Goal: Task Accomplishment & Management: Manage account settings

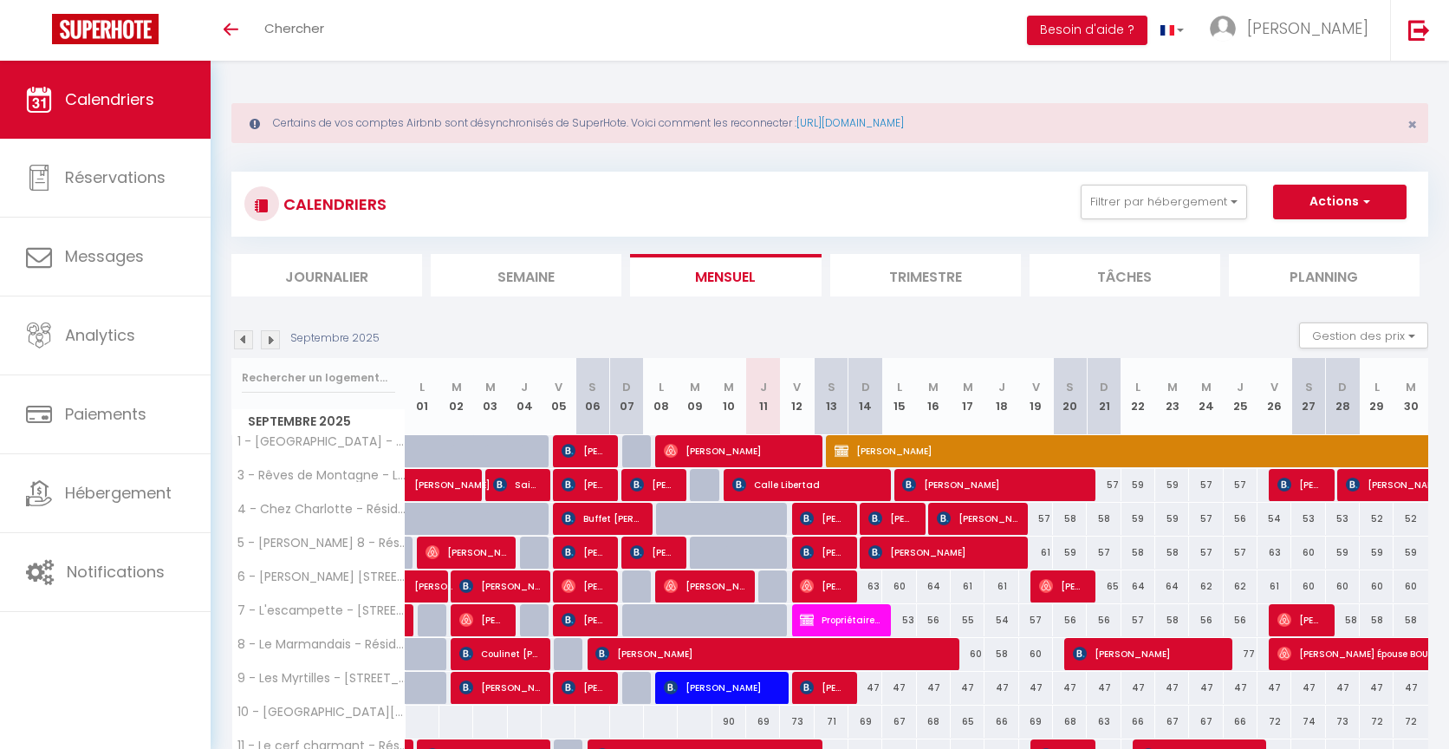
click at [266, 338] on img at bounding box center [270, 339] width 19 height 19
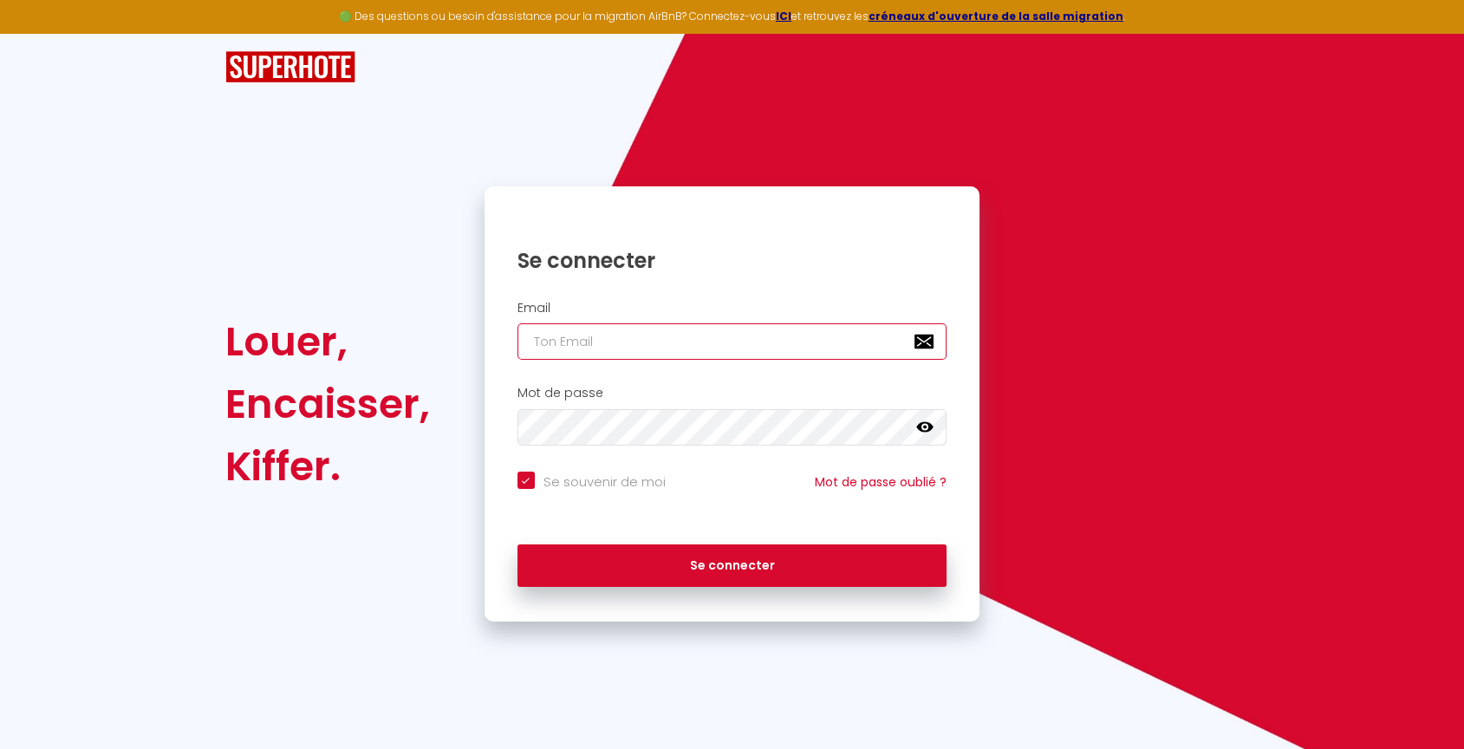
type input "[EMAIL_ADDRESS][DOMAIN_NAME]"
checkbox input "true"
click at [715, 347] on input "[EMAIL_ADDRESS][DOMAIN_NAME]" at bounding box center [732, 341] width 430 height 36
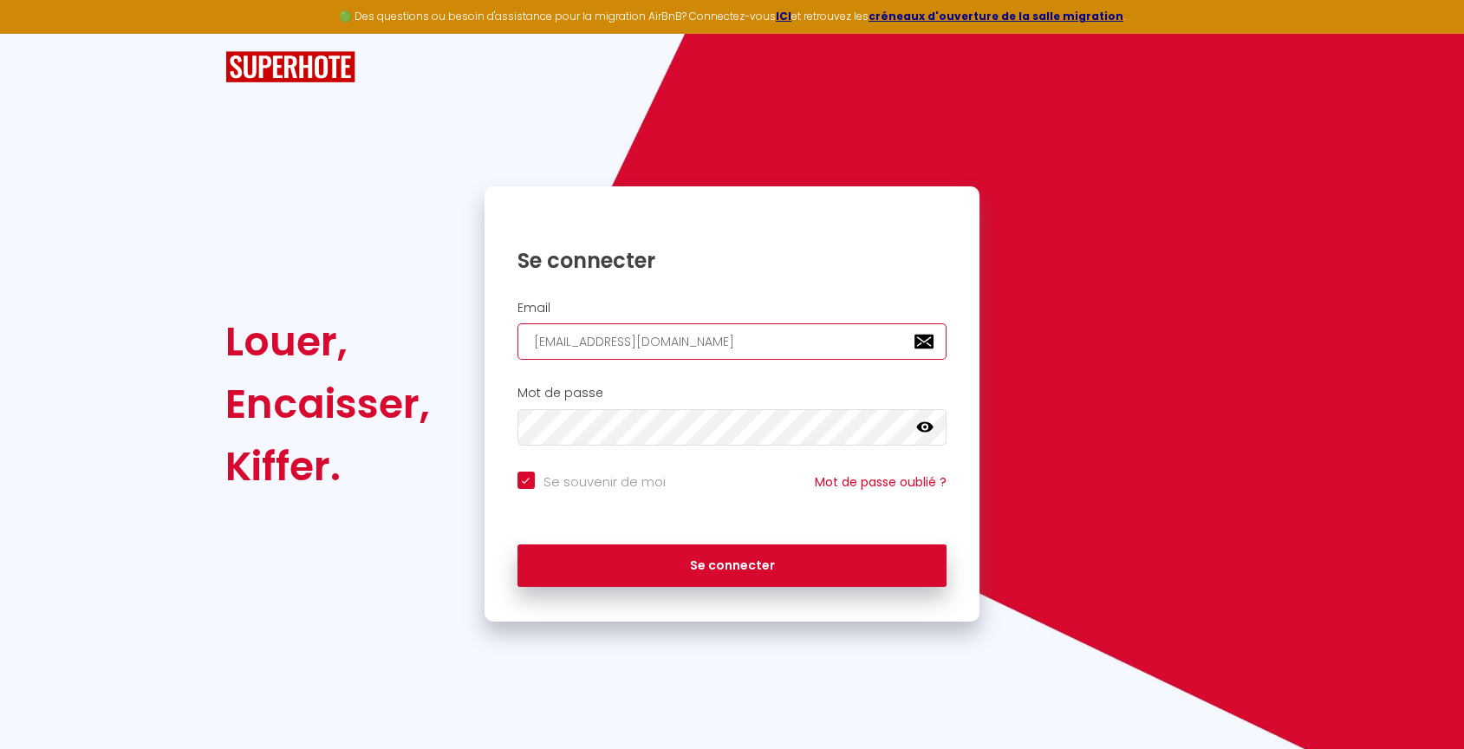
type input "[PERSON_NAME][EMAIL_ADDRESS][PERSON_NAME][DOMAIN_NAME]"
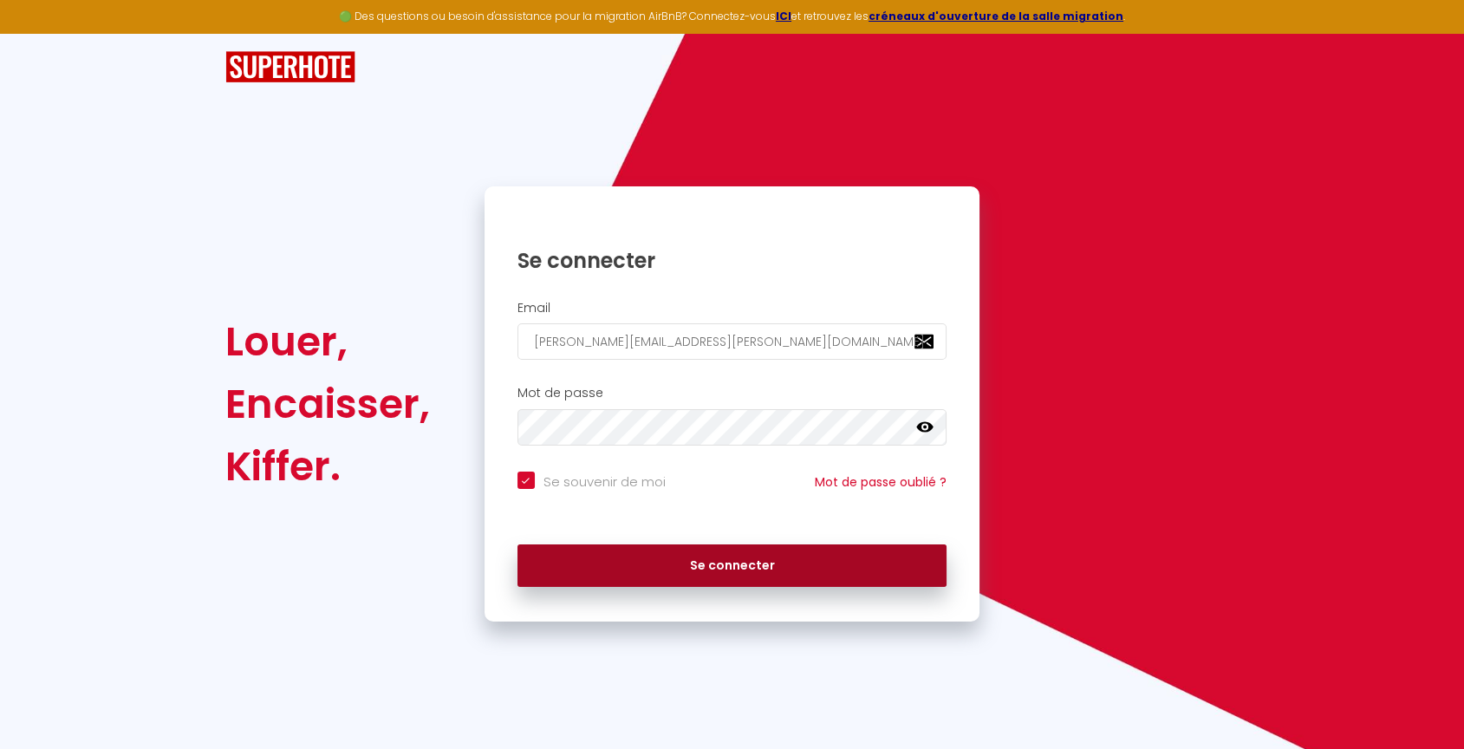
click at [639, 554] on button "Se connecter" at bounding box center [732, 565] width 430 height 43
checkbox input "true"
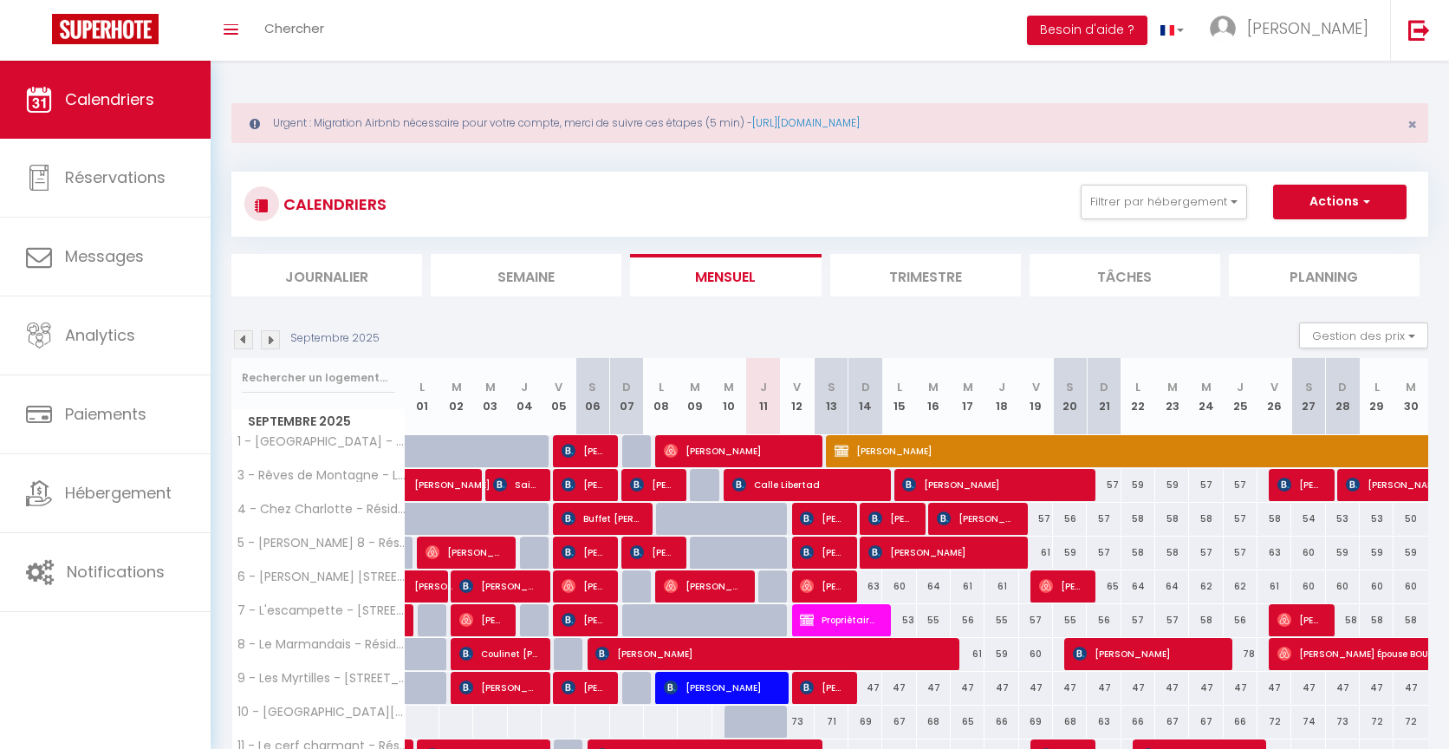
click at [267, 335] on img at bounding box center [270, 339] width 19 height 19
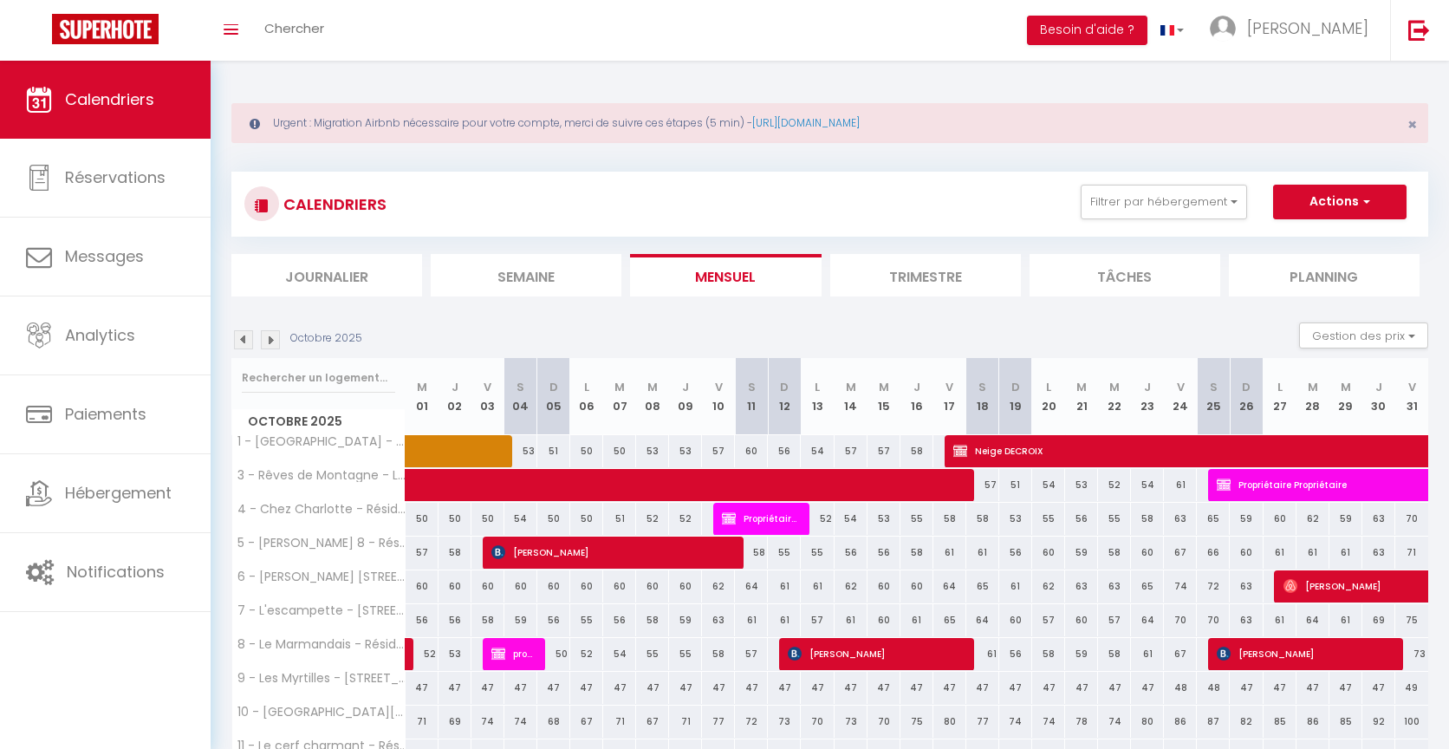
click at [267, 335] on img at bounding box center [270, 339] width 19 height 19
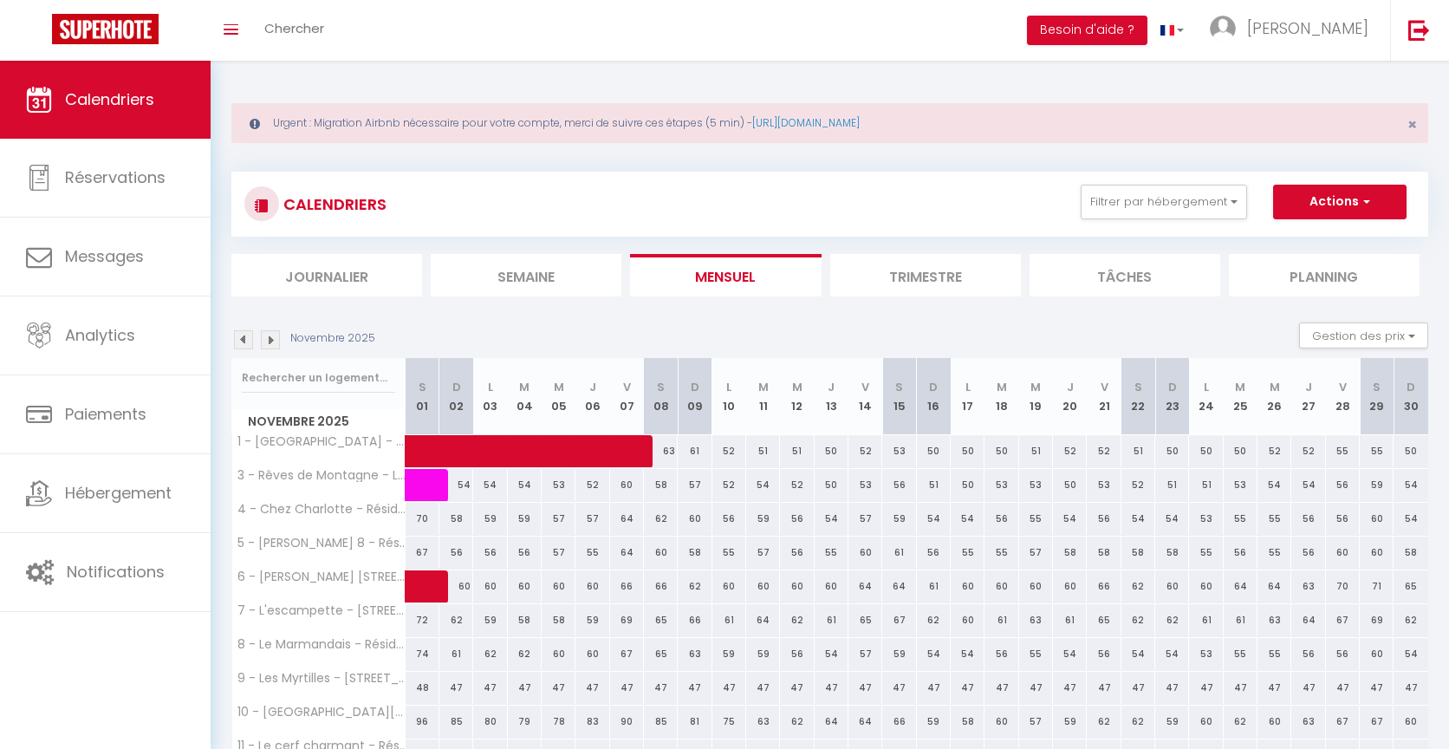
click at [267, 335] on img at bounding box center [270, 339] width 19 height 19
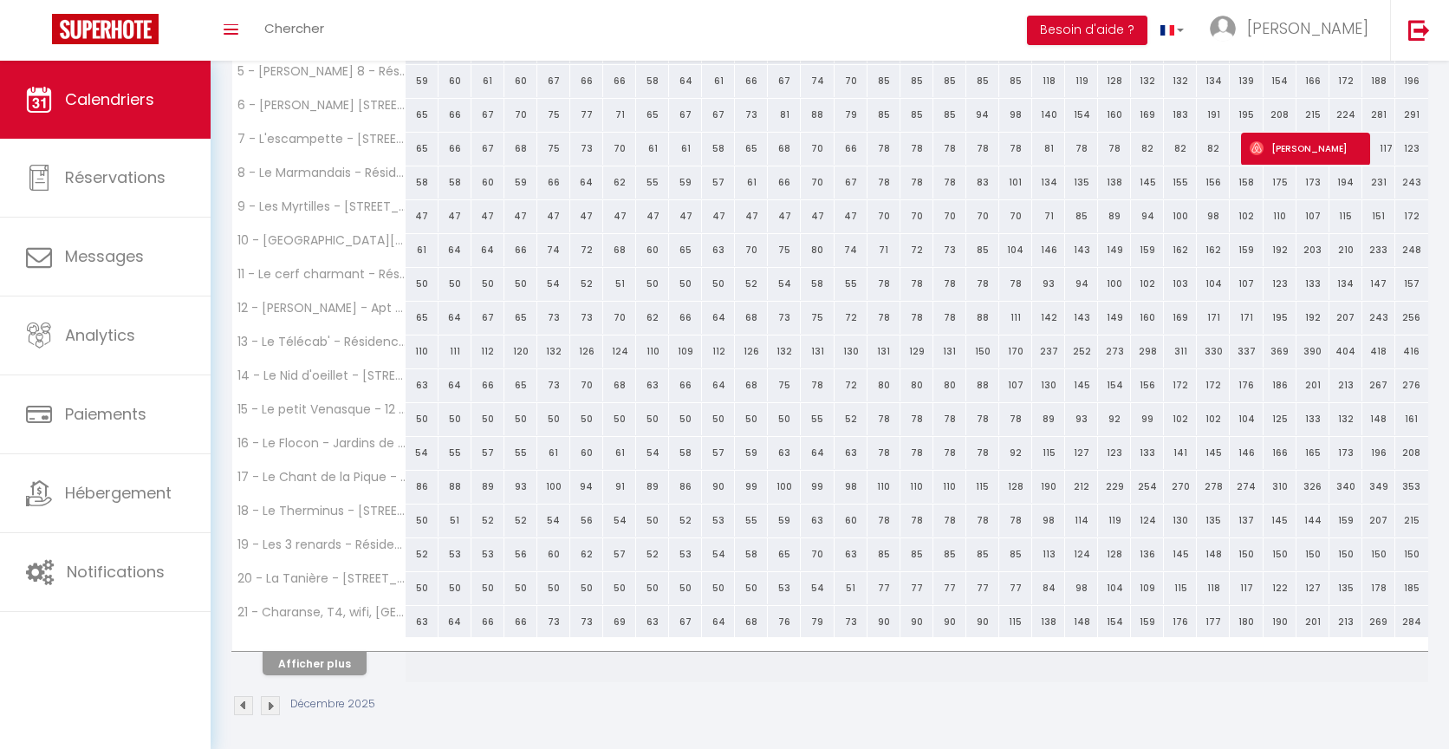
scroll to position [472, 0]
click at [335, 651] on button "Afficher plus" at bounding box center [315, 662] width 104 height 23
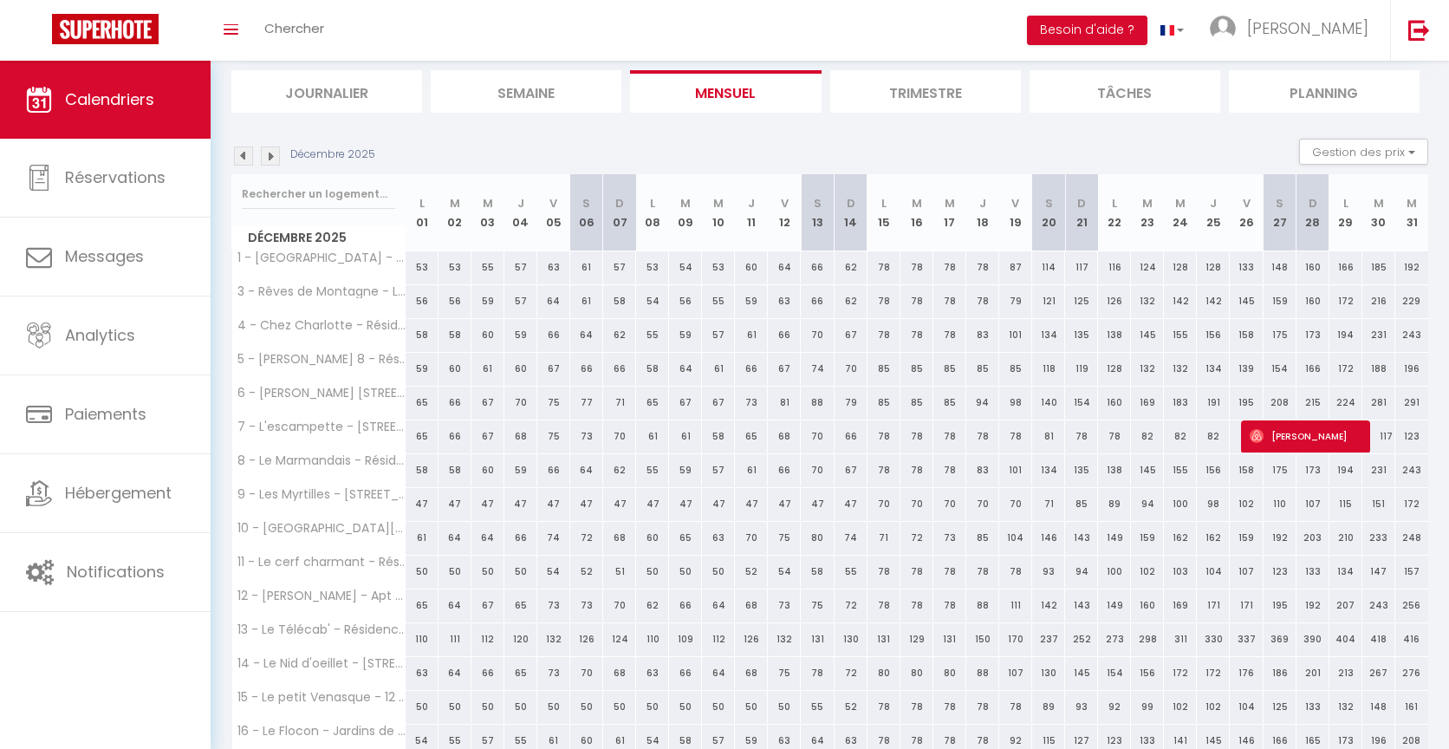
scroll to position [280, 0]
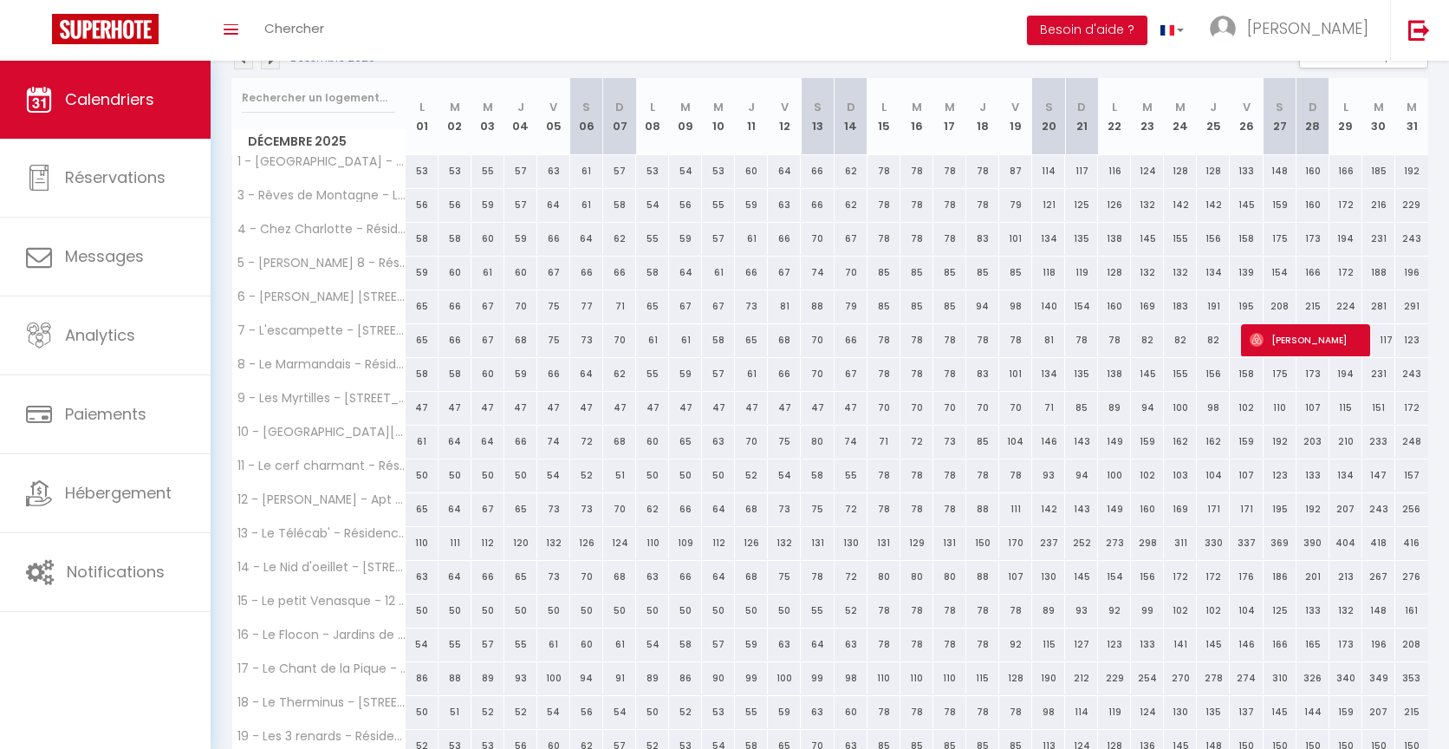
click at [1044, 646] on div "115" at bounding box center [1048, 644] width 33 height 32
type input "115"
type input "[PERSON_NAME] 20 Décembre 2025"
type input "Dim 21 Décembre 2025"
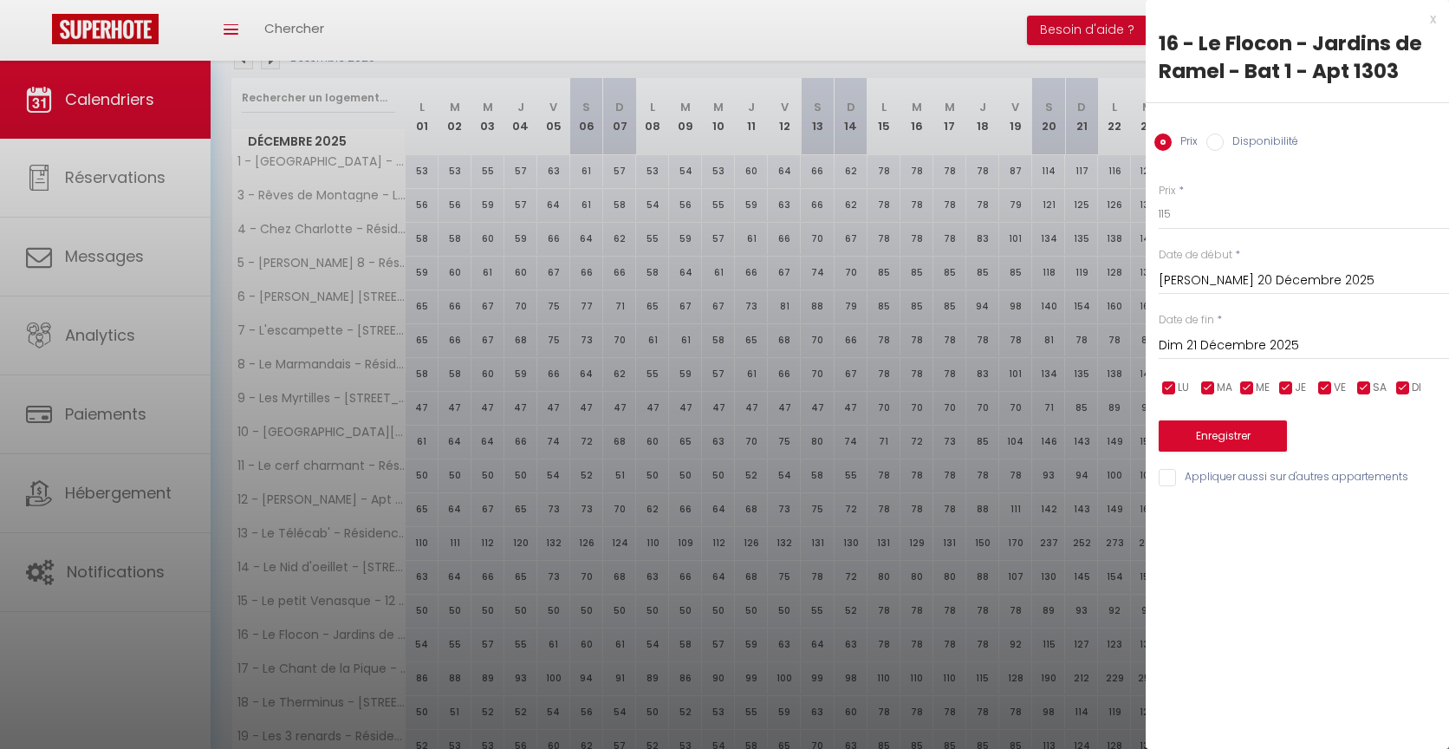
click at [1433, 19] on div "x" at bounding box center [1291, 19] width 290 height 21
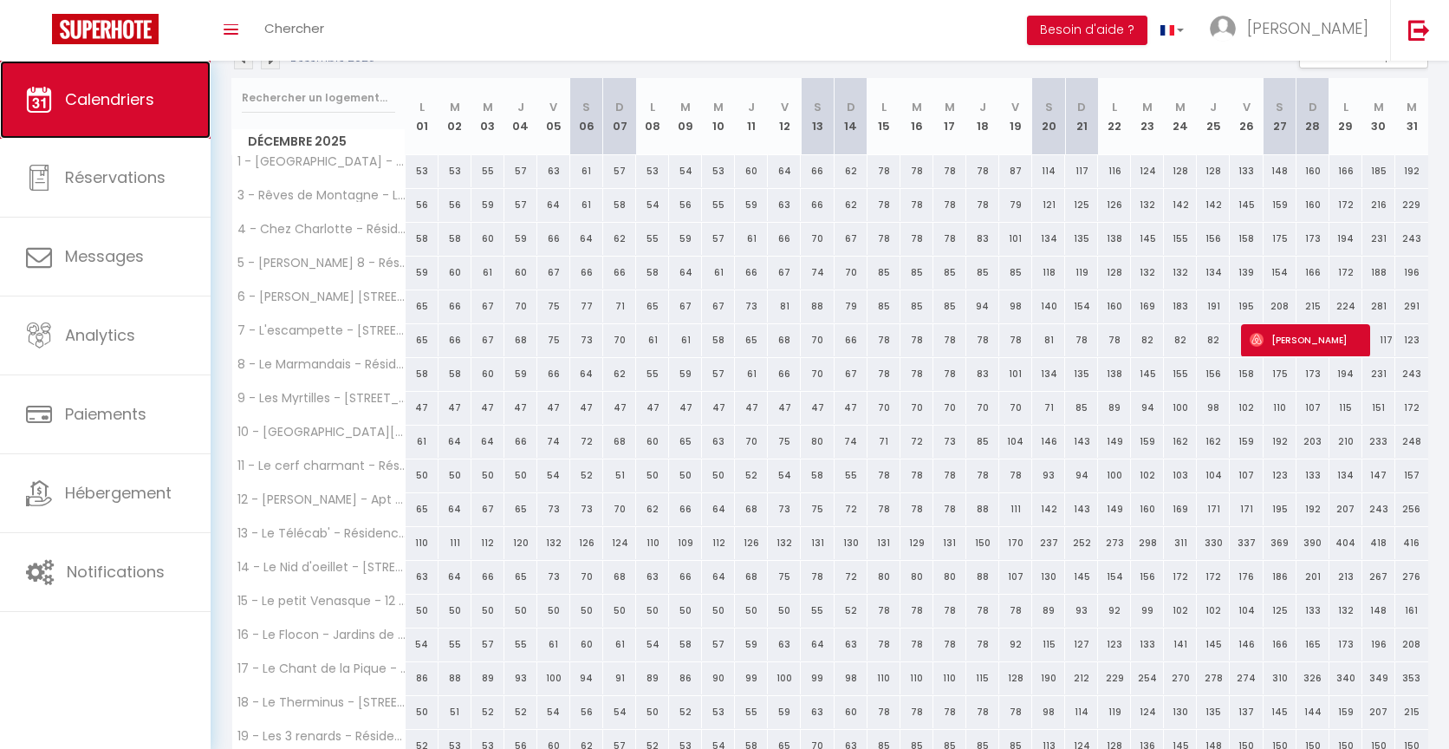
click at [81, 113] on link "Calendriers" at bounding box center [105, 100] width 211 height 78
click at [109, 118] on link "Calendriers" at bounding box center [105, 100] width 211 height 78
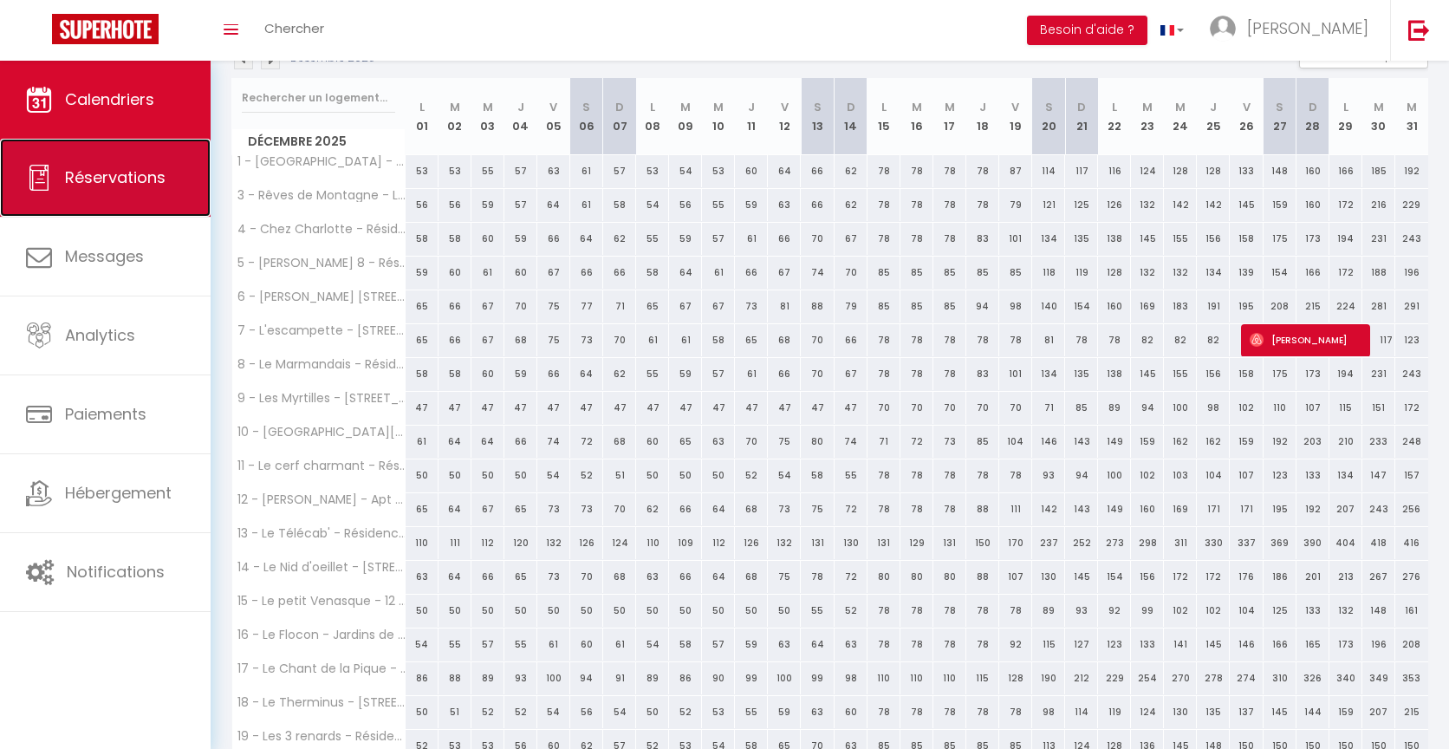
click at [91, 189] on link "Réservations" at bounding box center [105, 178] width 211 height 78
select select "not_cancelled"
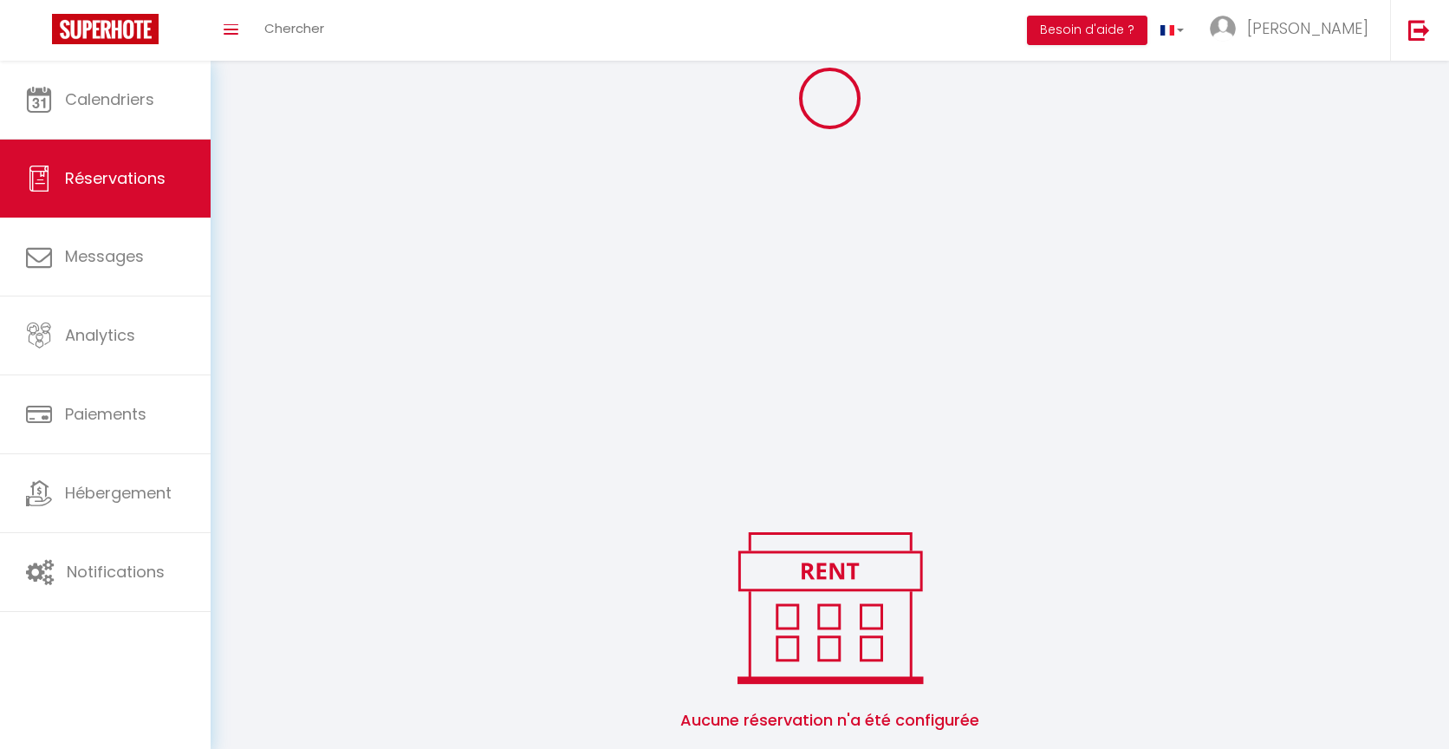
scroll to position [314, 0]
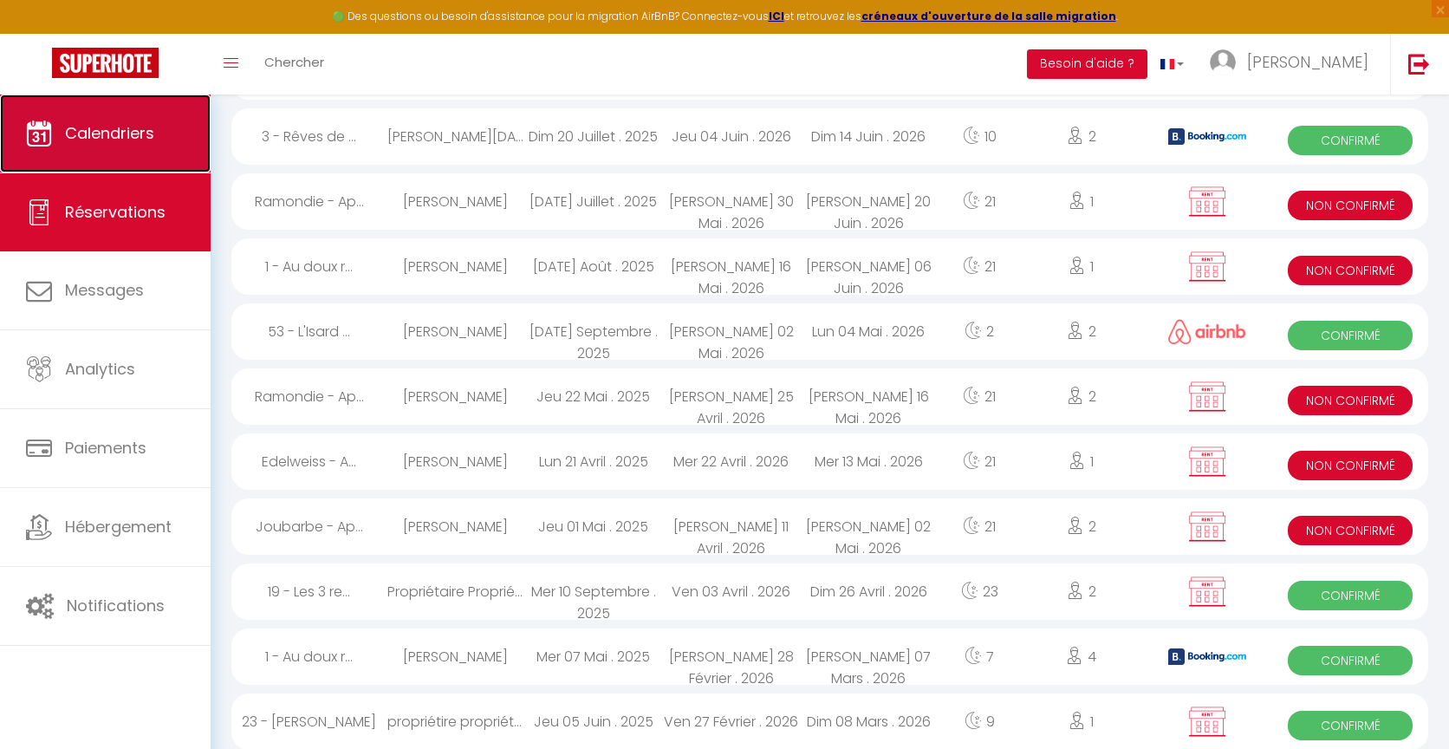
click at [114, 142] on span "Calendriers" at bounding box center [109, 133] width 89 height 22
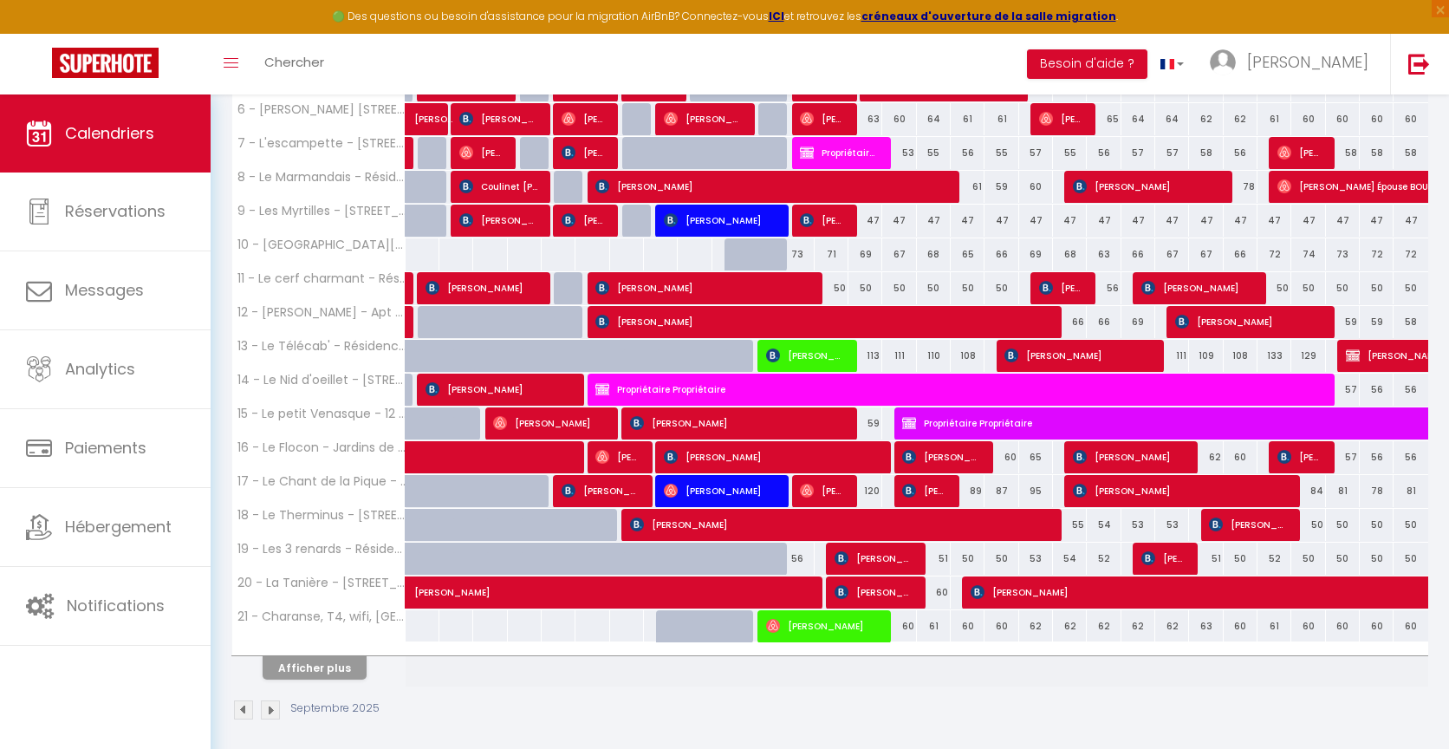
scroll to position [506, 0]
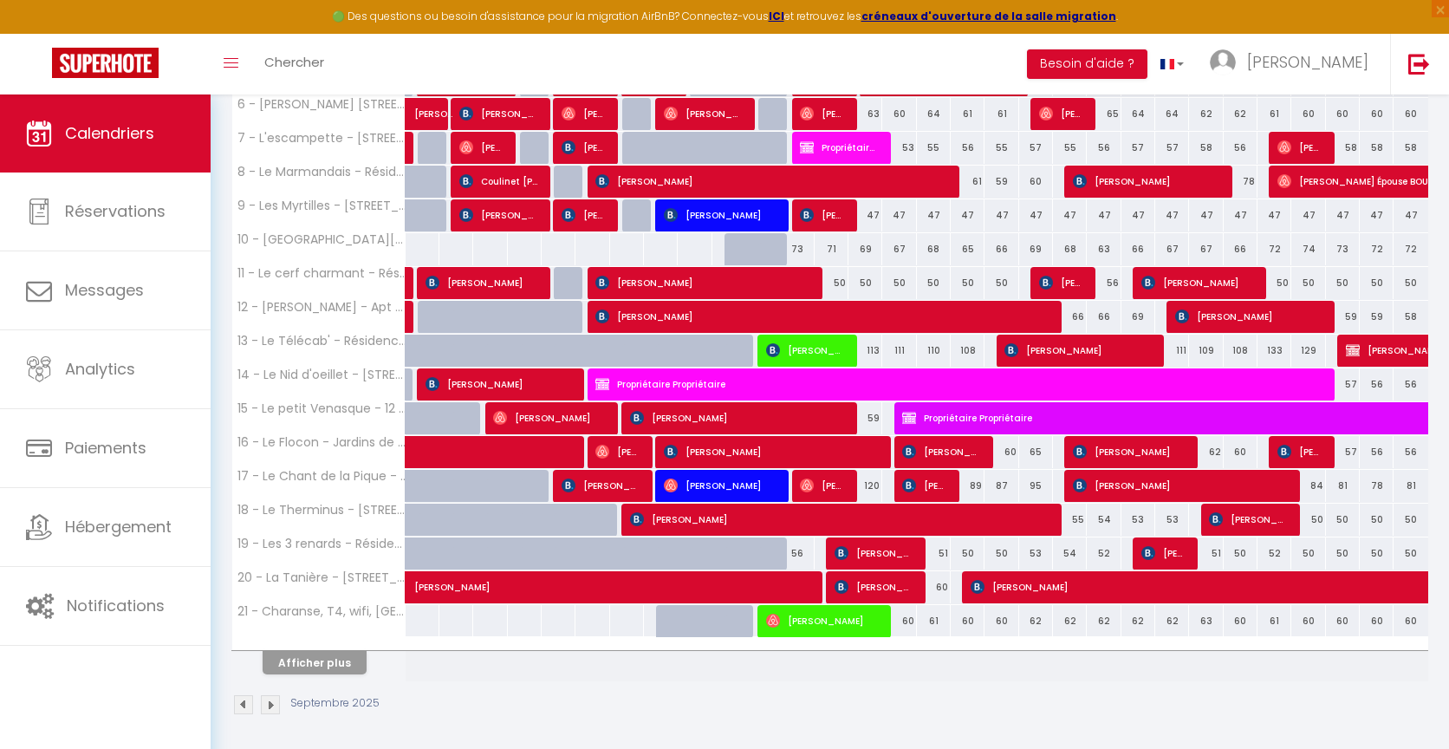
click at [339, 674] on th "Afficher plus" at bounding box center [318, 659] width 173 height 43
click at [314, 659] on button "Afficher plus" at bounding box center [315, 662] width 104 height 23
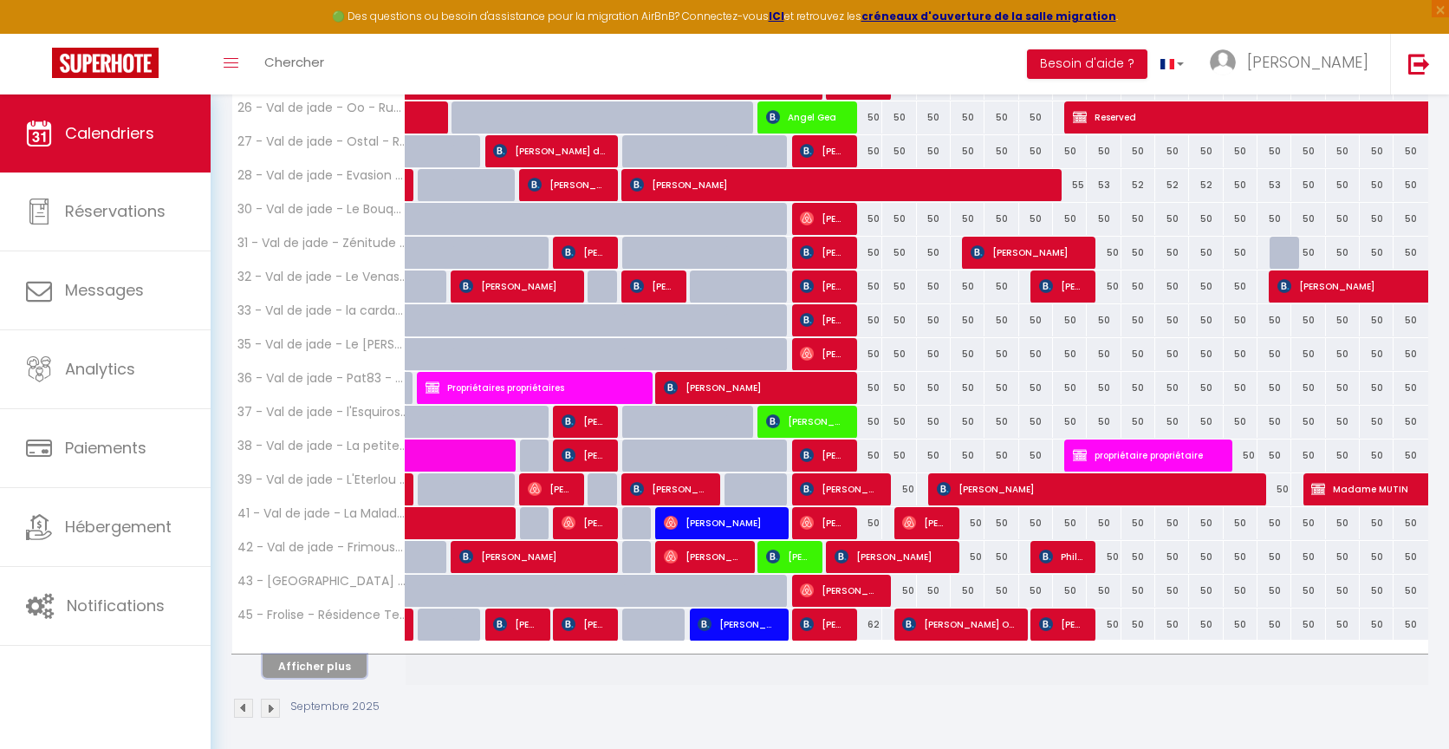
scroll to position [1180, 0]
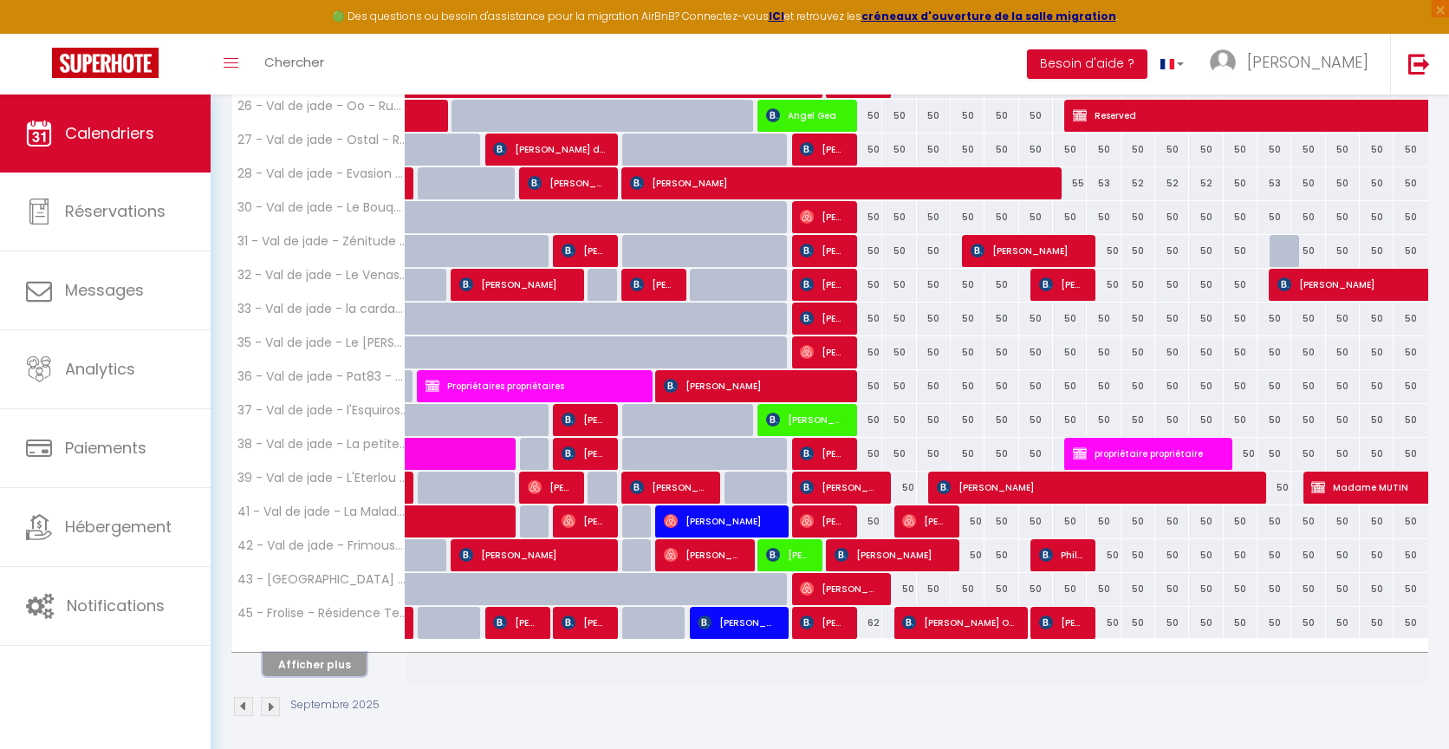
click at [314, 659] on button "Afficher plus" at bounding box center [315, 663] width 104 height 23
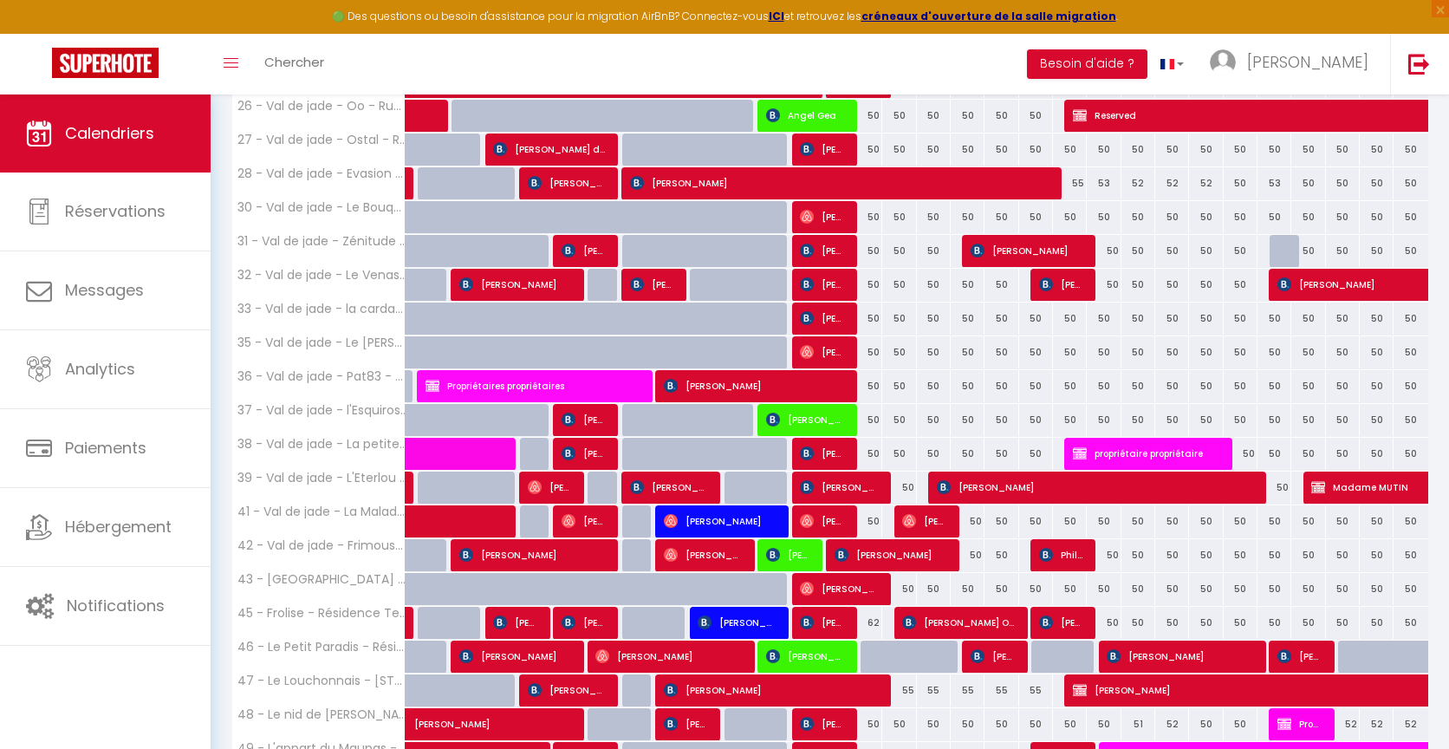
scroll to position [1566, 0]
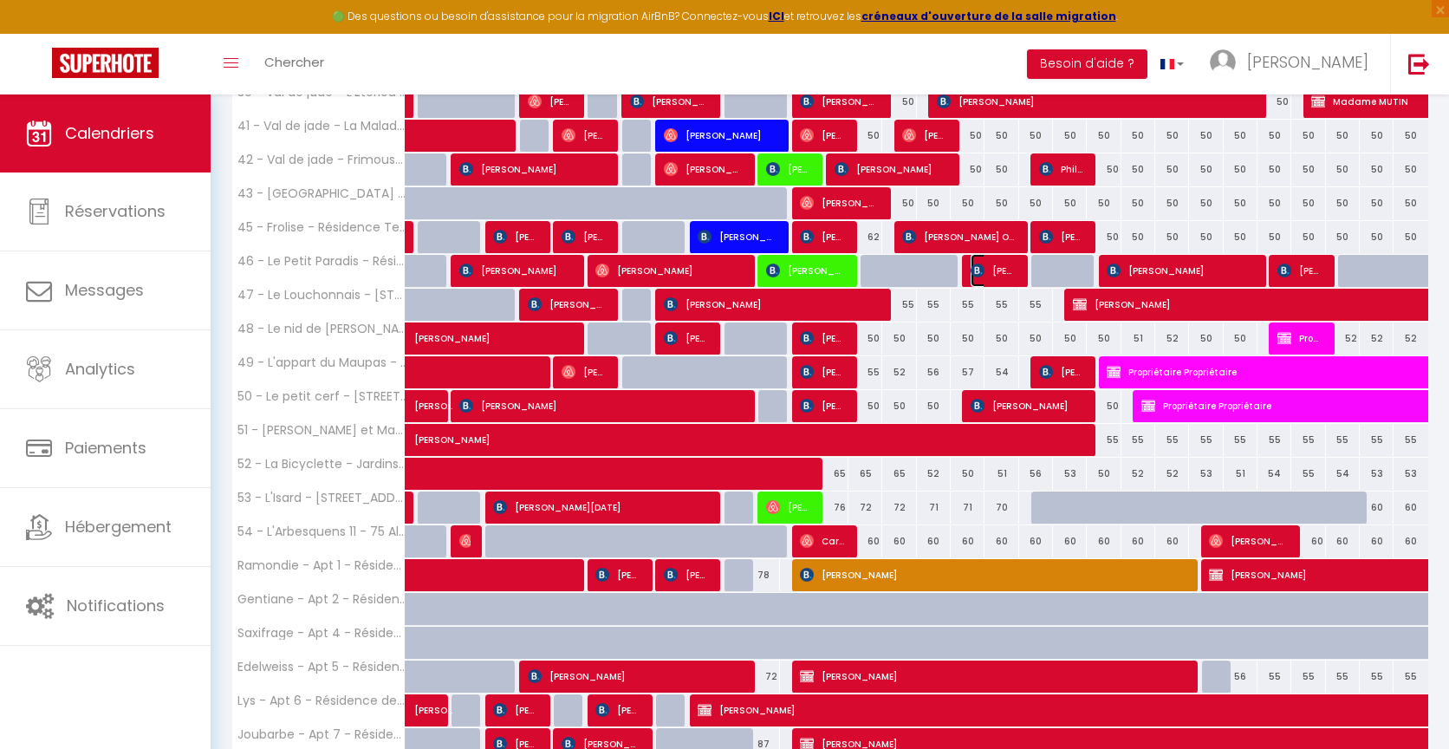
click at [1003, 265] on span "[PERSON_NAME]" at bounding box center [993, 270] width 45 height 33
select select "OK"
select select "1"
select select "0"
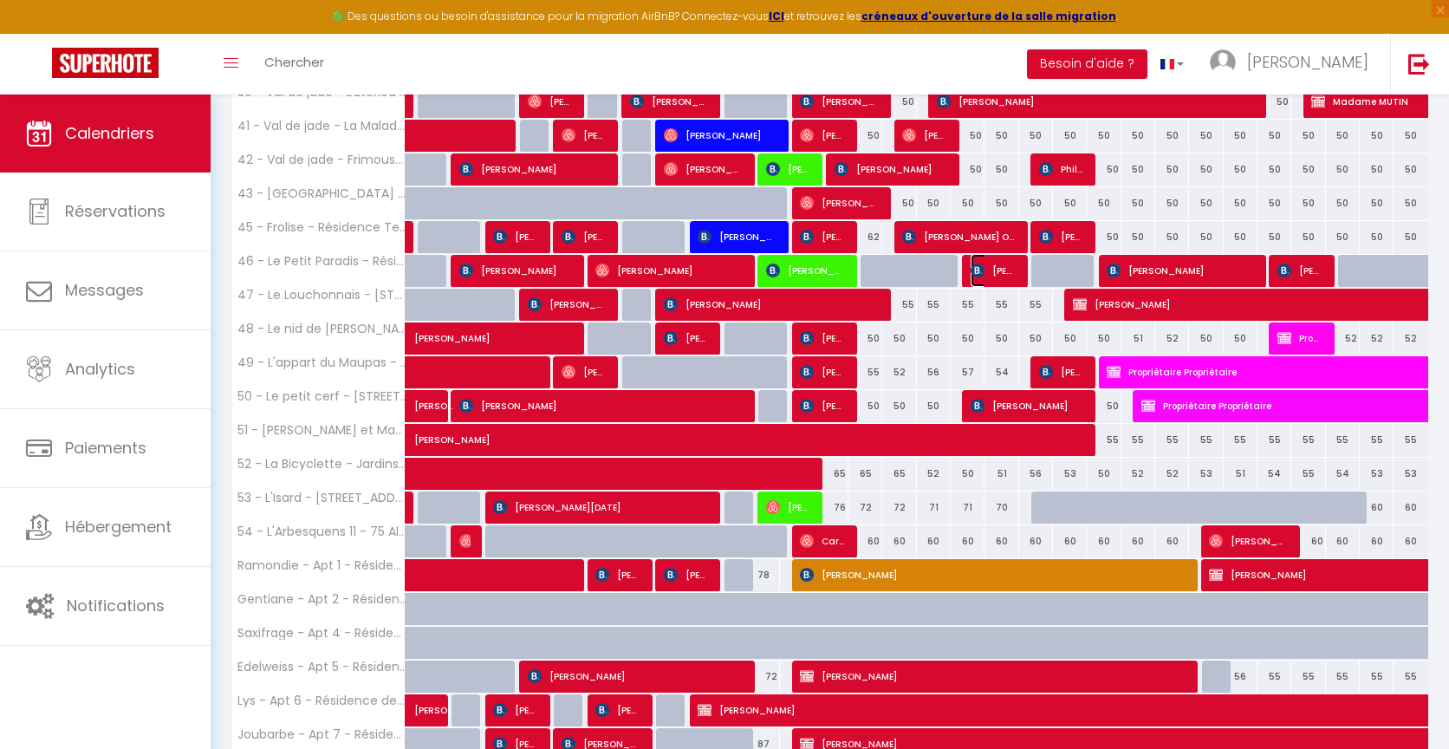
select select "1"
select select
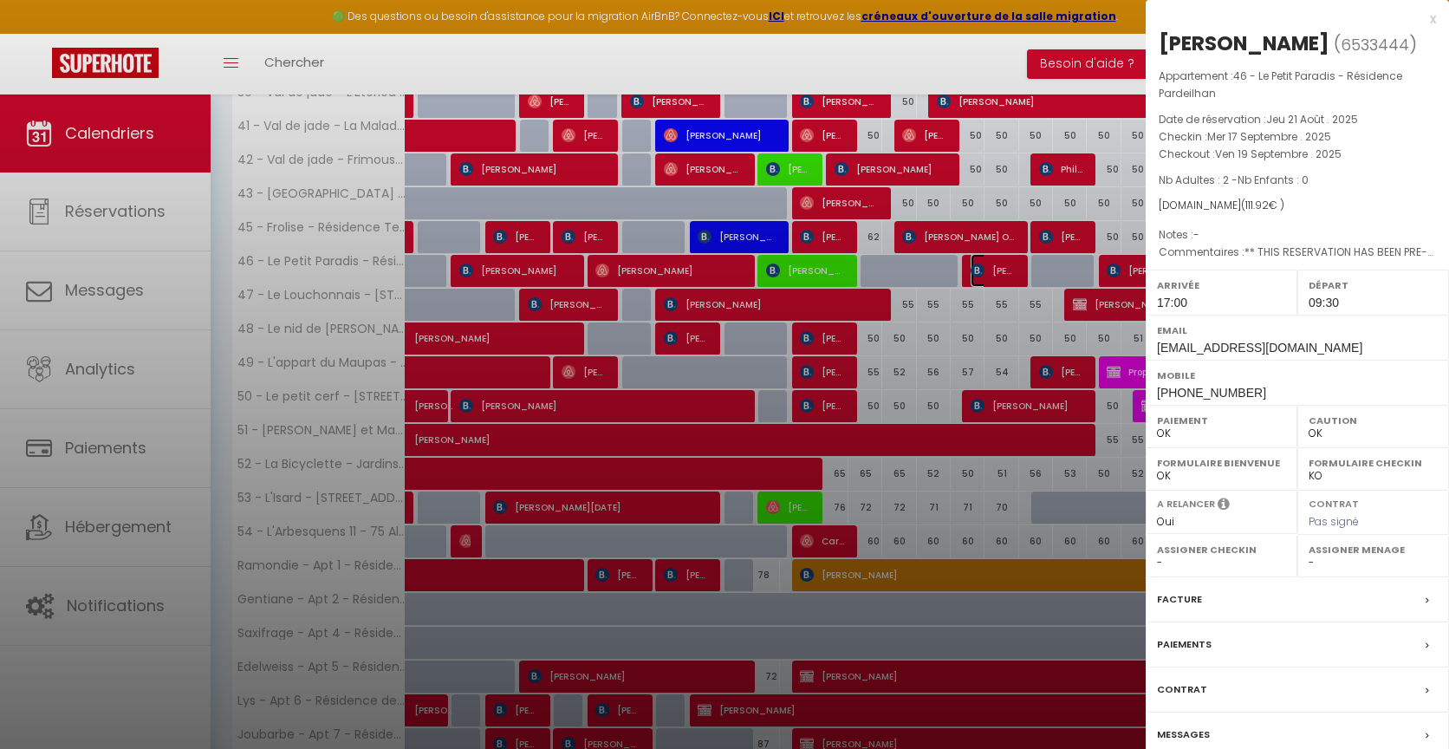
select select "6328"
click at [1434, 17] on div "x" at bounding box center [1291, 19] width 290 height 21
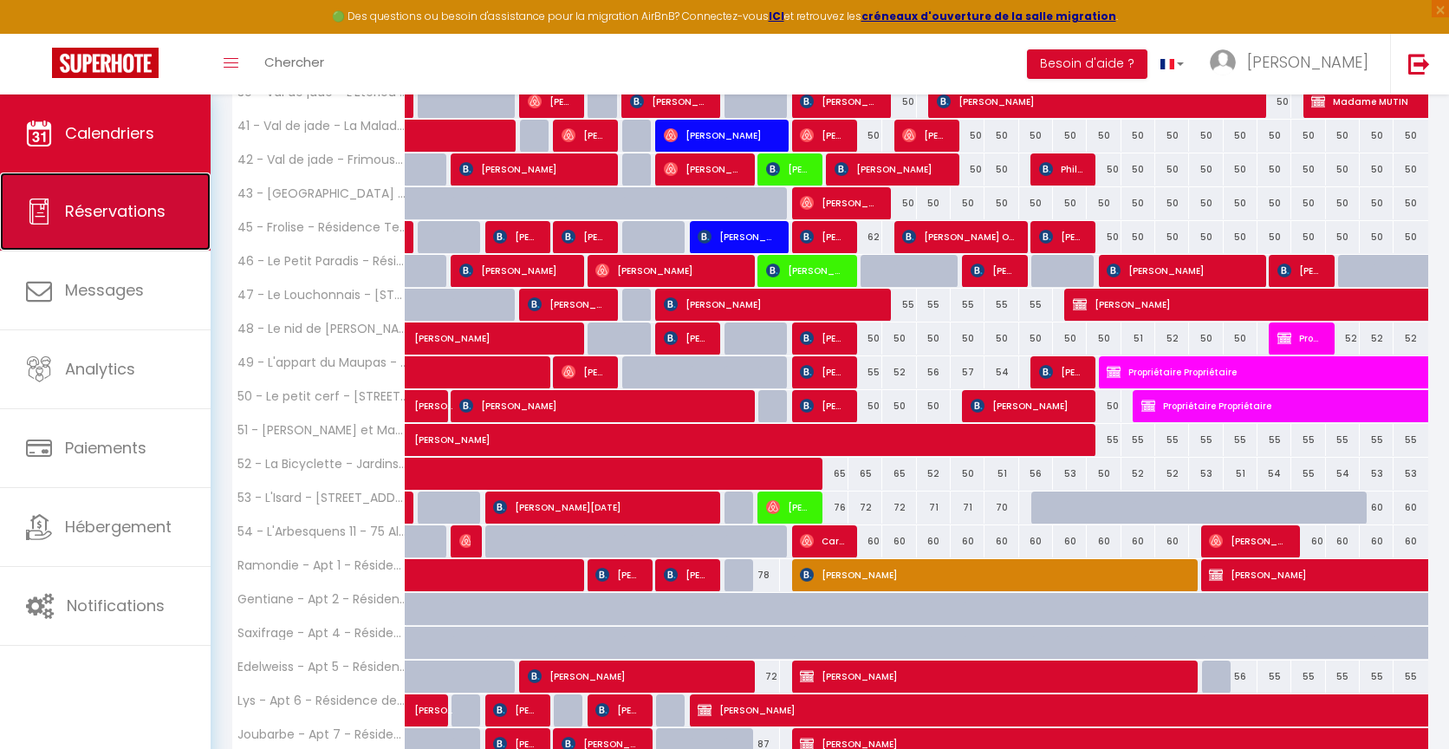
click at [90, 217] on span "Réservations" at bounding box center [115, 211] width 101 height 22
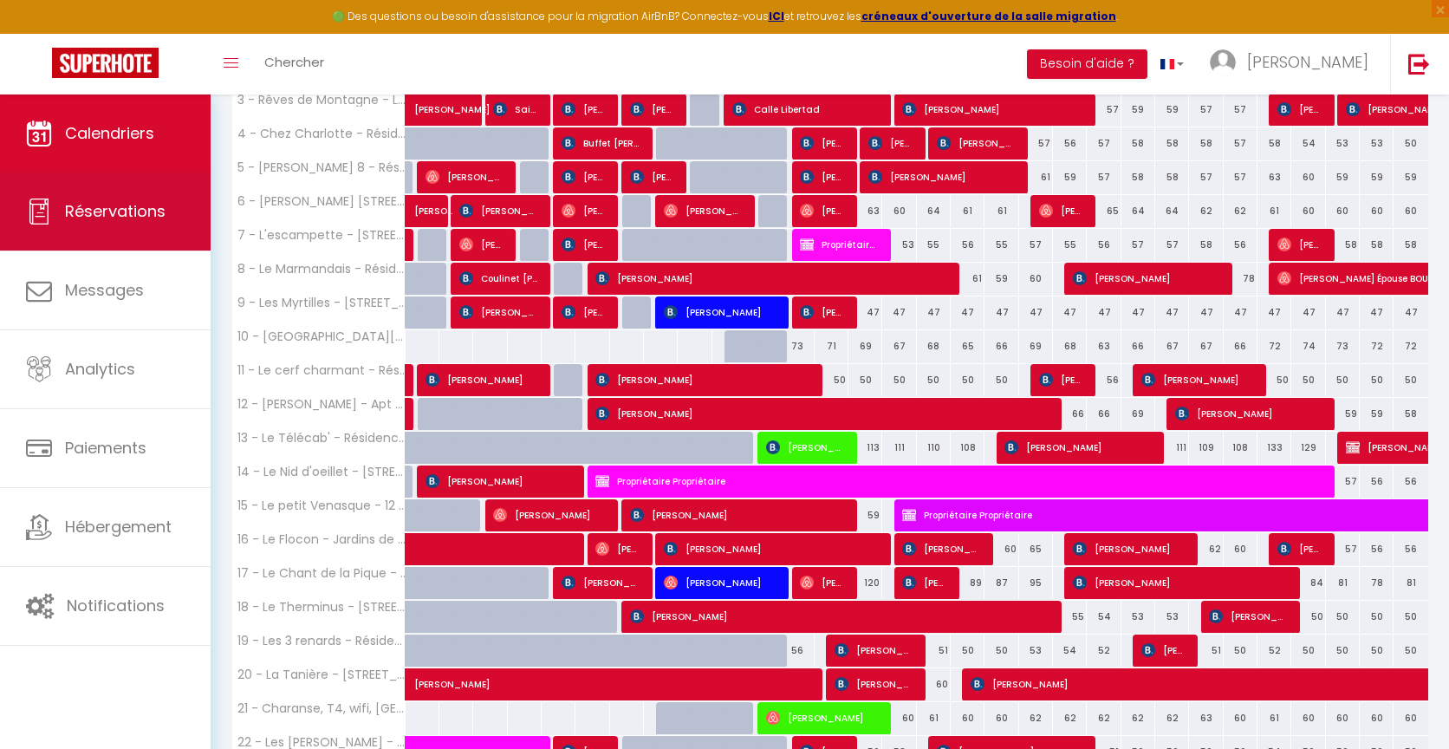
select select "not_cancelled"
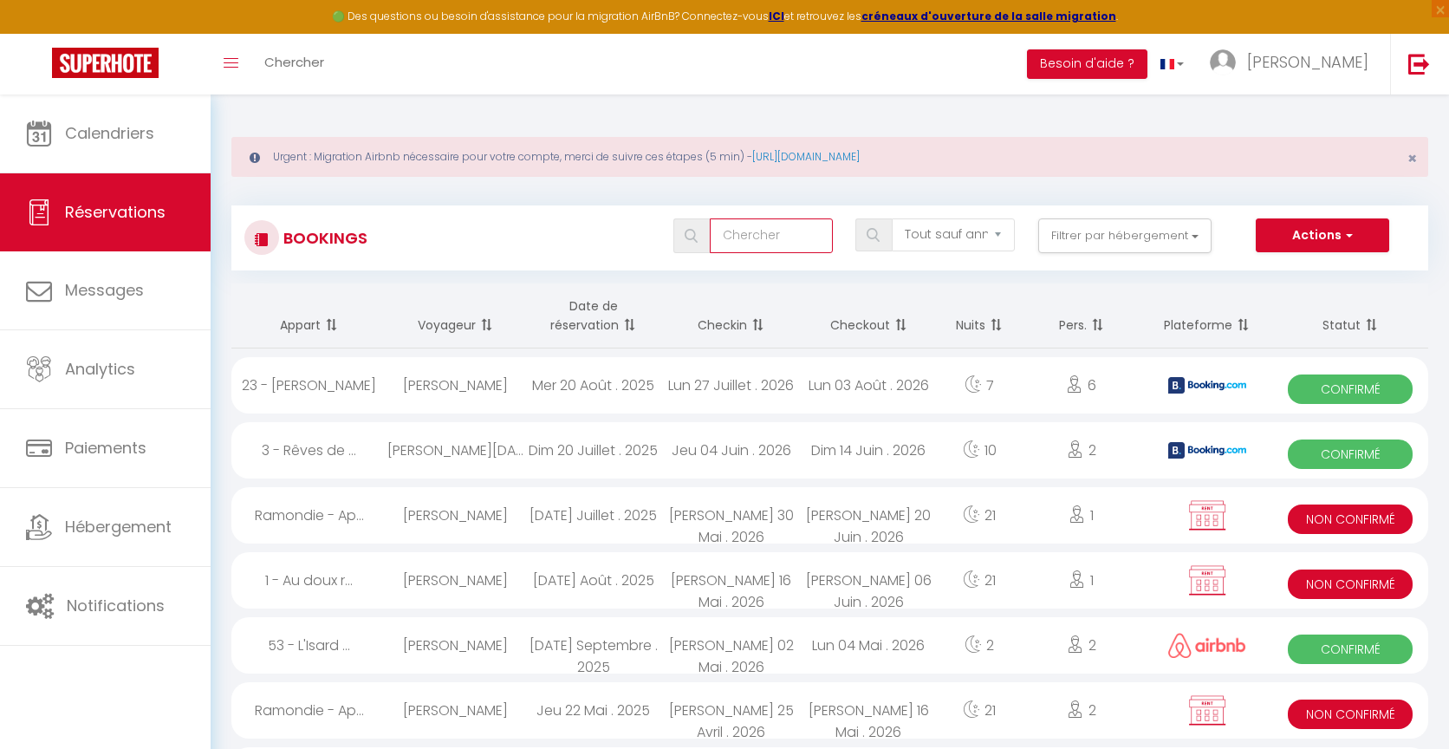
click at [760, 236] on input "text" at bounding box center [771, 235] width 123 height 35
type input "[PERSON_NAME]"
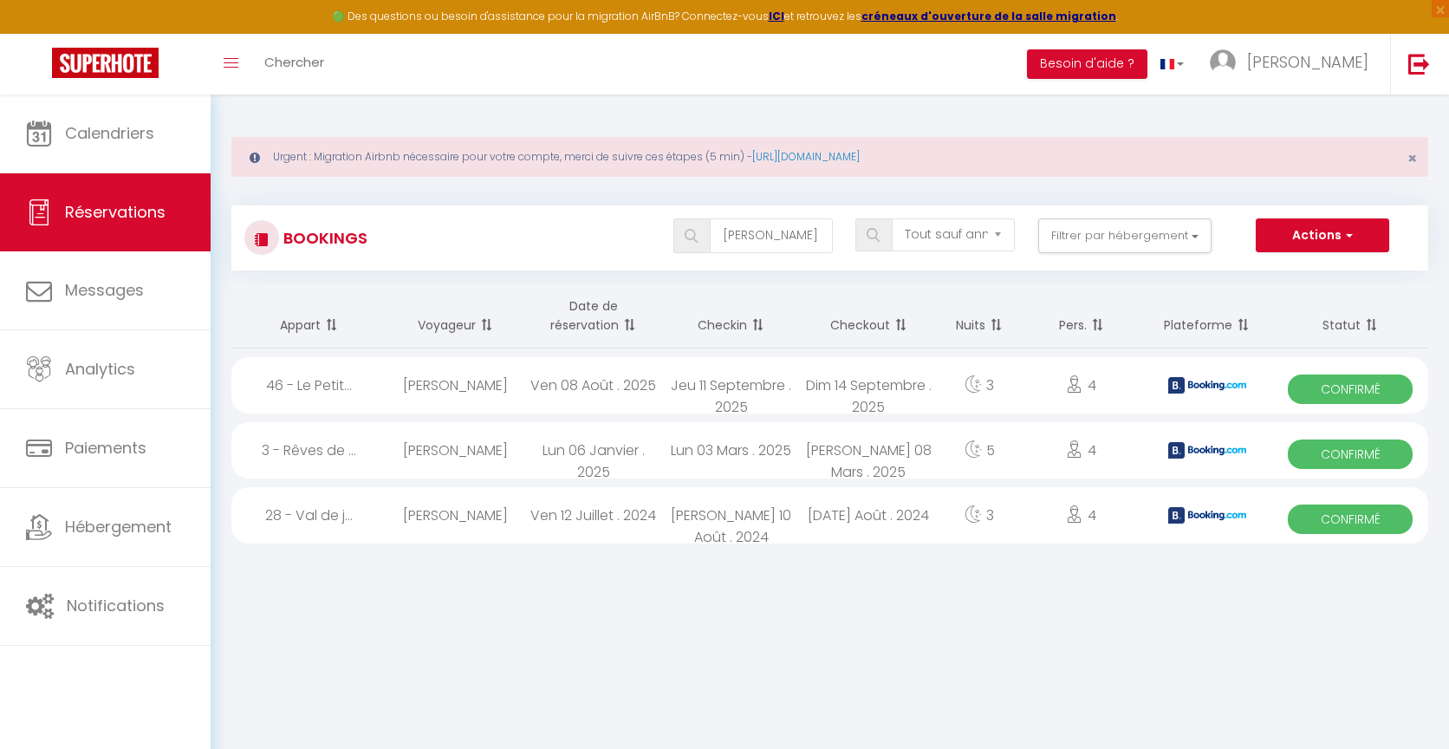
click at [714, 391] on div "Jeu 11 Septembre . 2025" at bounding box center [731, 385] width 138 height 56
select select "OK"
select select "0"
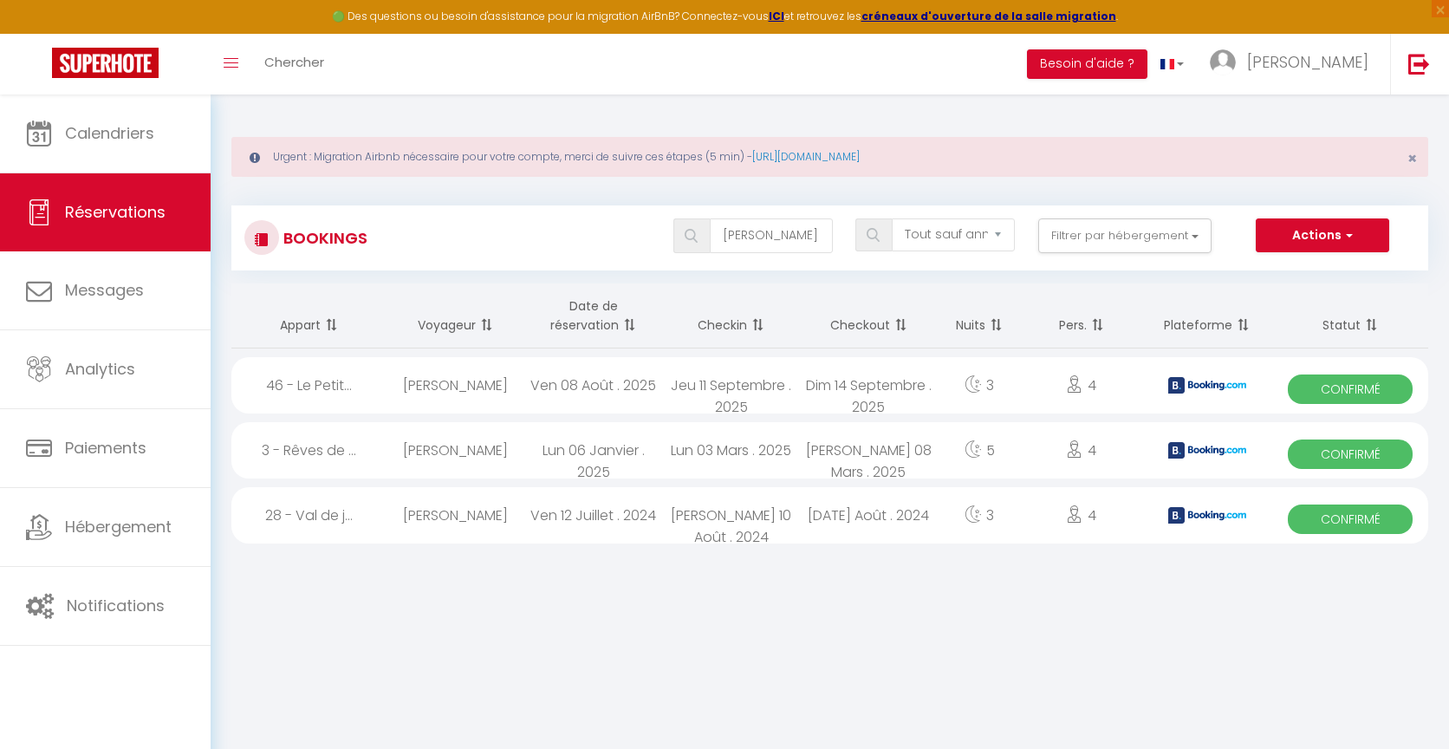
select select "1"
select select
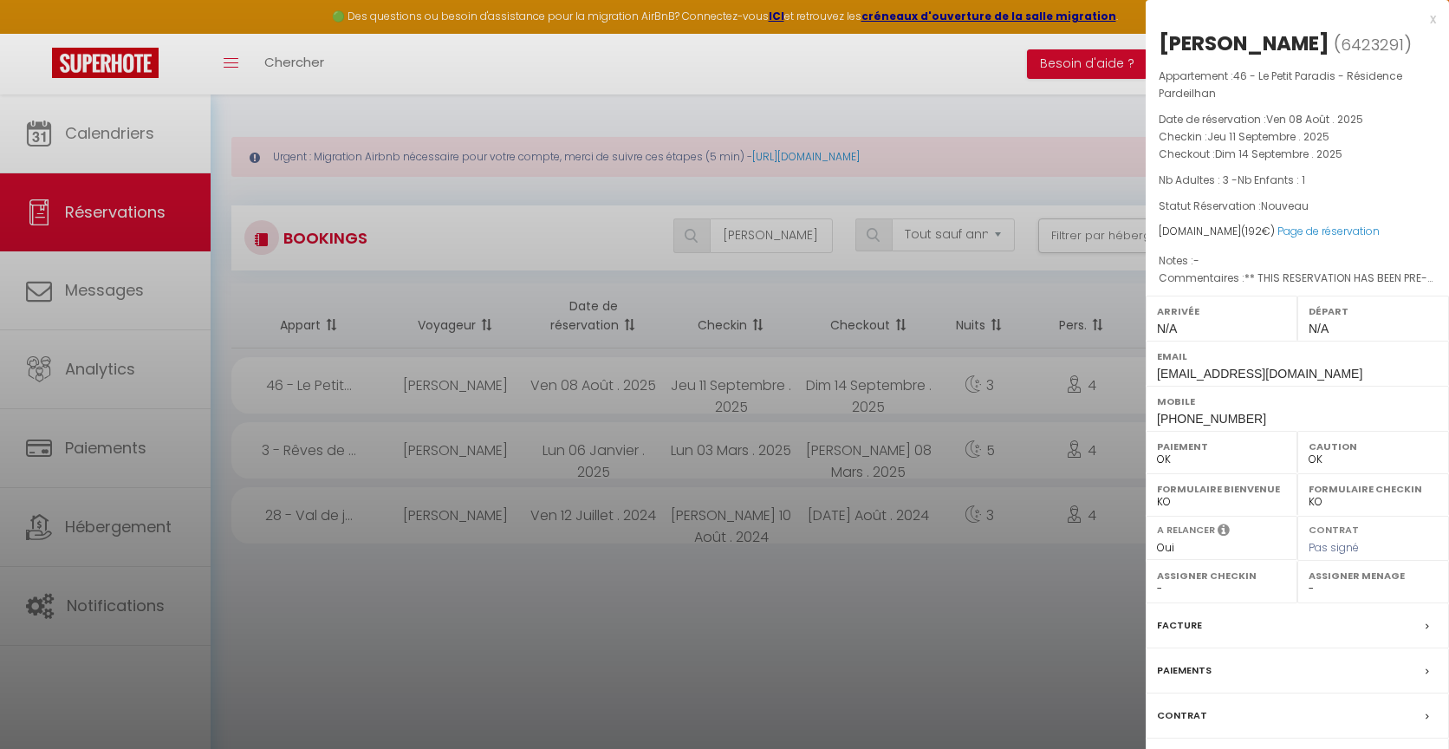
select select "6328"
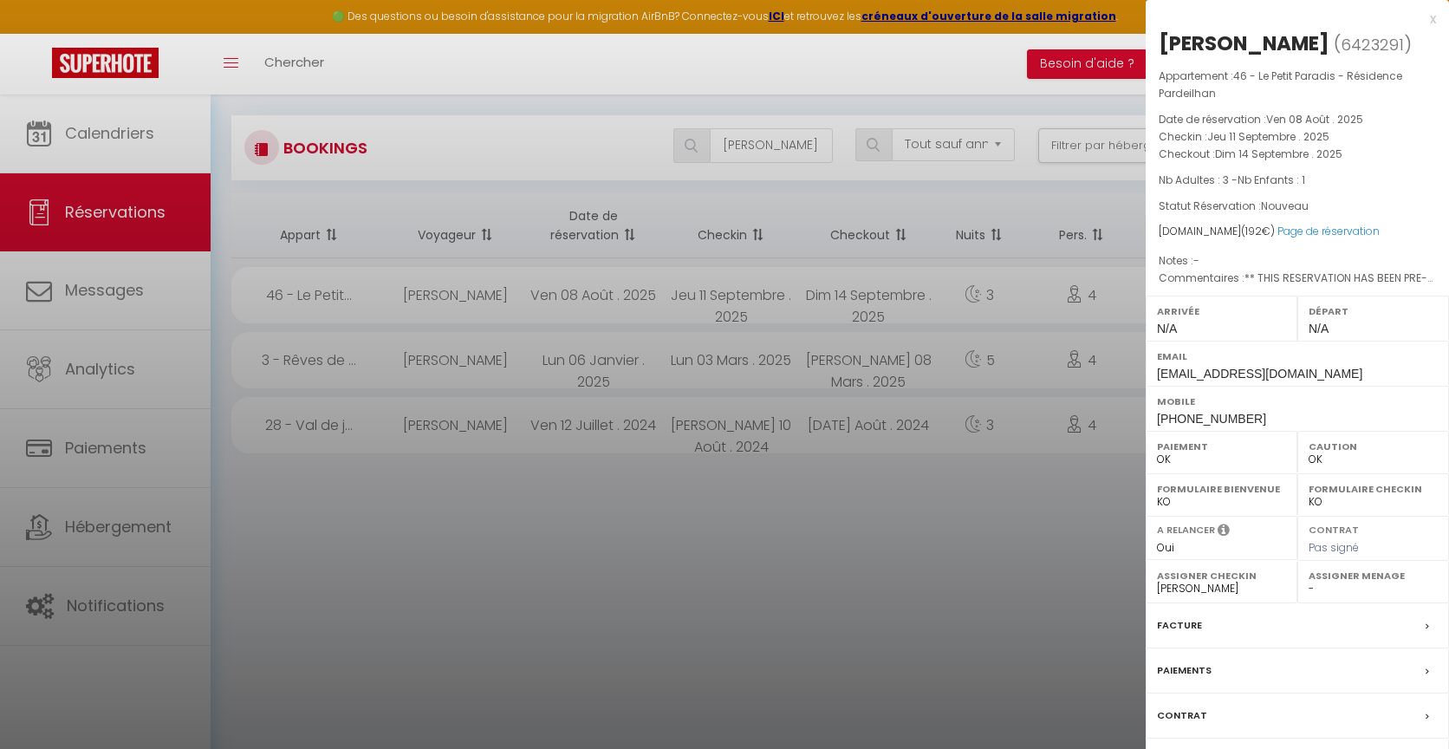
scroll to position [94, 0]
click at [1288, 230] on link "Page de réservation" at bounding box center [1328, 231] width 102 height 15
click at [1428, 16] on div "x" at bounding box center [1291, 19] width 290 height 21
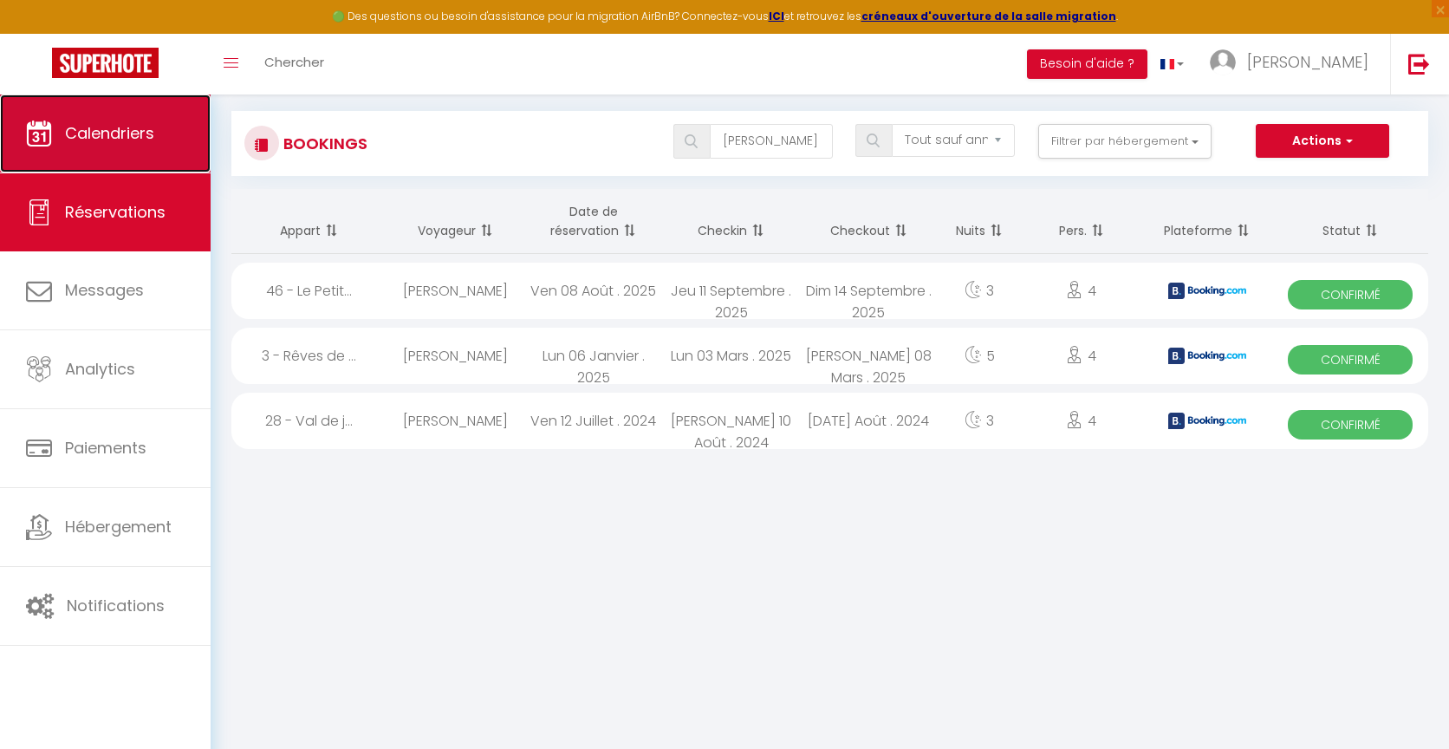
click at [107, 140] on span "Calendriers" at bounding box center [109, 133] width 89 height 22
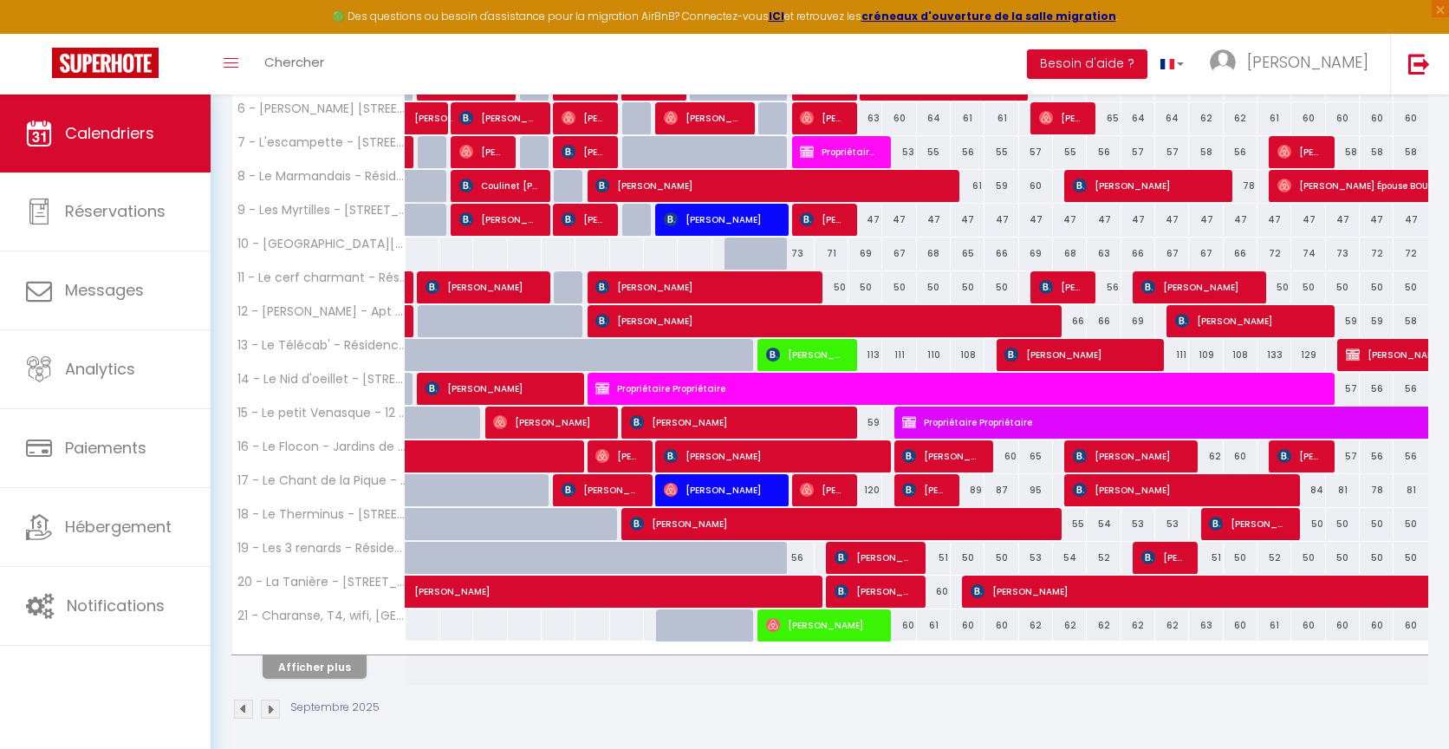
scroll to position [506, 0]
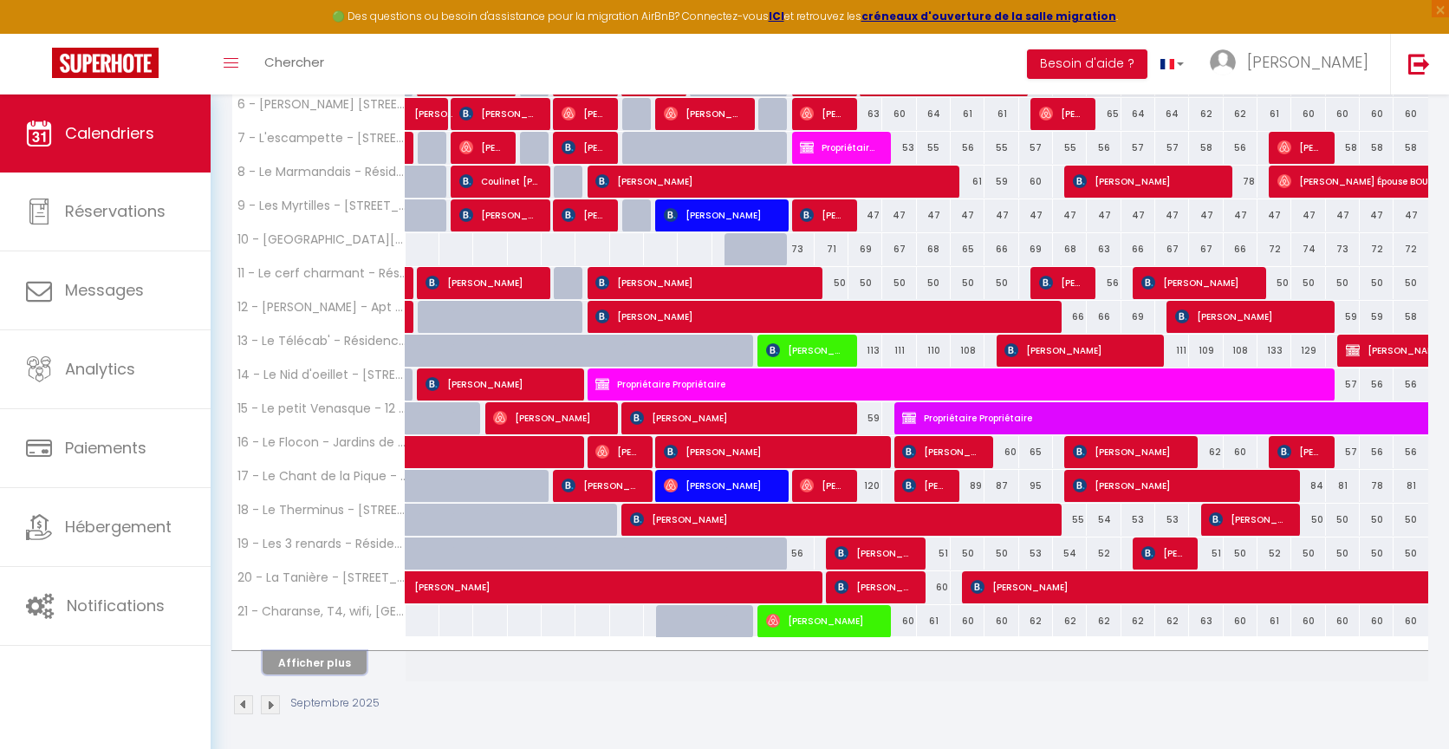
click at [323, 655] on button "Afficher plus" at bounding box center [315, 662] width 104 height 23
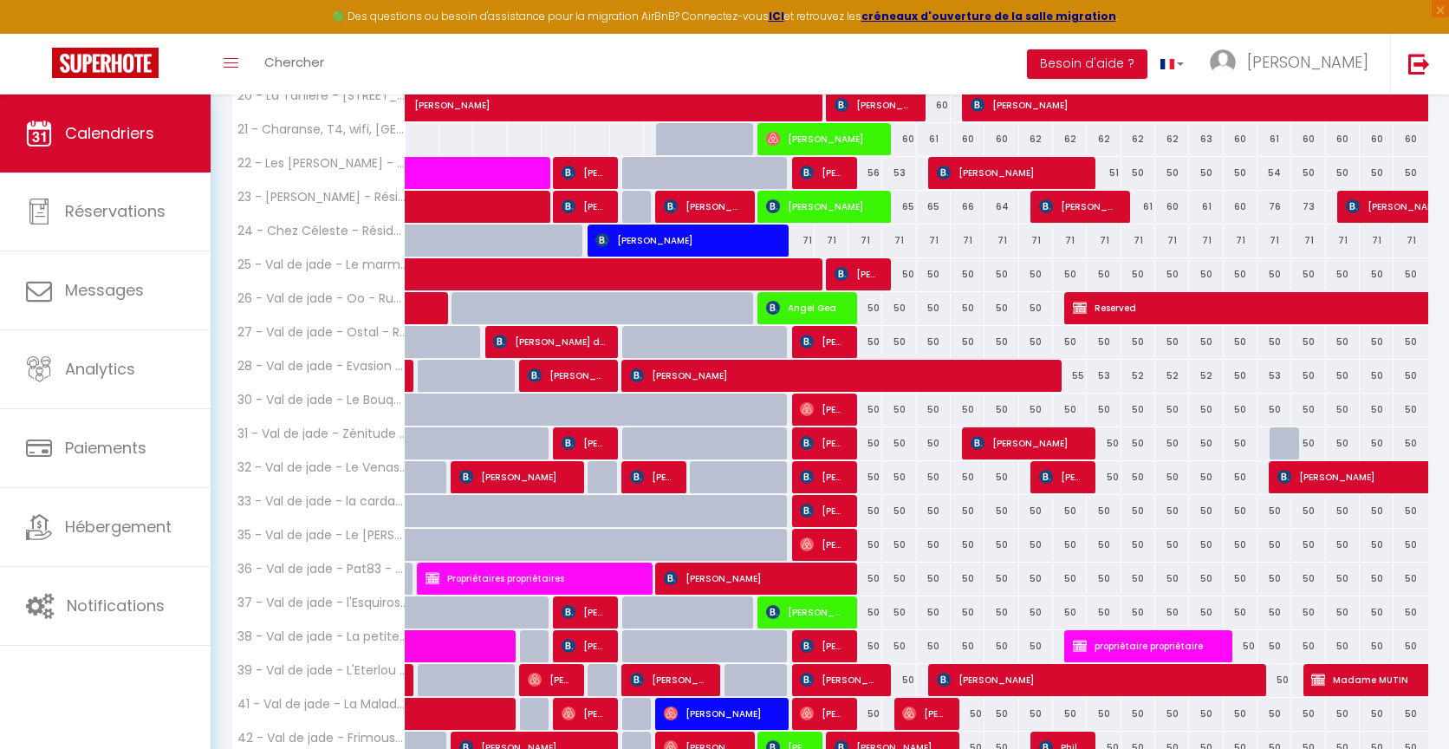
scroll to position [1180, 0]
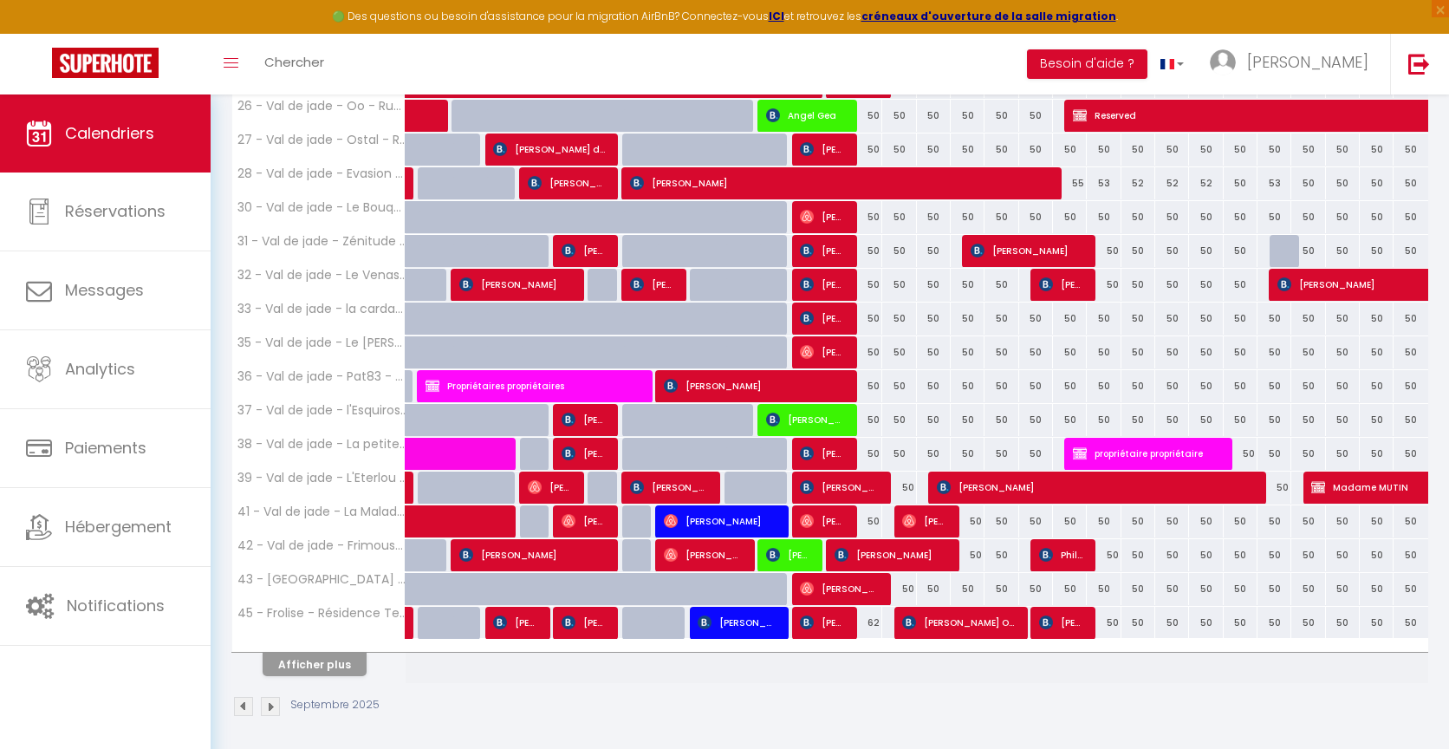
click at [322, 652] on div "Afficher plus" at bounding box center [315, 664] width 182 height 24
click at [322, 659] on button "Afficher plus" at bounding box center [315, 663] width 104 height 23
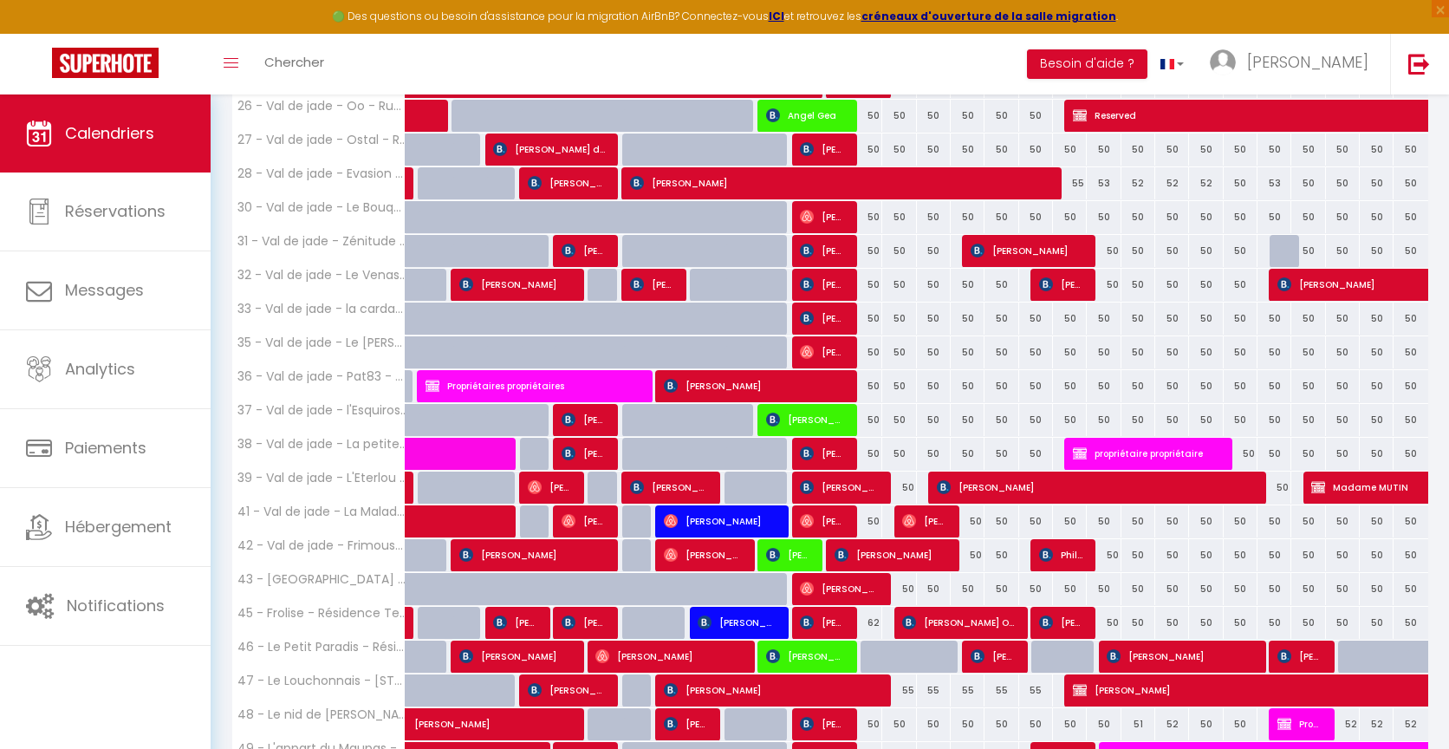
scroll to position [1566, 0]
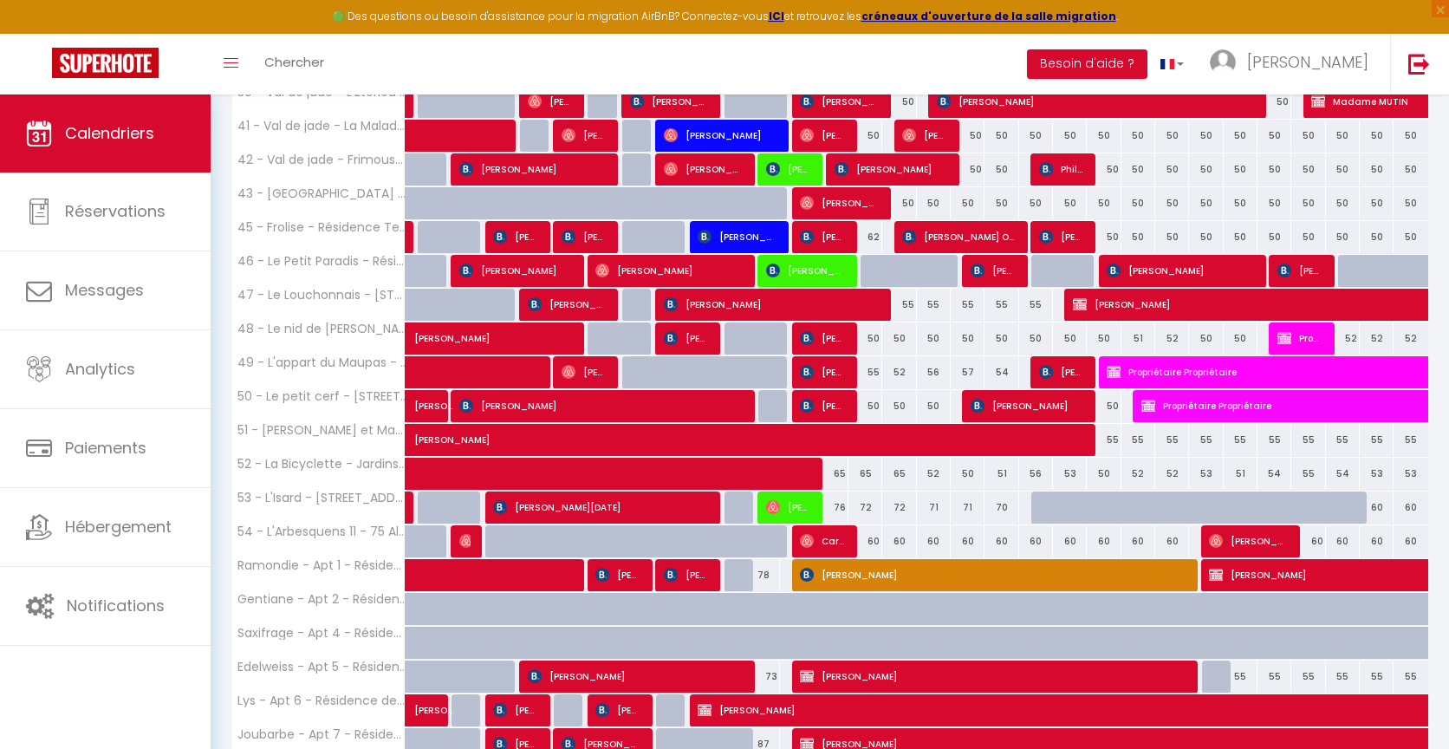
click at [877, 264] on div at bounding box center [877, 271] width 34 height 33
type input "60"
type input "Dim 14 Septembre 2025"
type input "Lun 15 Septembre 2025"
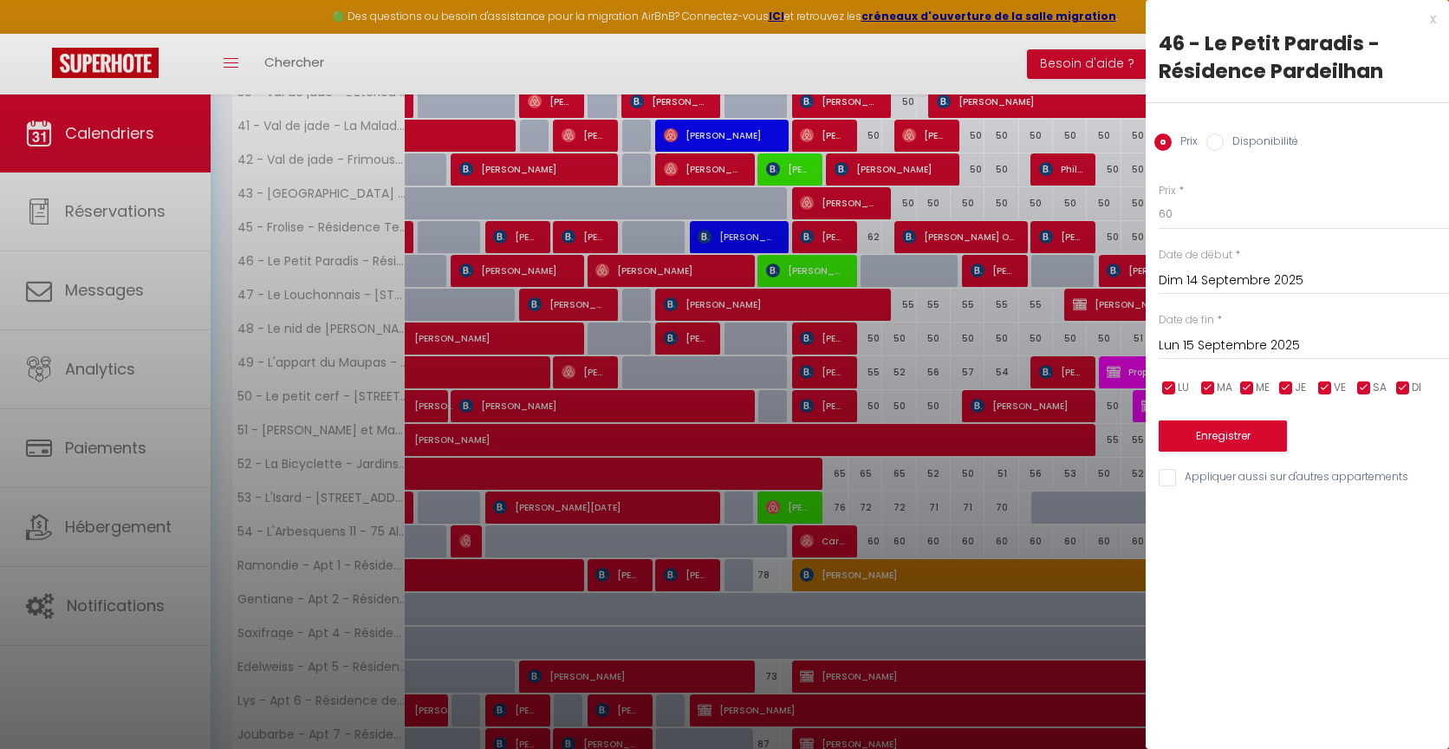
click at [1434, 21] on div "x" at bounding box center [1291, 19] width 290 height 21
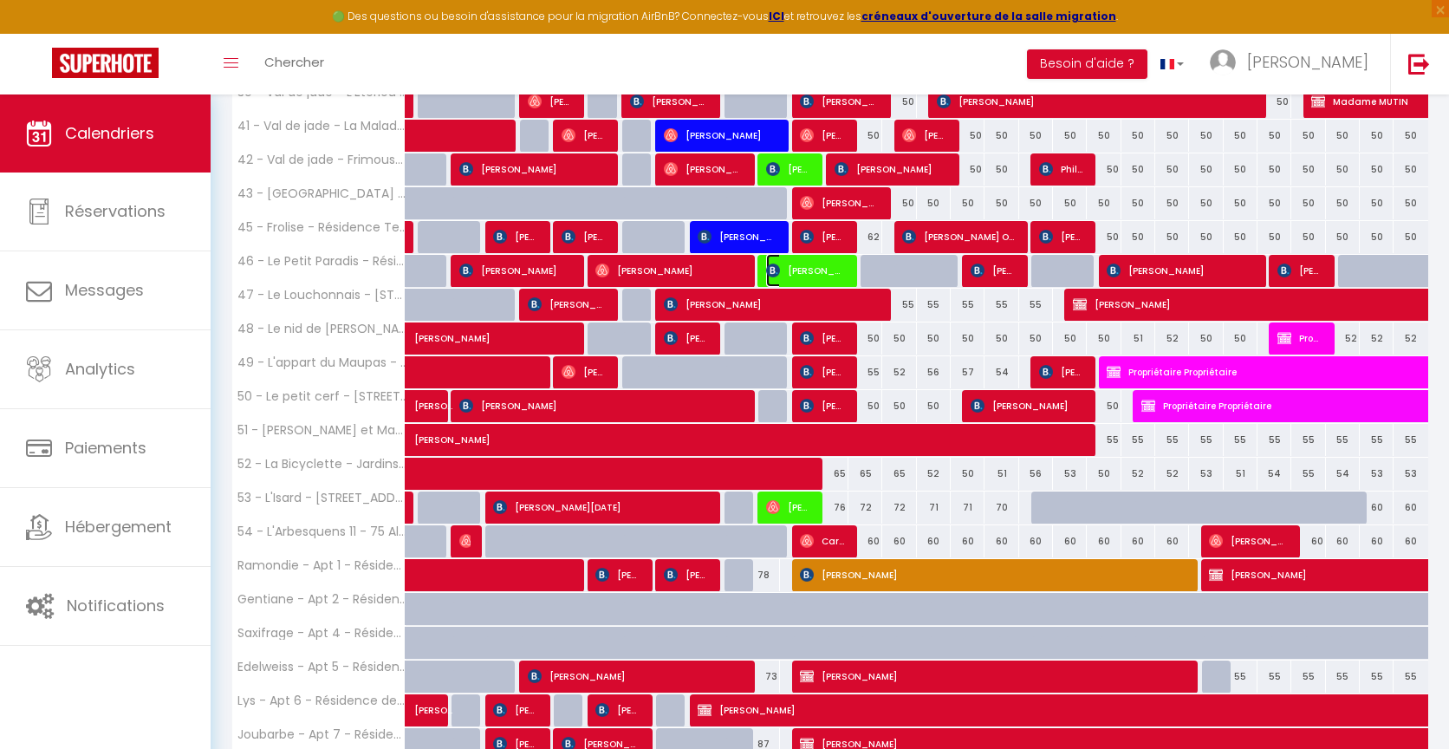
click at [819, 265] on span "[PERSON_NAME]" at bounding box center [805, 270] width 79 height 33
select select "OK"
select select "0"
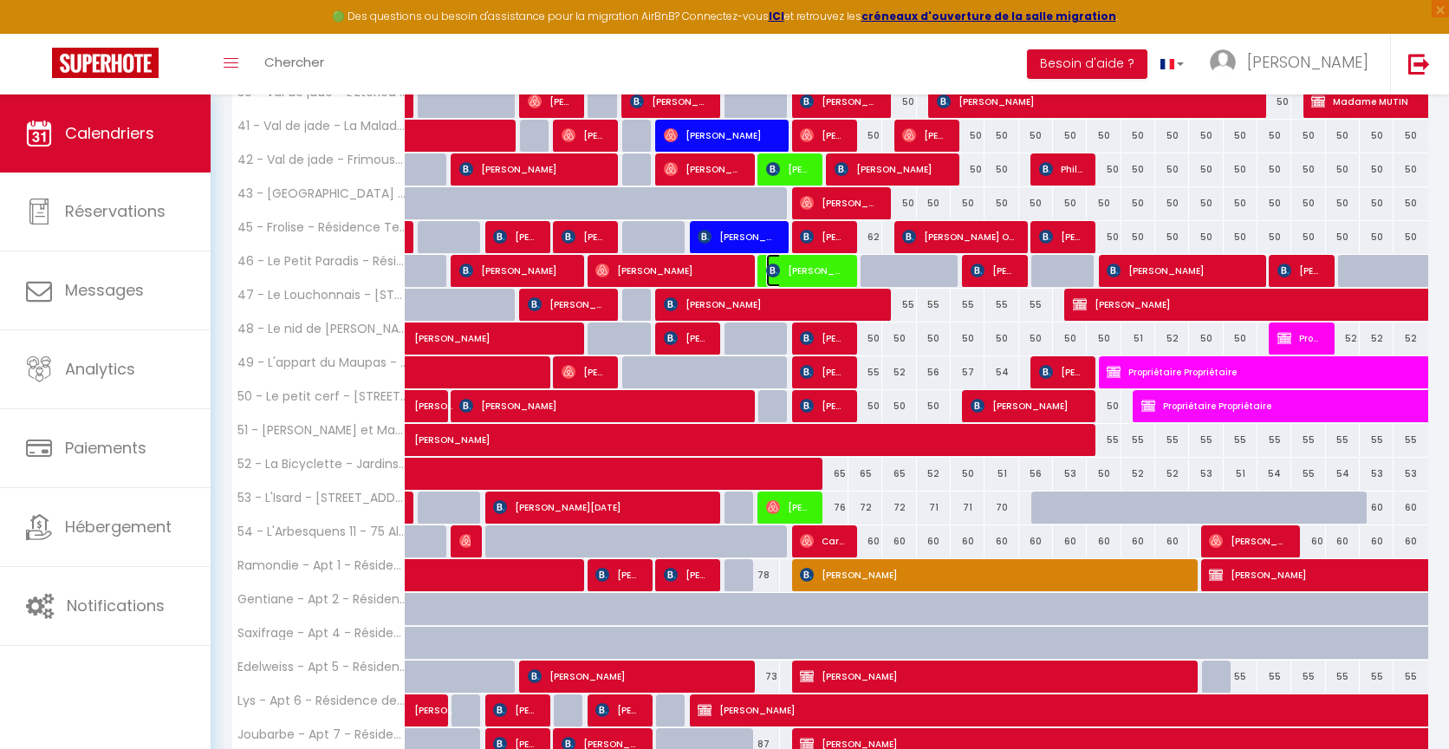
select select "1"
select select
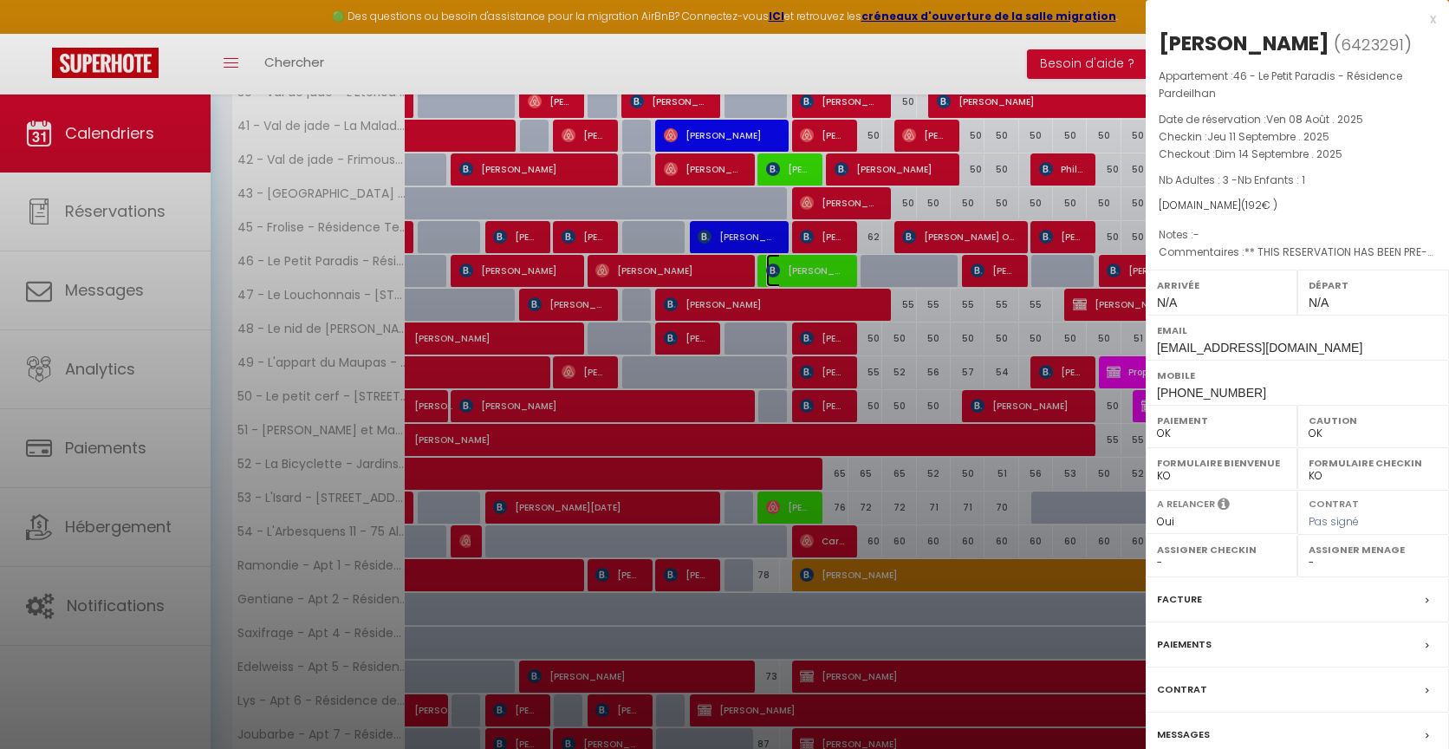
select select "6328"
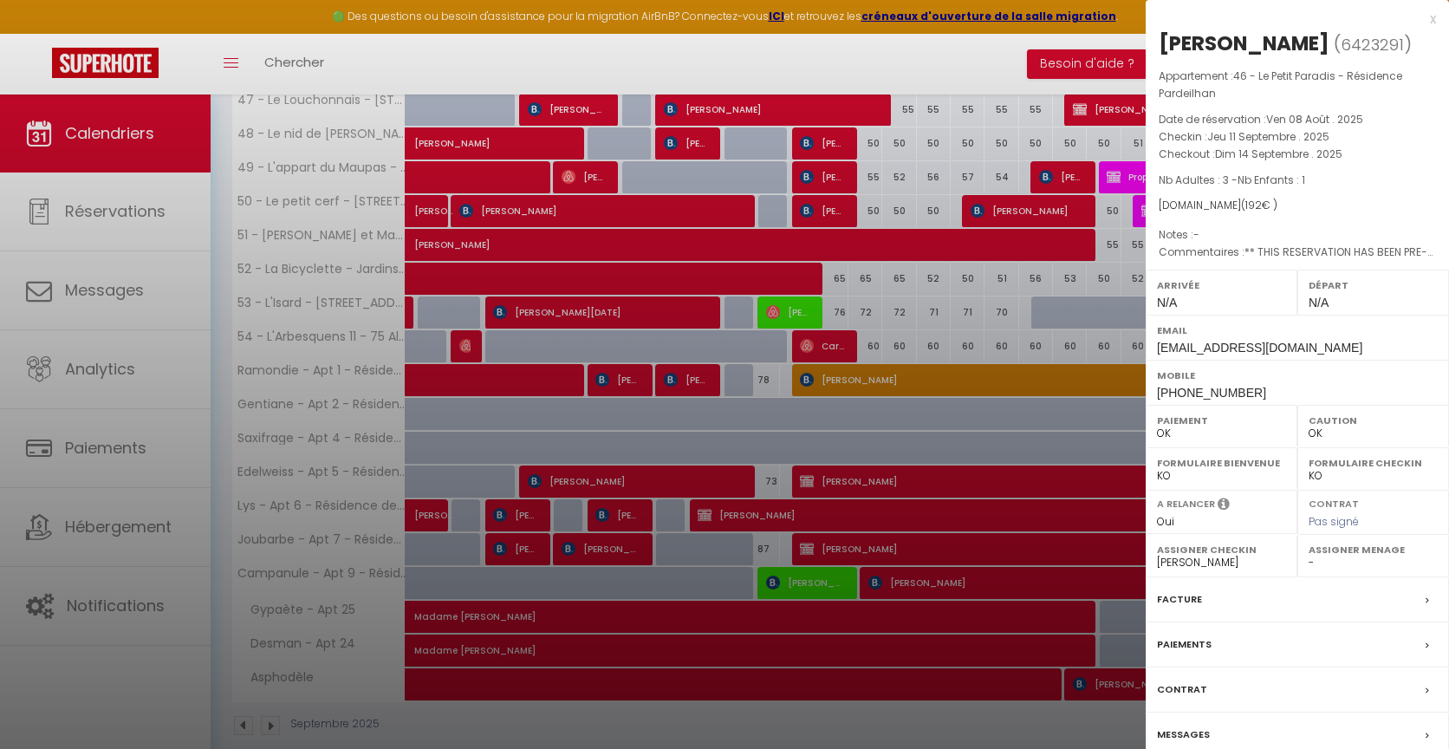
scroll to position [1778, 0]
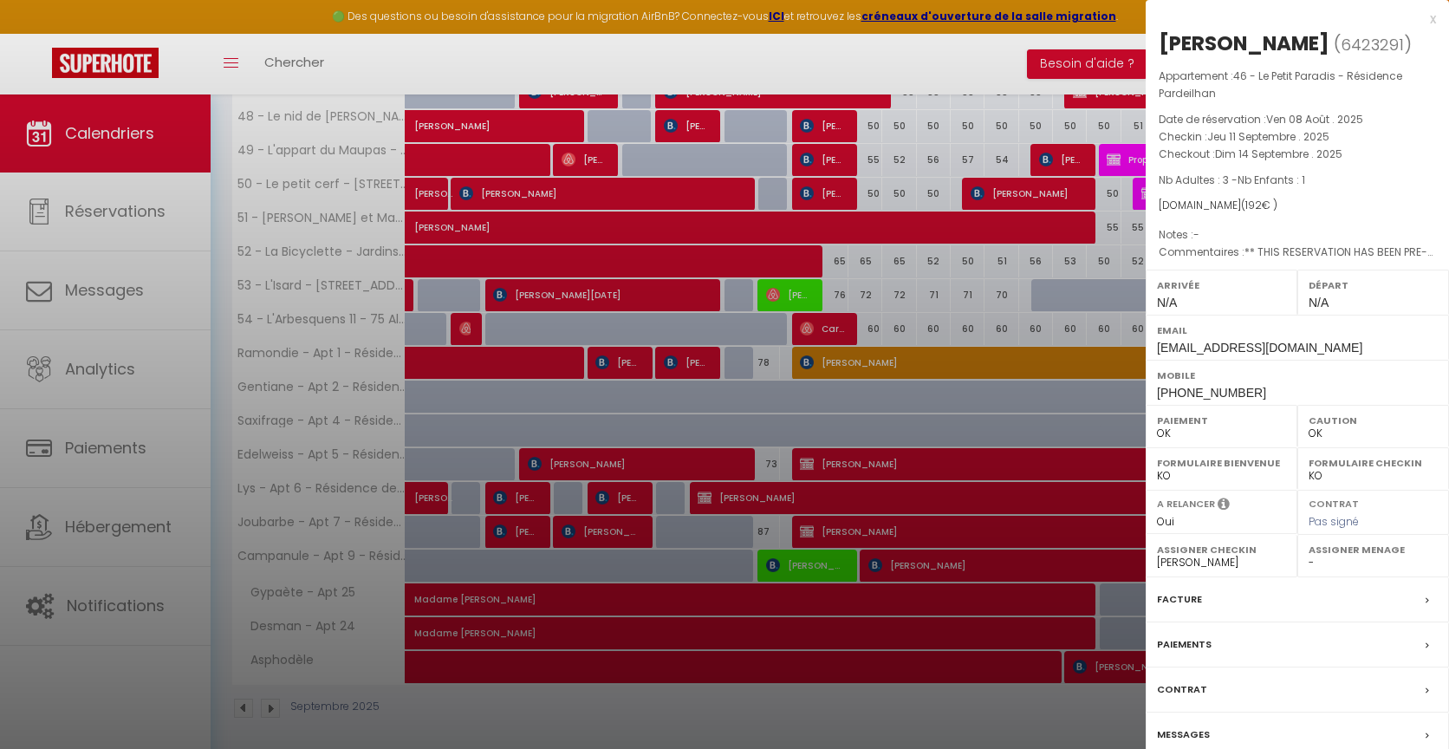
click at [1183, 725] on label "Messages" at bounding box center [1183, 734] width 53 height 18
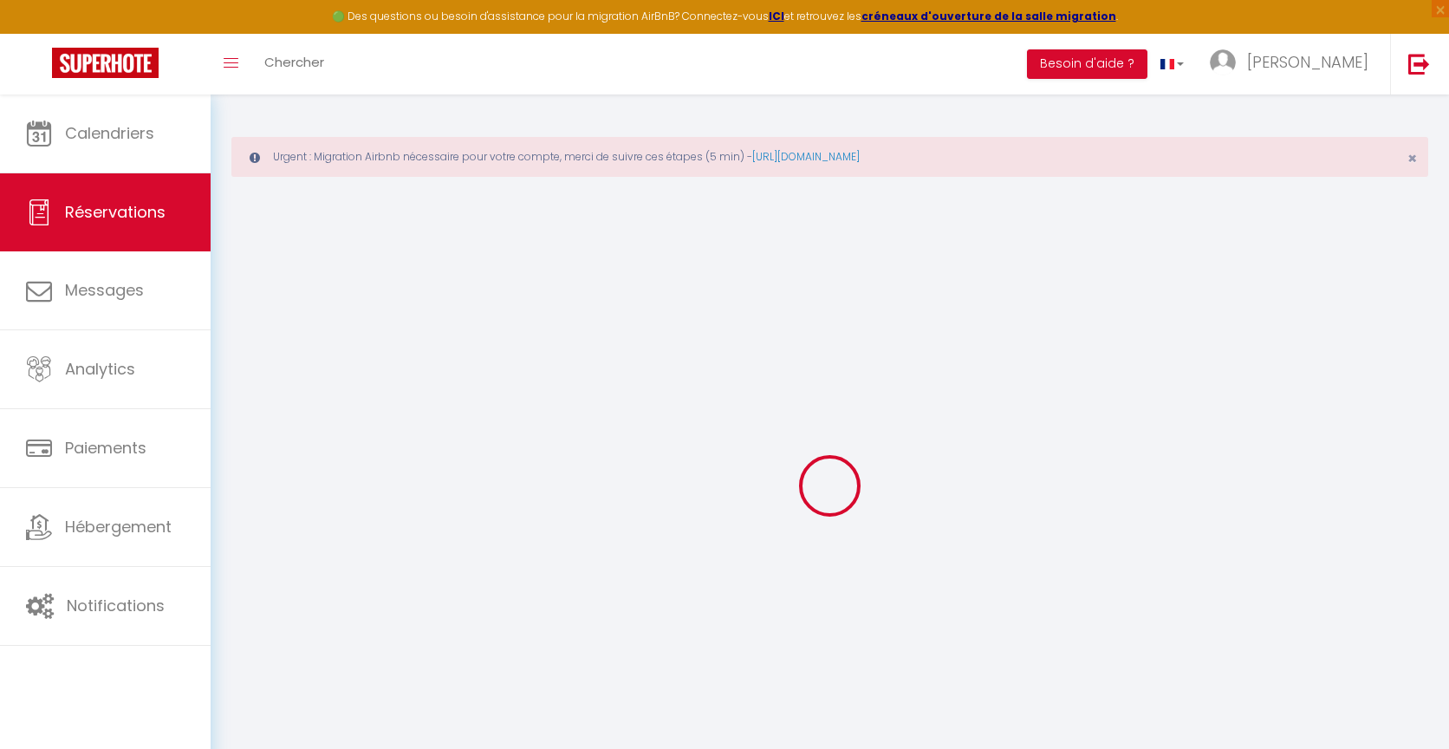
type input "[PERSON_NAME]"
type input "[EMAIL_ADDRESS][DOMAIN_NAME]"
type input "[PHONE_NUMBER]"
type input "."
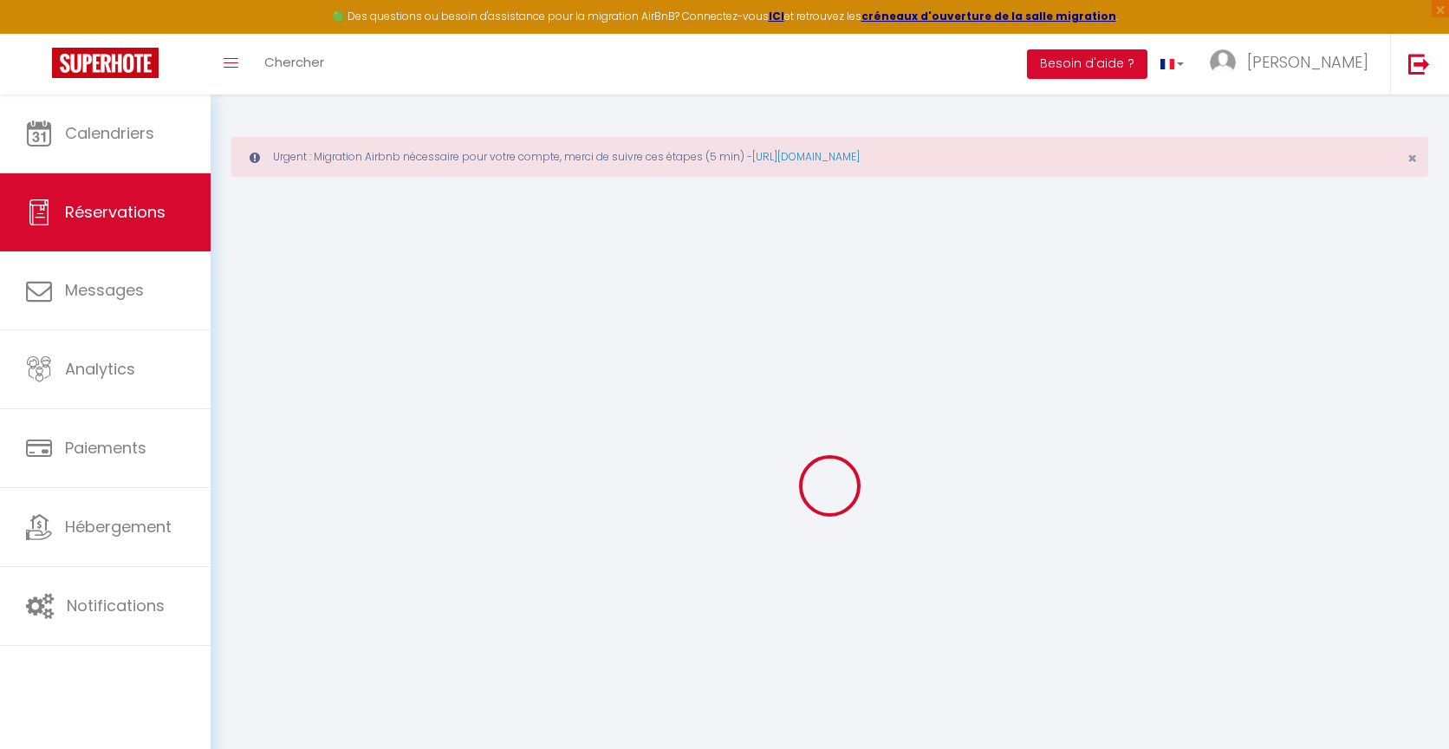
select select "ES"
type input "30.45"
type input "2.69"
select select "34976"
select select "1"
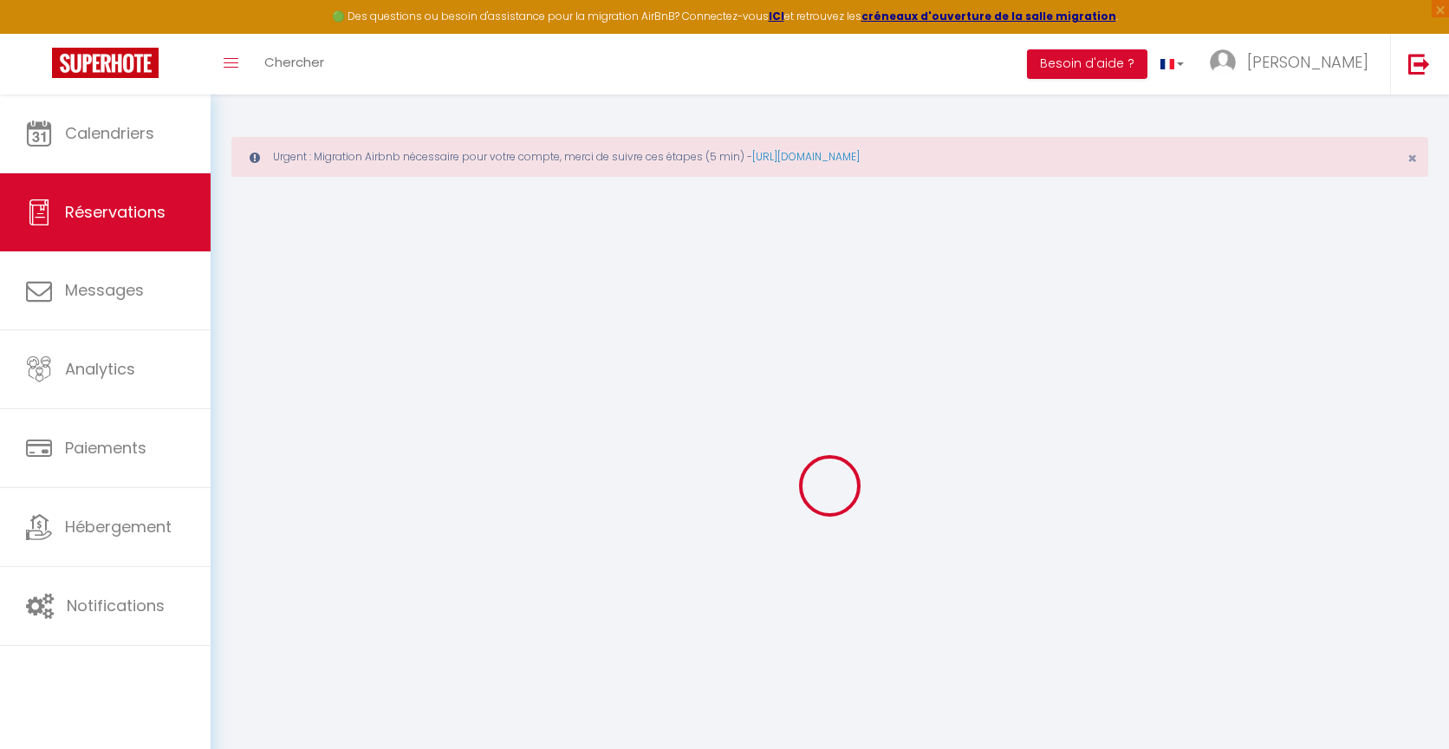
select select
type input "3"
type input "1"
select select "12"
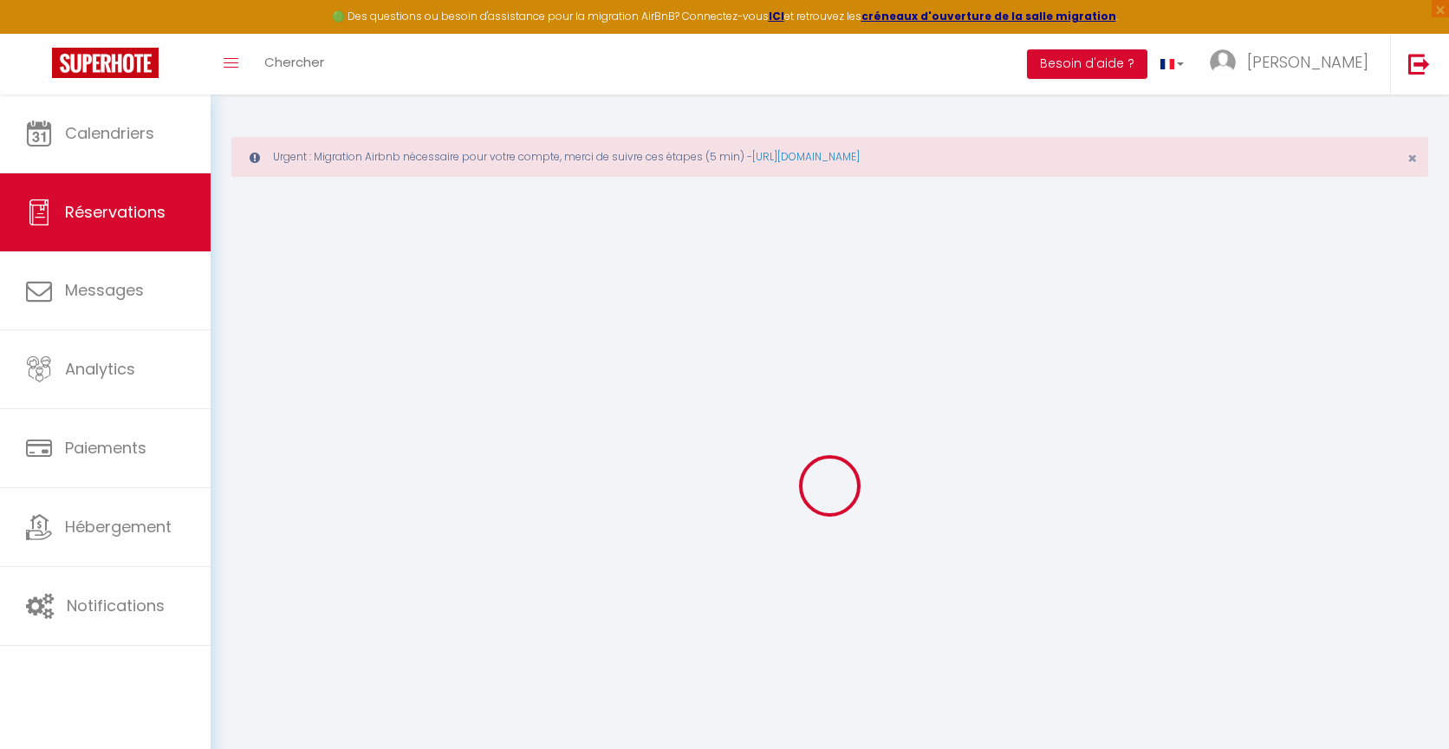
select select "15"
type input "179.1"
checkbox input "false"
type input "0"
select select "2"
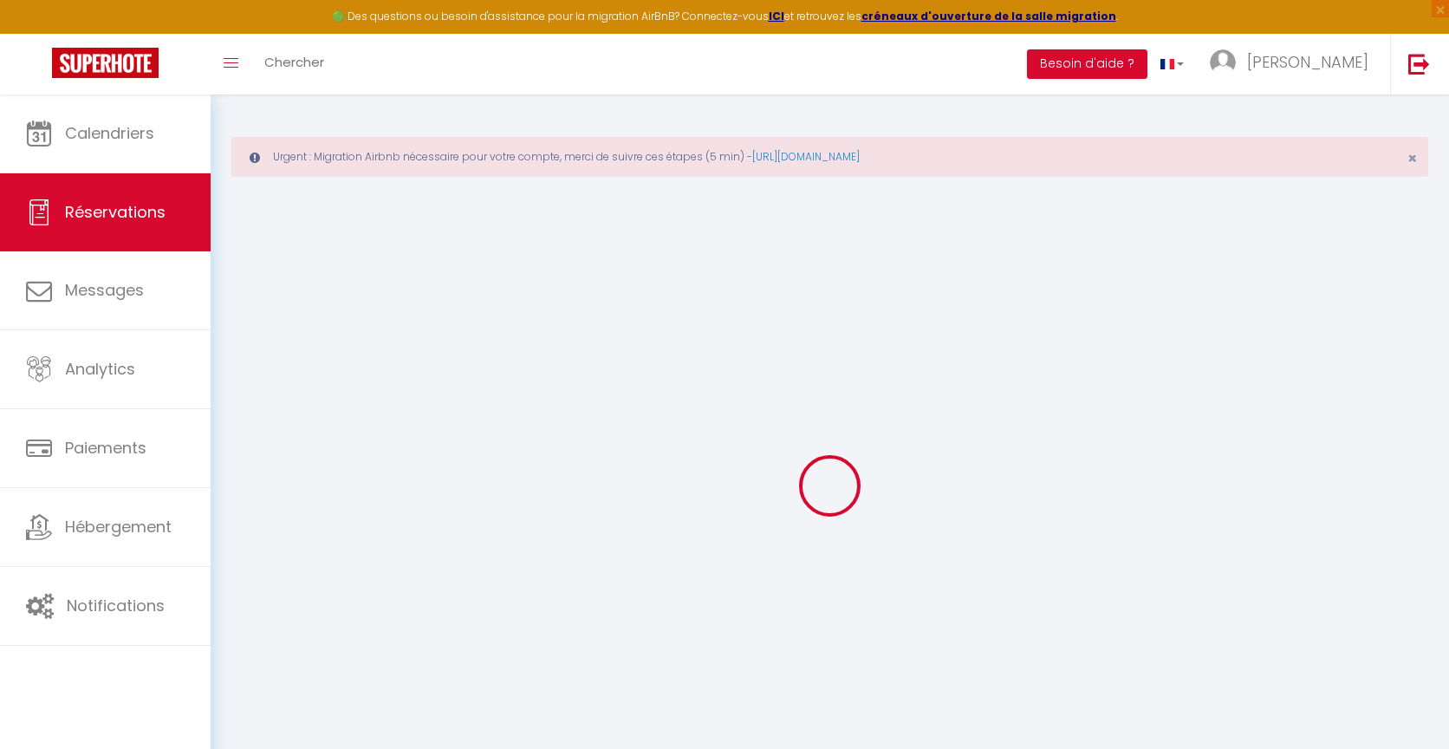
type input "0"
select select
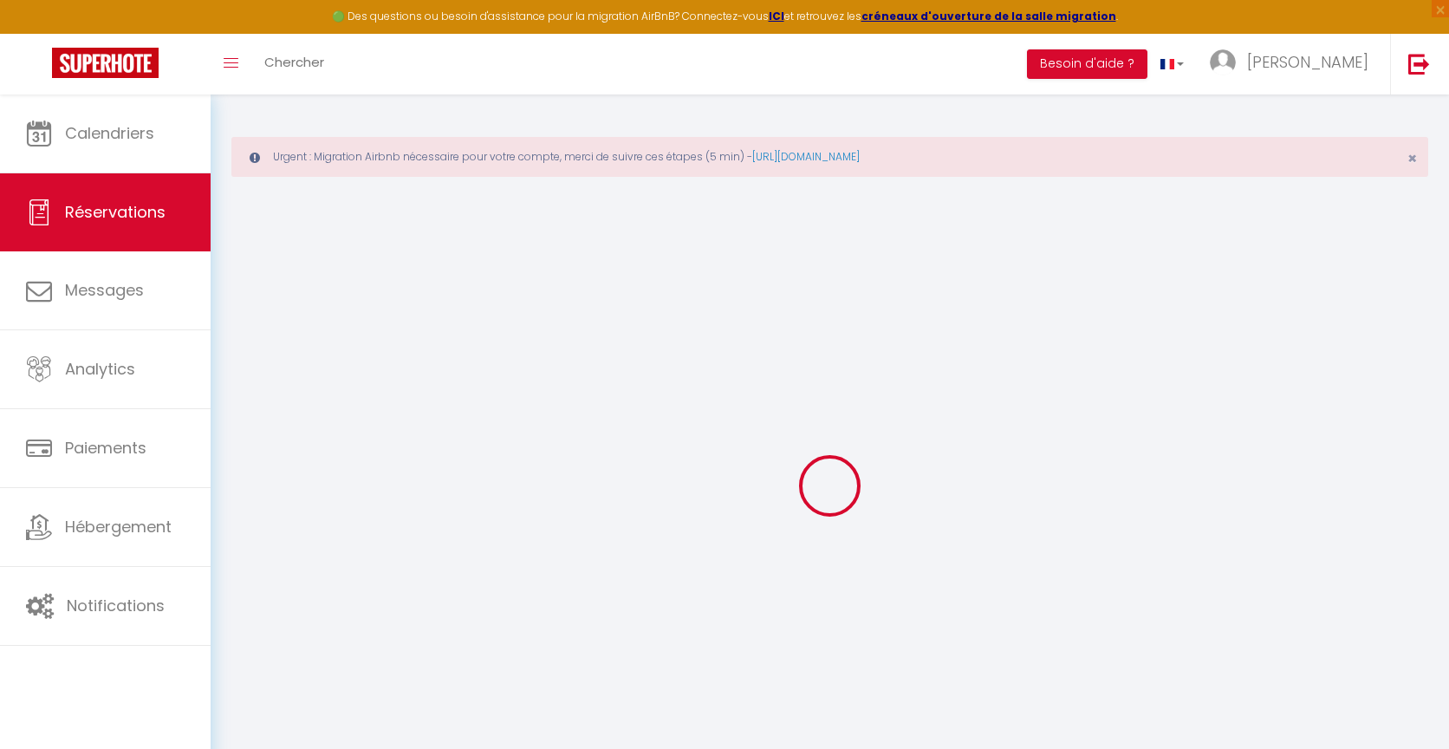
checkbox input "false"
select select
checkbox input "false"
select select
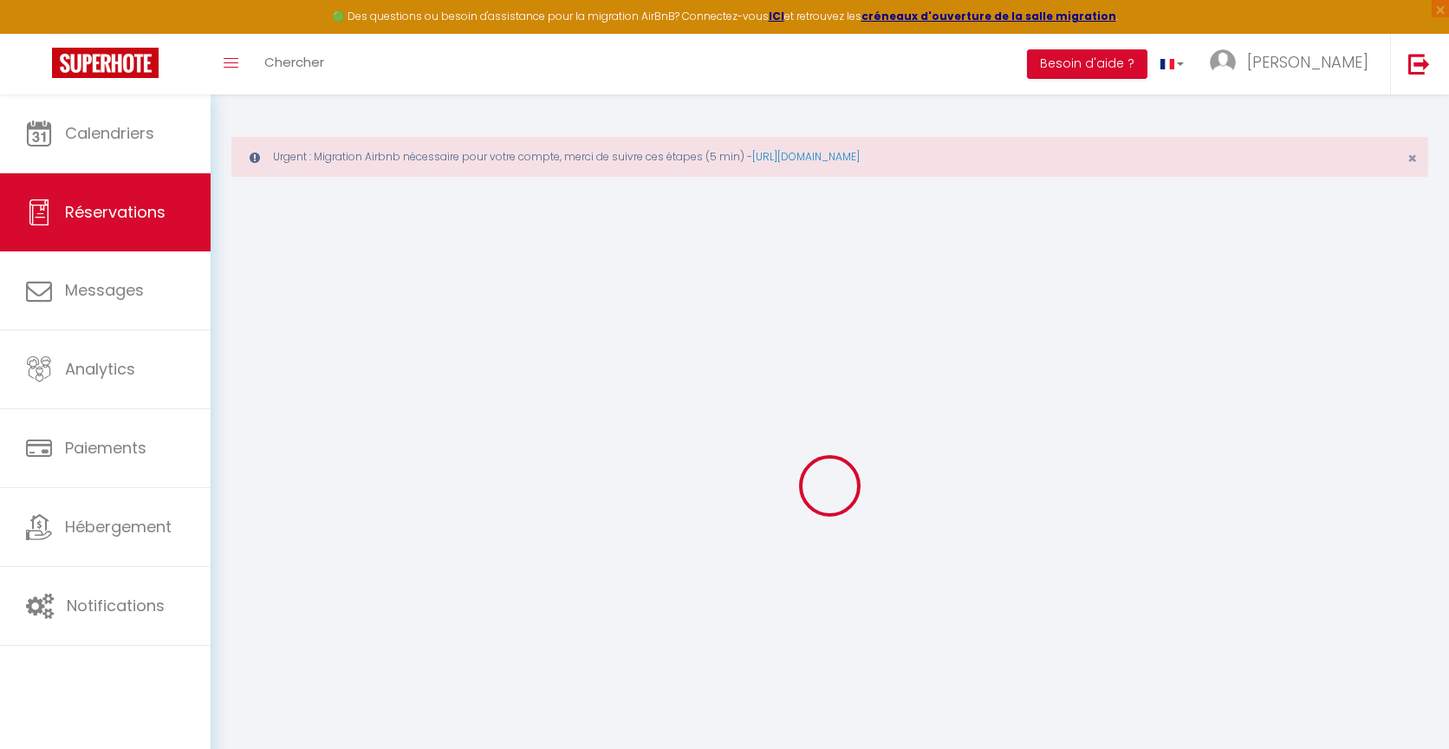
select select
checkbox input "false"
select select
checkbox input "false"
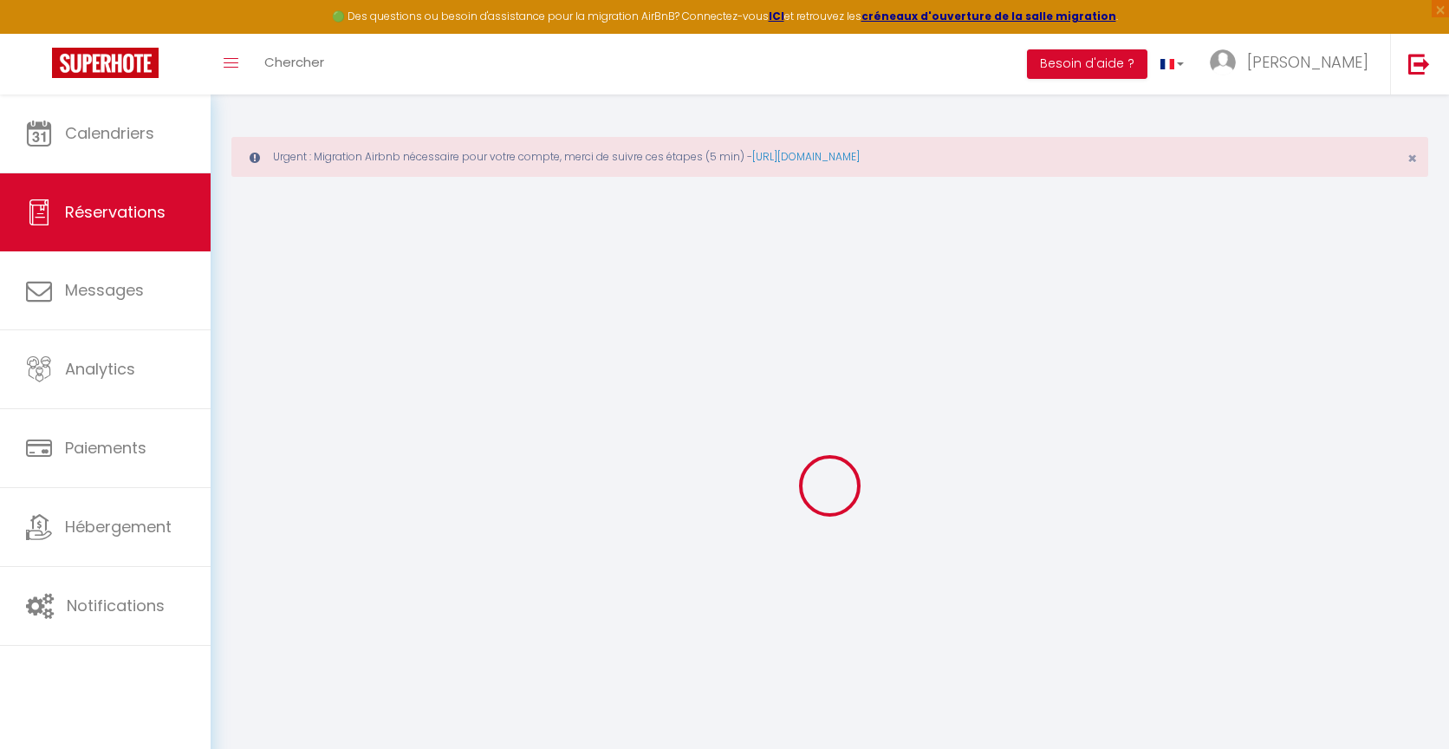
type textarea "** THIS RESERVATION HAS BEEN PRE-PAID ** BOOKING NOTE : Payment charge is EUR 2…"
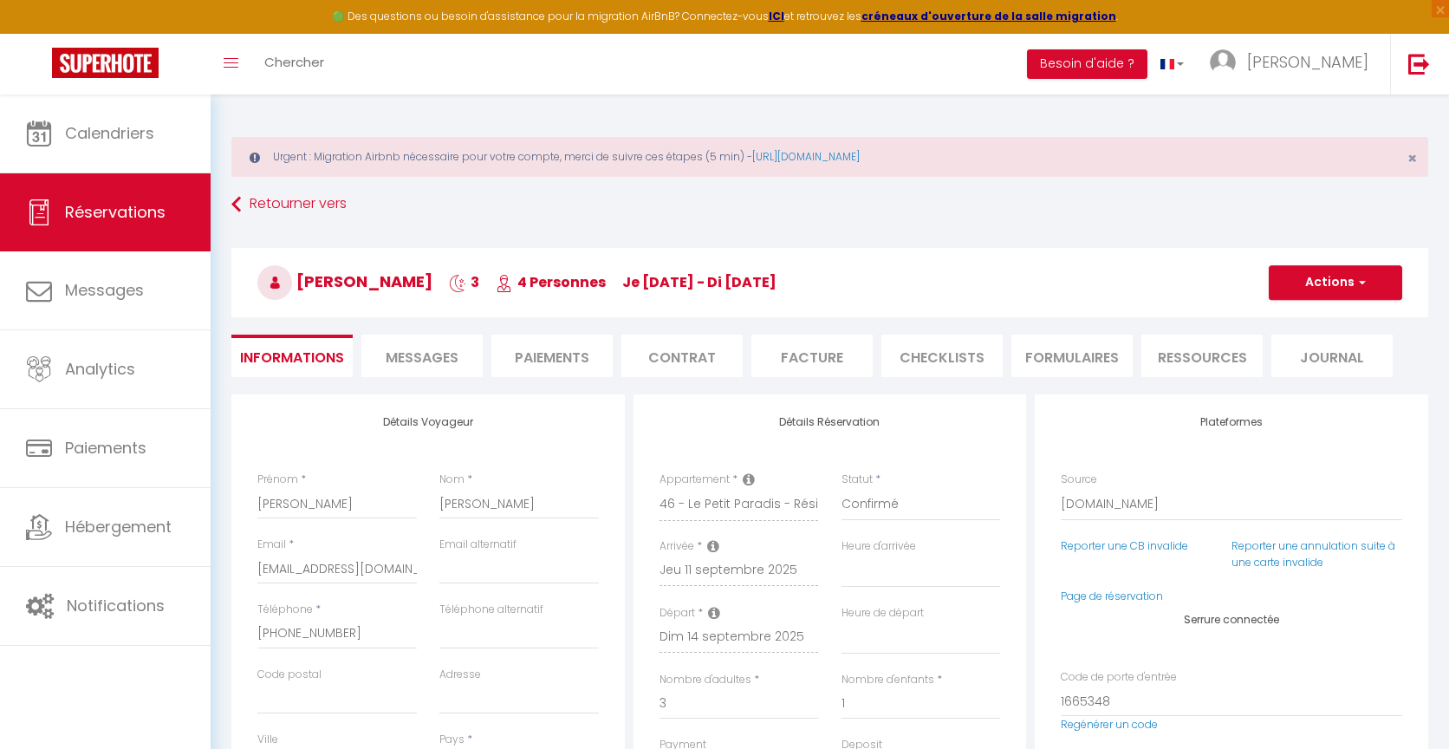
click at [418, 353] on span "Messages" at bounding box center [422, 357] width 73 height 20
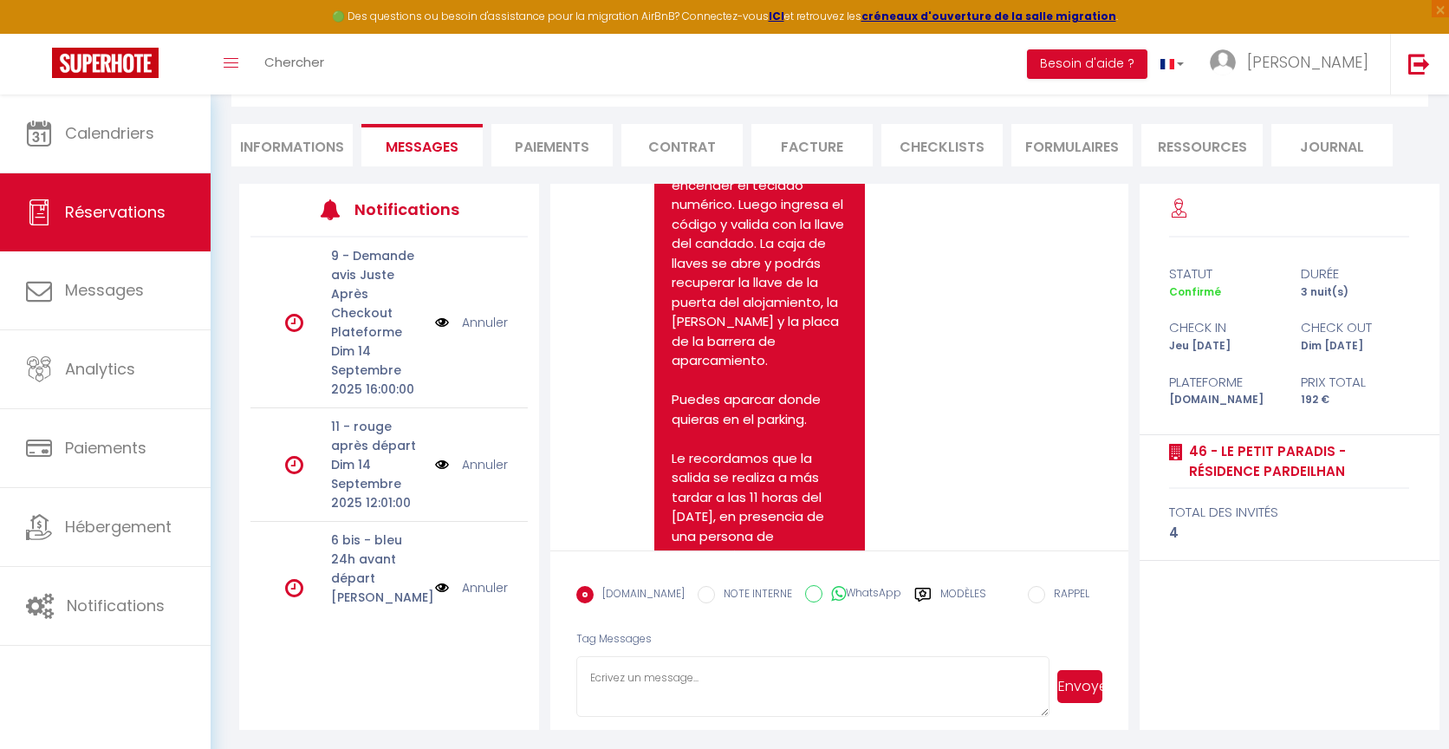
scroll to position [6031, 0]
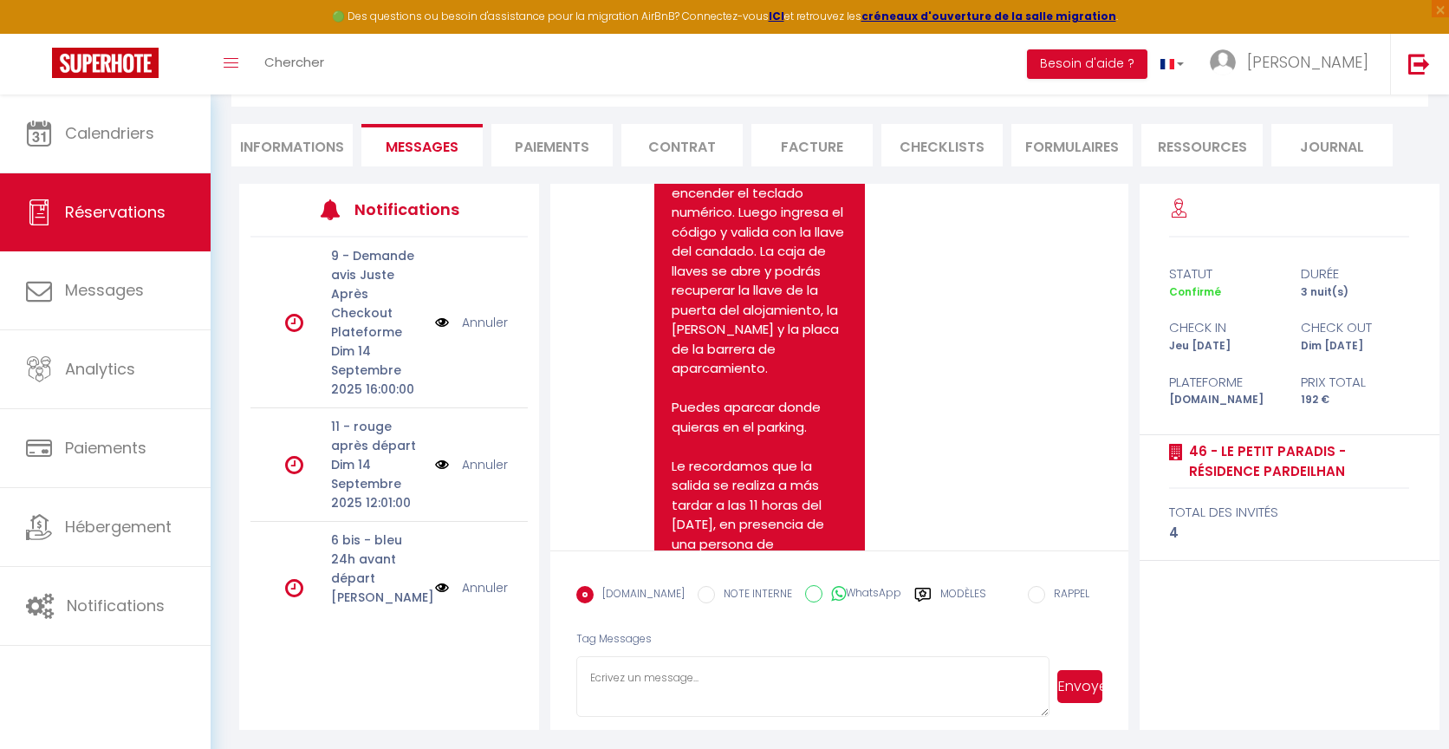
click at [690, 679] on textarea at bounding box center [812, 686] width 473 height 61
click at [629, 681] on textarea "validar con #" at bounding box center [812, 686] width 473 height 61
type textarea "validar el codigo con #"
click at [1092, 685] on button "Envoyer" at bounding box center [1079, 686] width 45 height 33
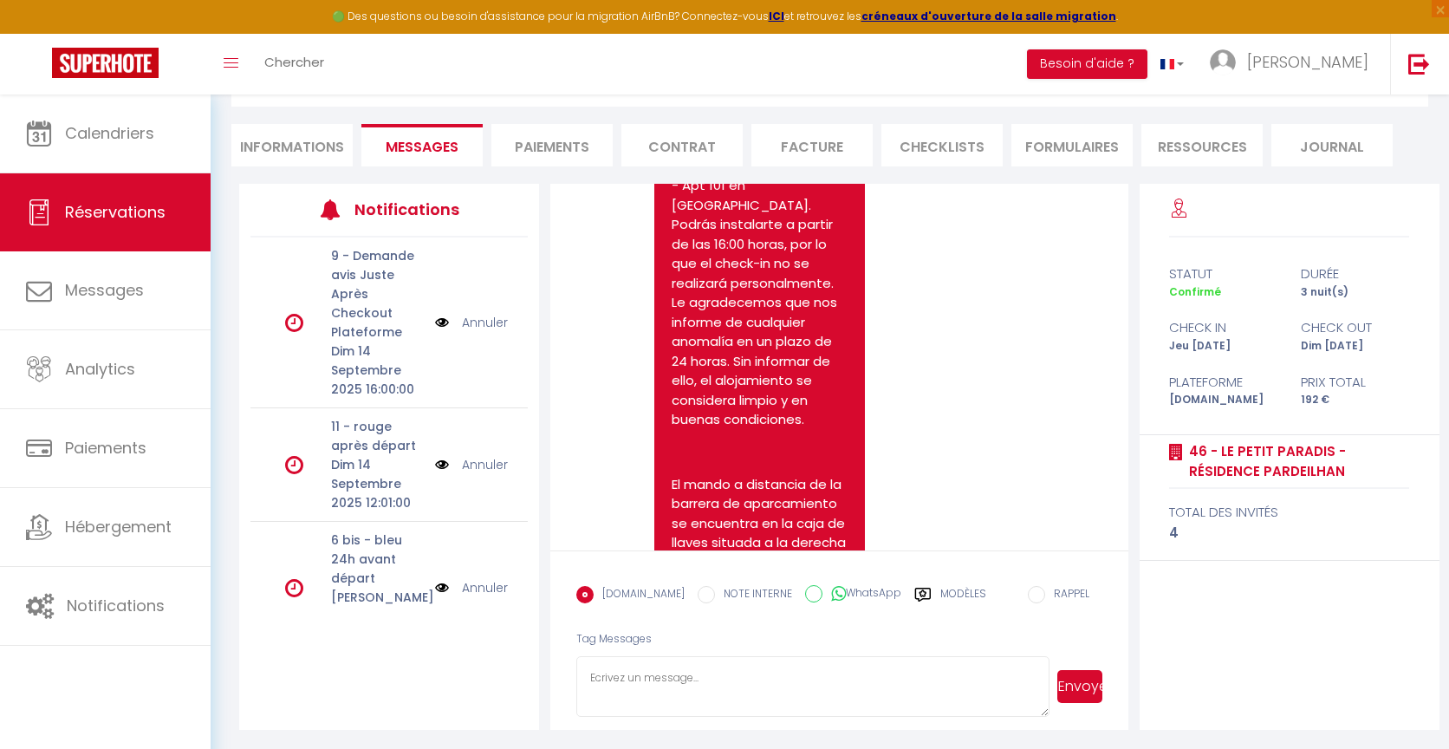
scroll to position [5262, 0]
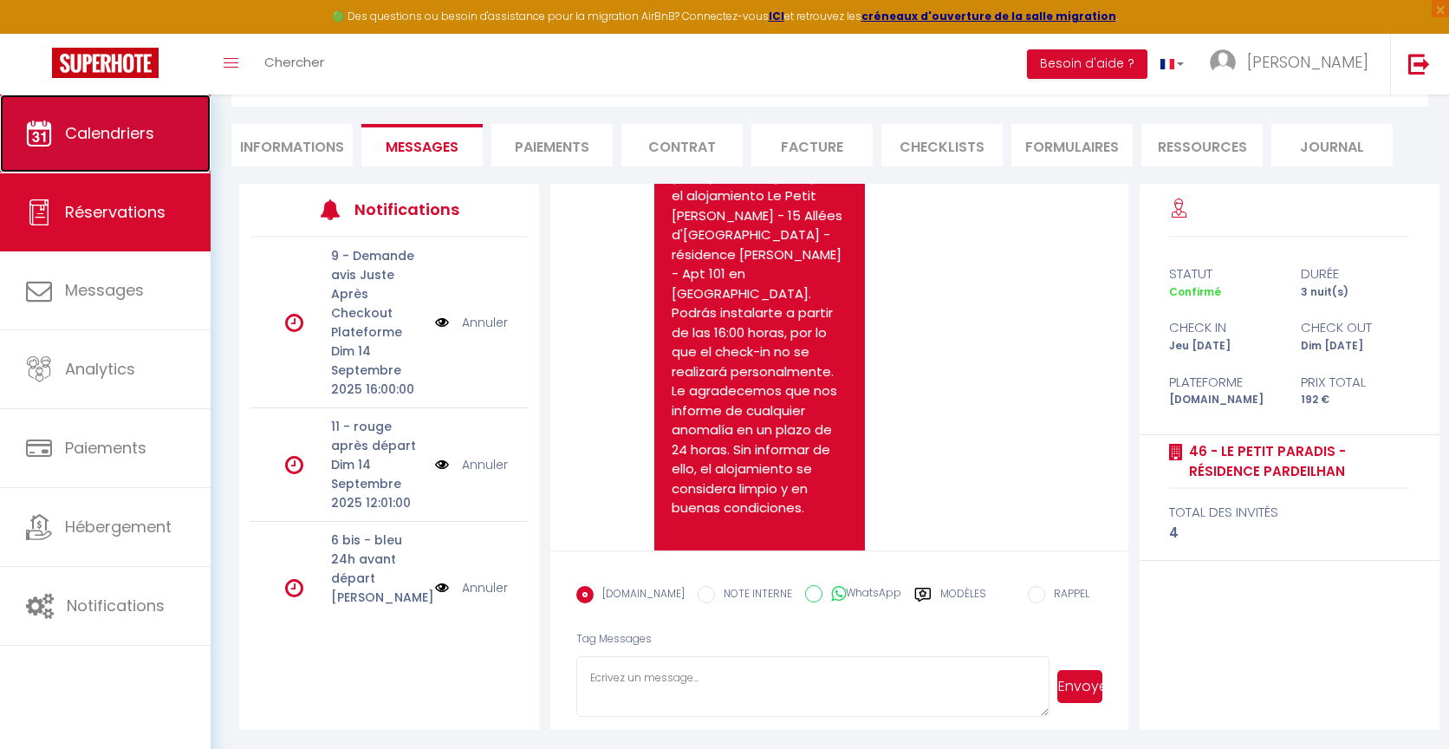
click at [118, 132] on span "Calendriers" at bounding box center [109, 133] width 89 height 22
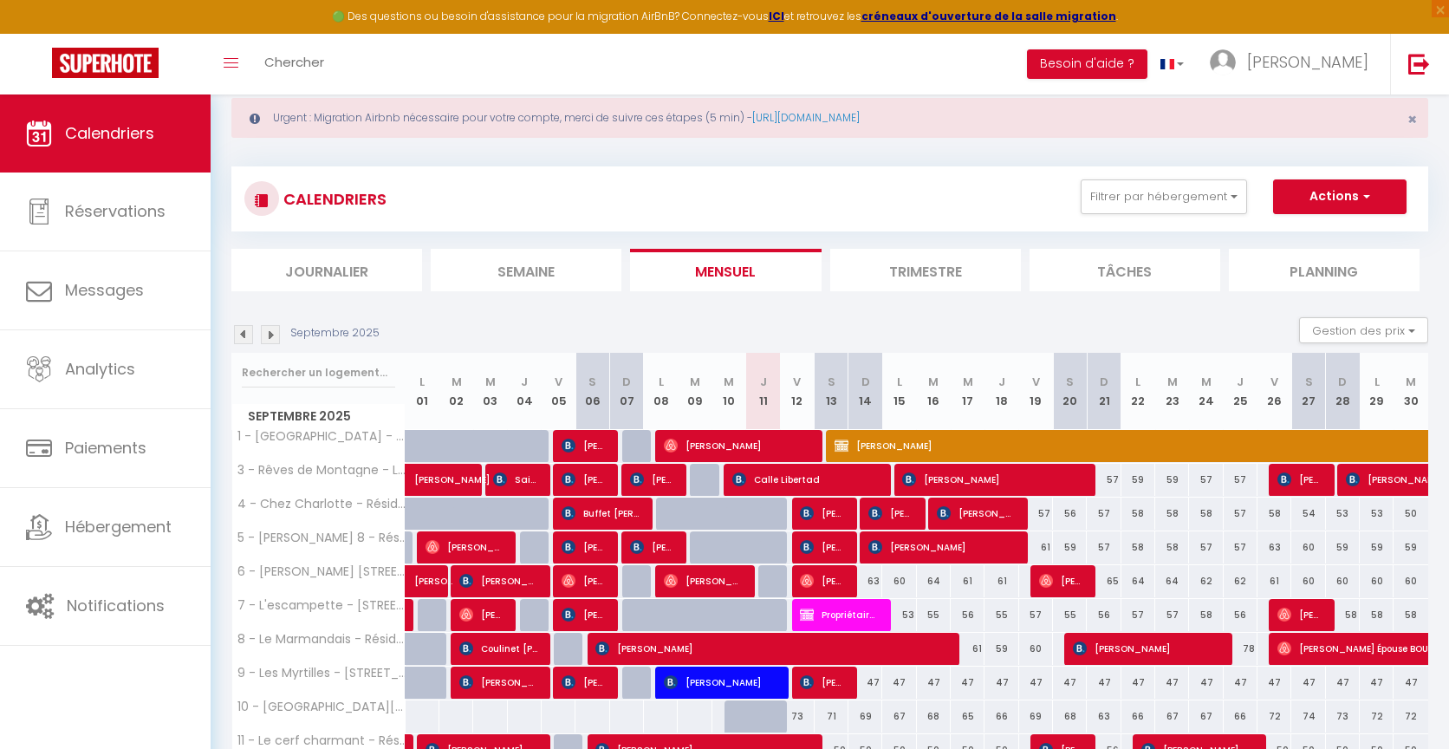
scroll to position [481, 0]
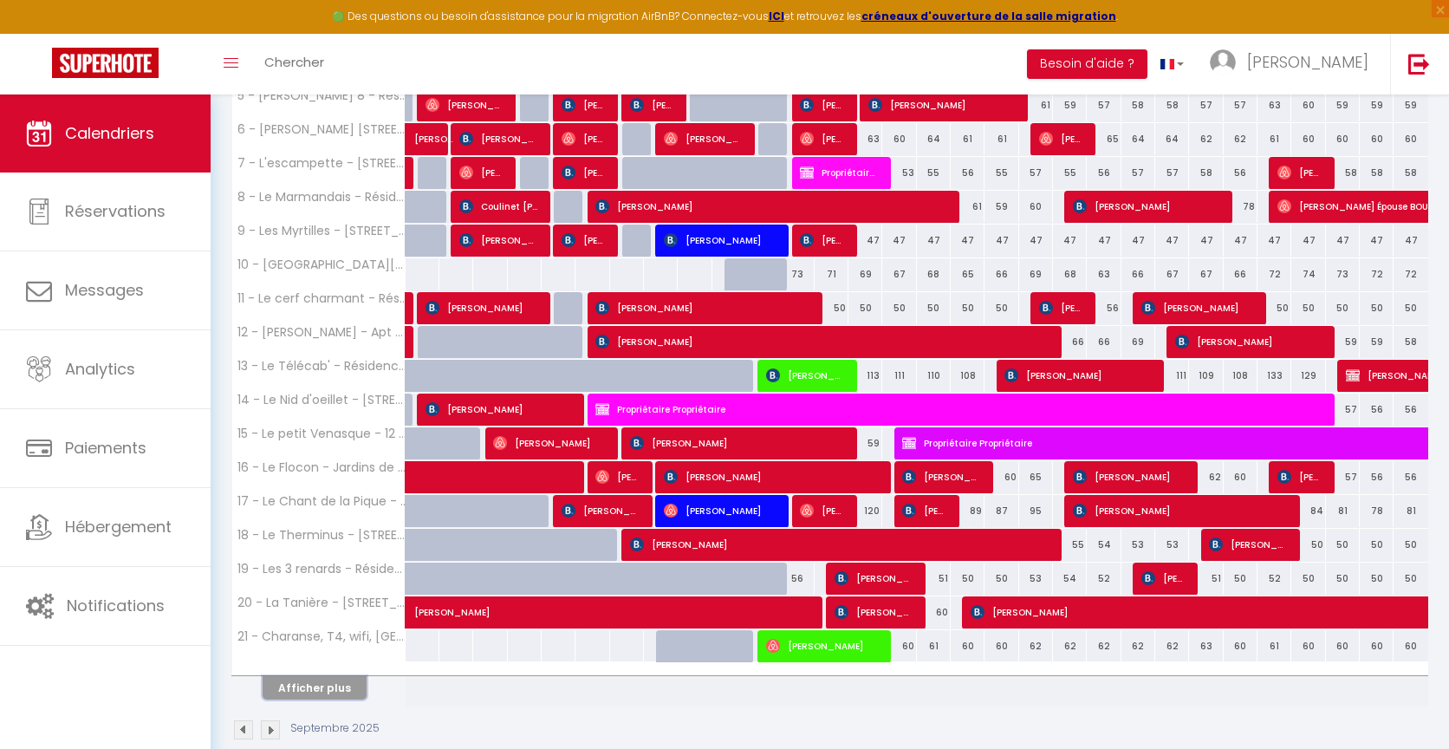
click at [304, 679] on button "Afficher plus" at bounding box center [315, 687] width 104 height 23
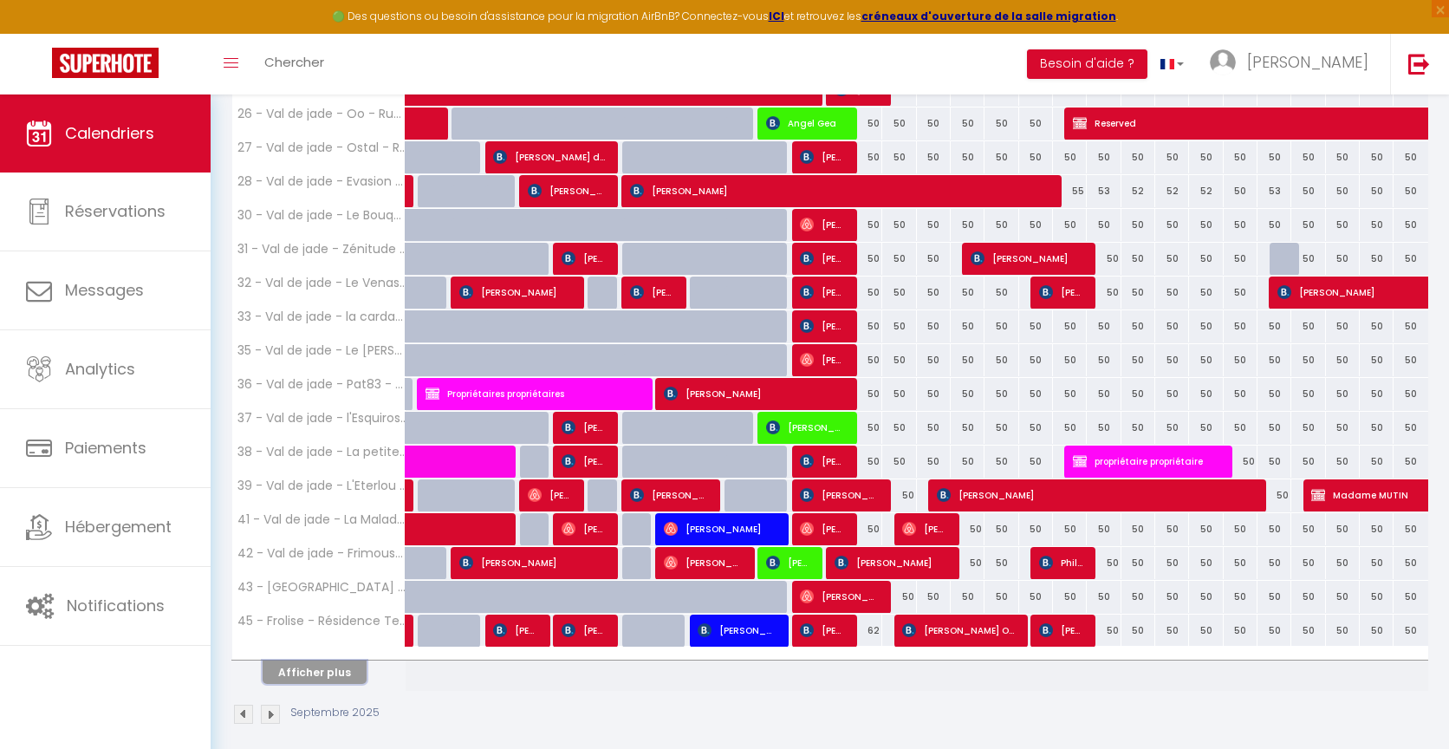
scroll to position [1180, 0]
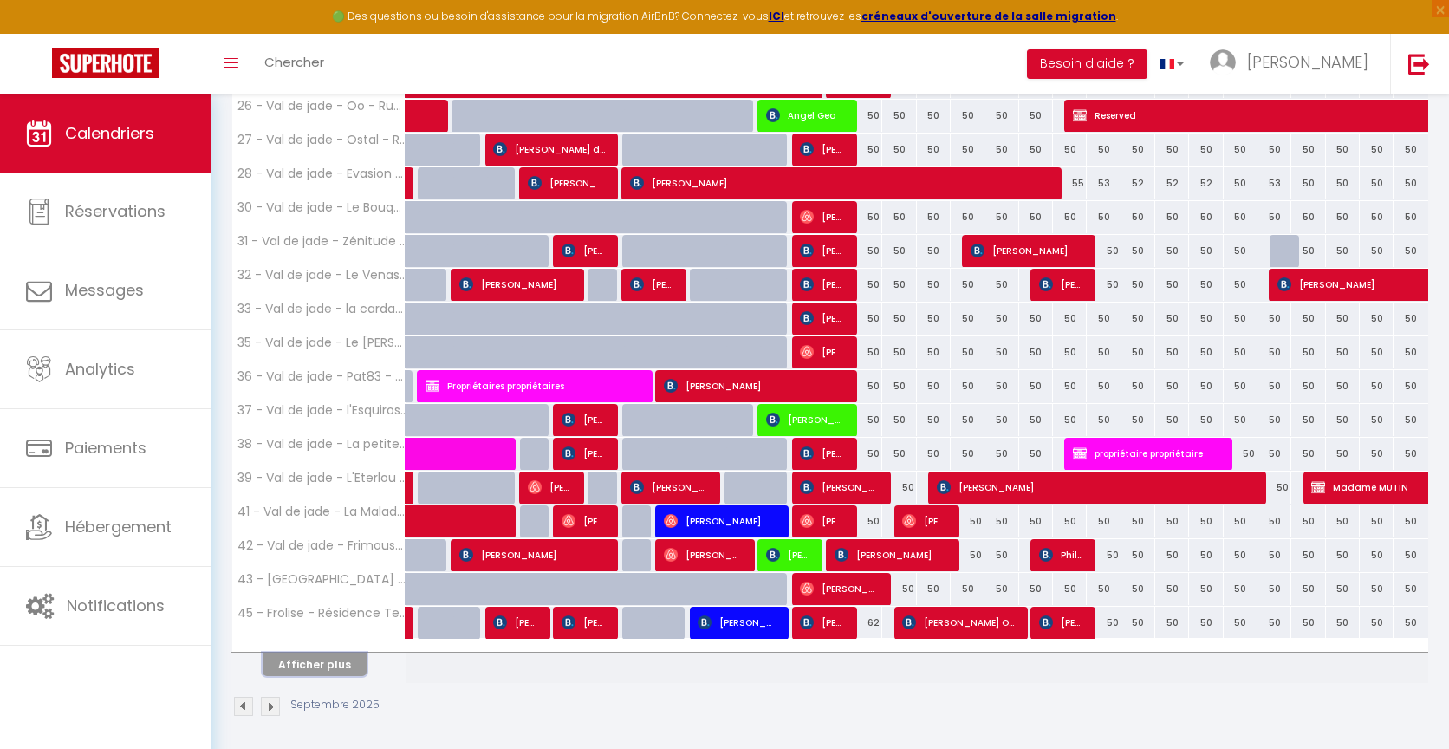
click at [302, 658] on button "Afficher plus" at bounding box center [315, 663] width 104 height 23
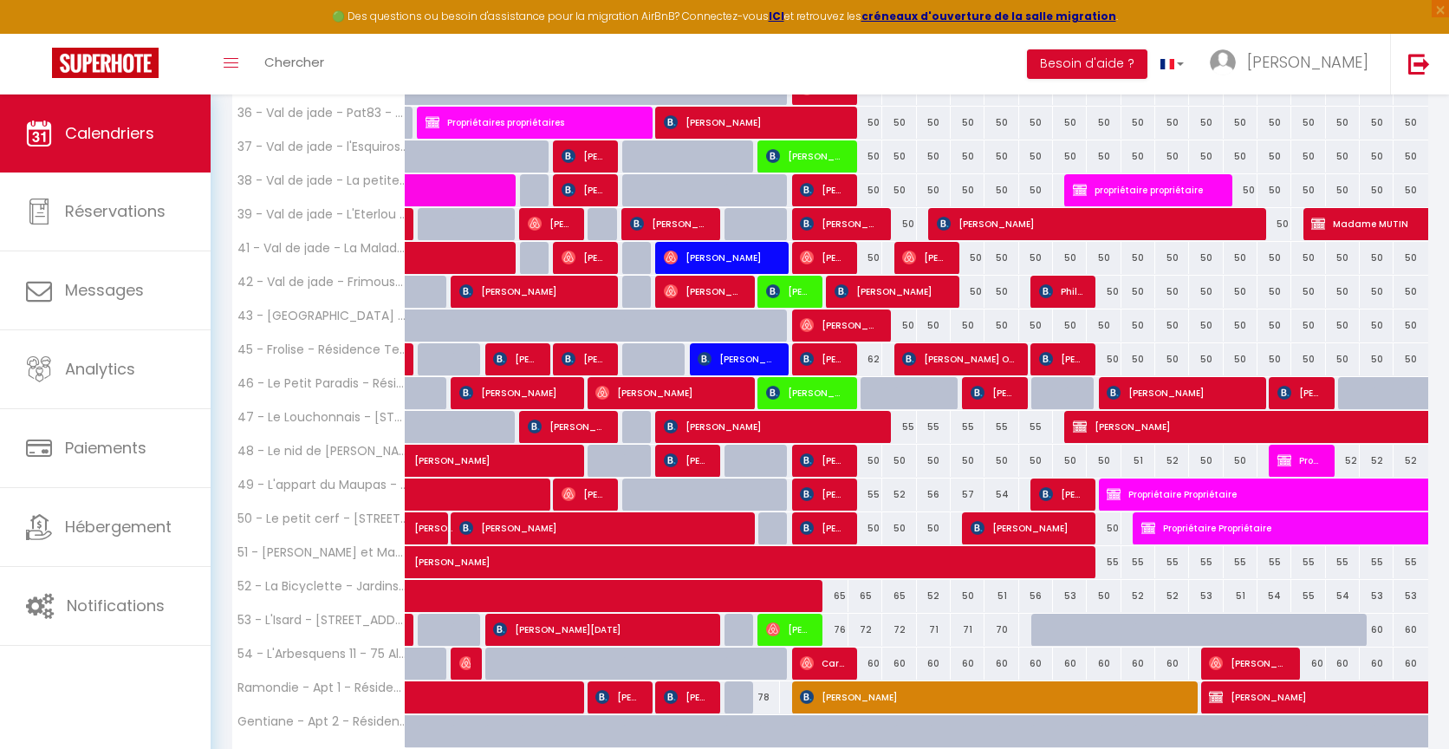
scroll to position [1566, 0]
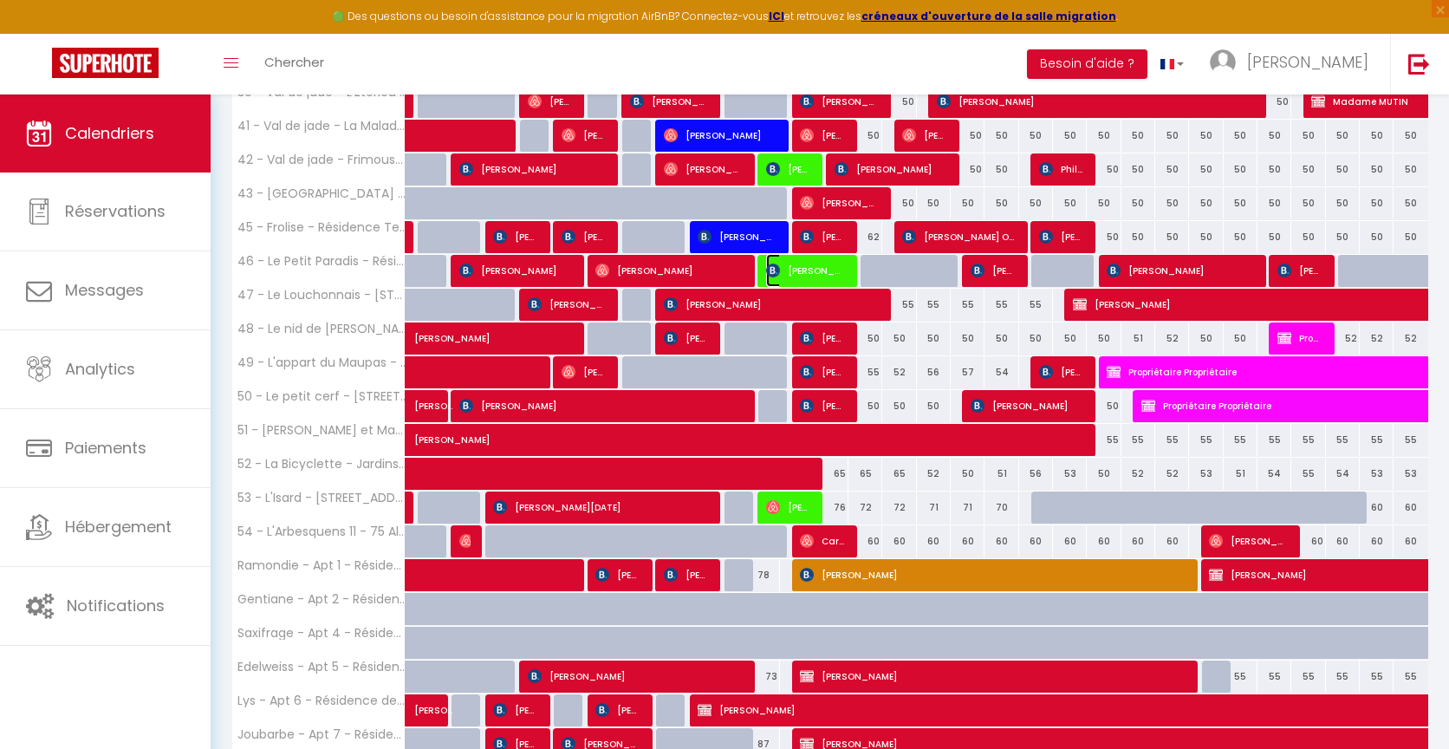
click at [791, 266] on span "[PERSON_NAME]" at bounding box center [805, 270] width 79 height 33
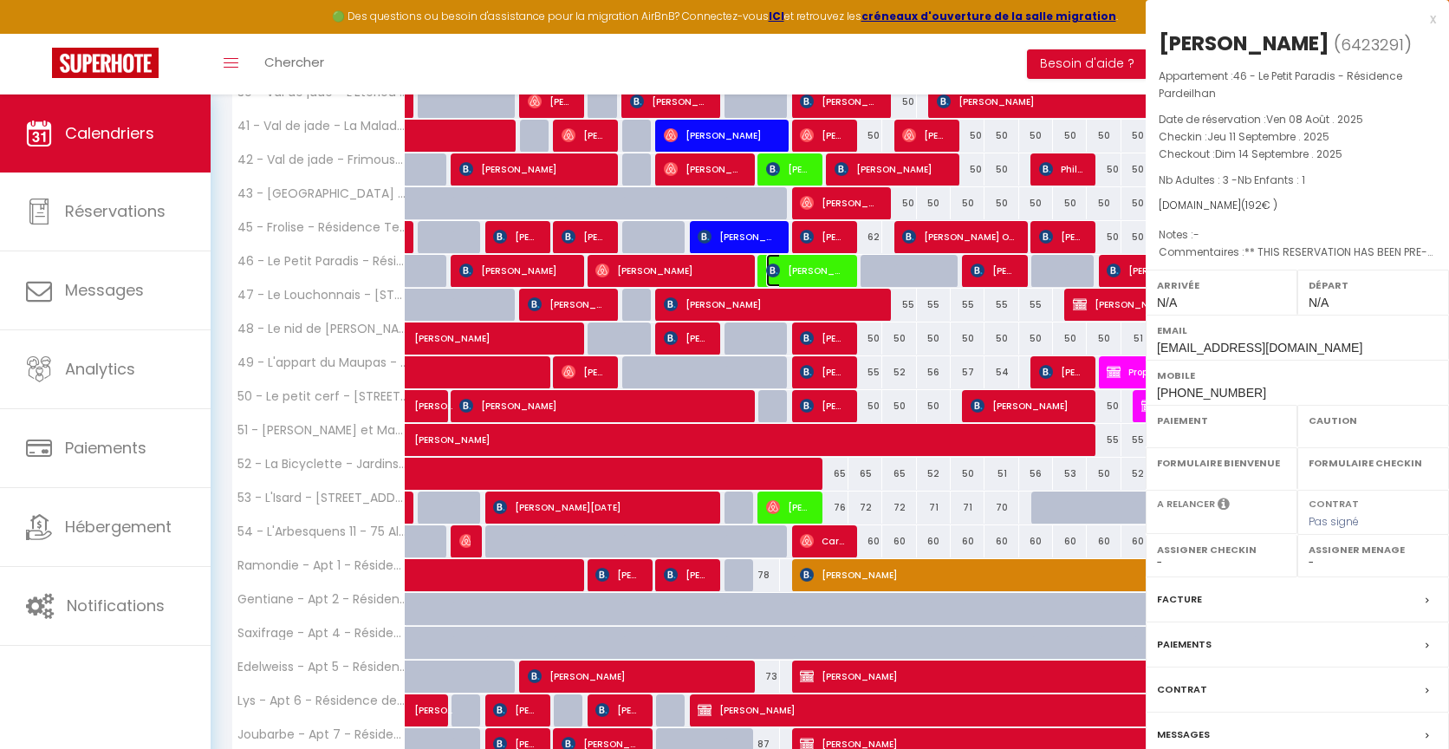
select select "OK"
select select "0"
select select "1"
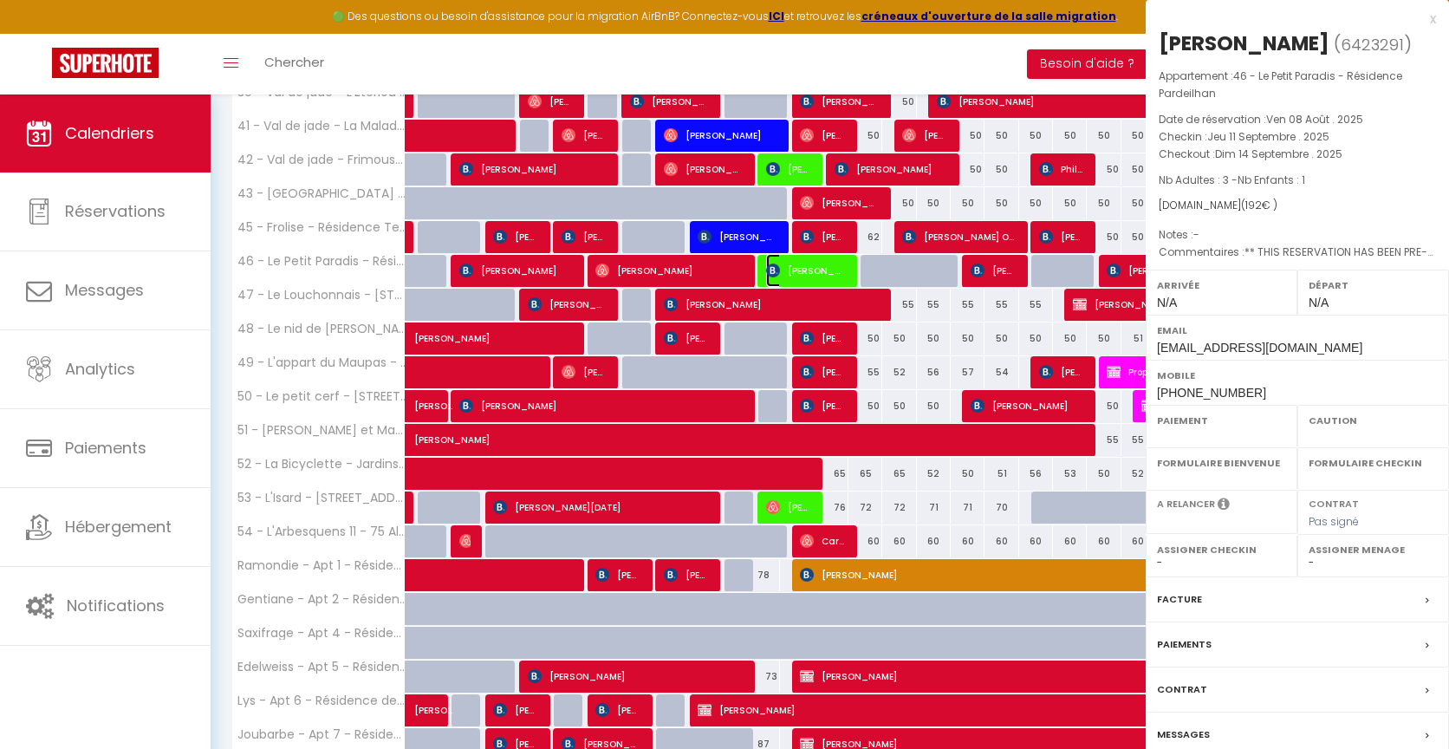
select select "6328"
select select
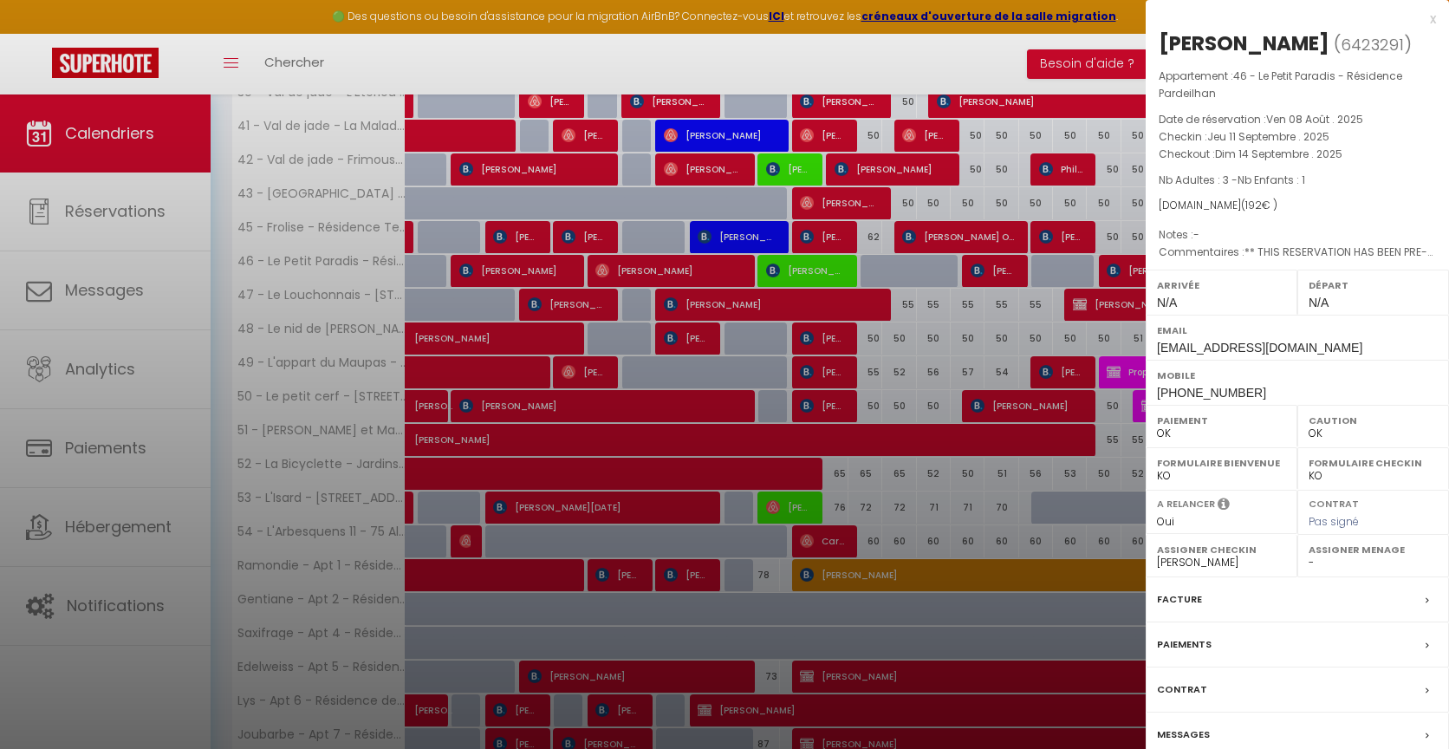
click at [1431, 21] on div "x" at bounding box center [1291, 19] width 290 height 21
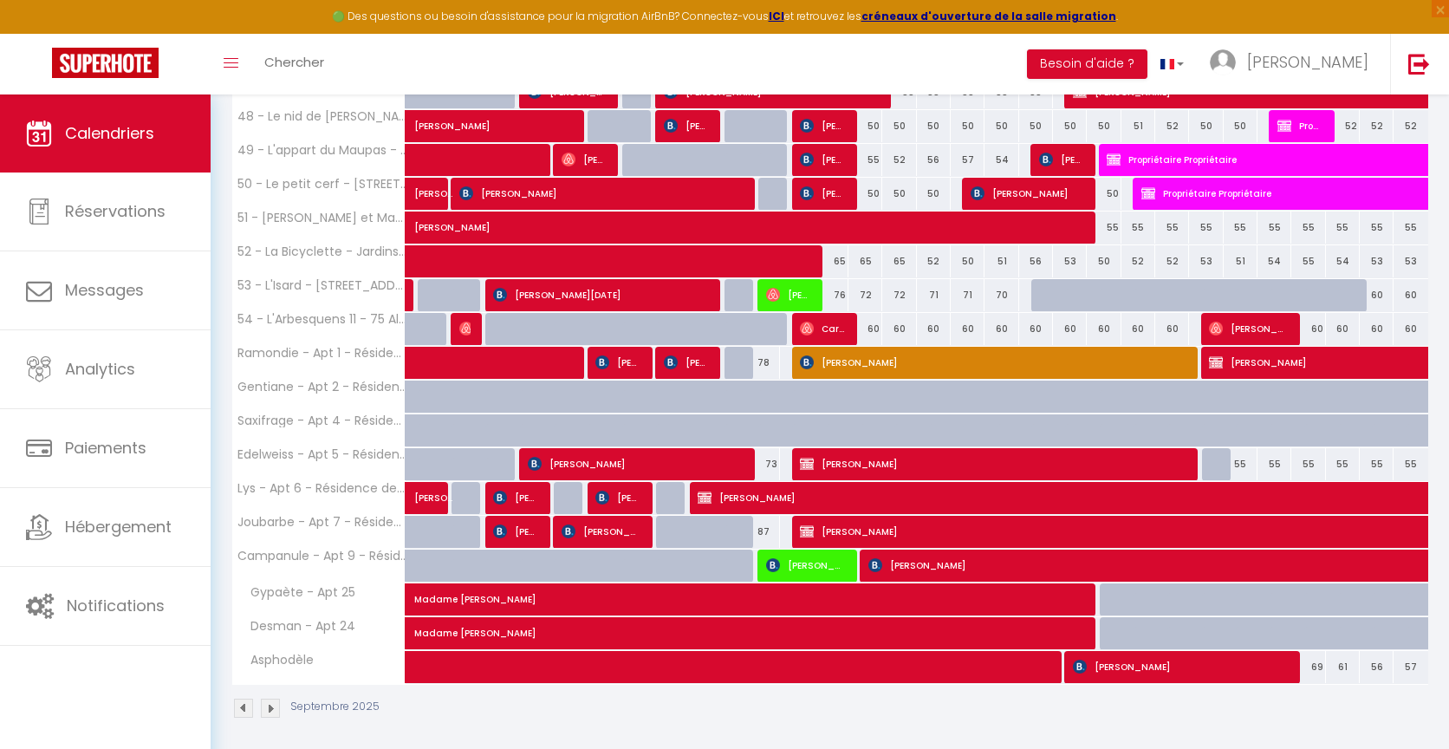
scroll to position [1490, 0]
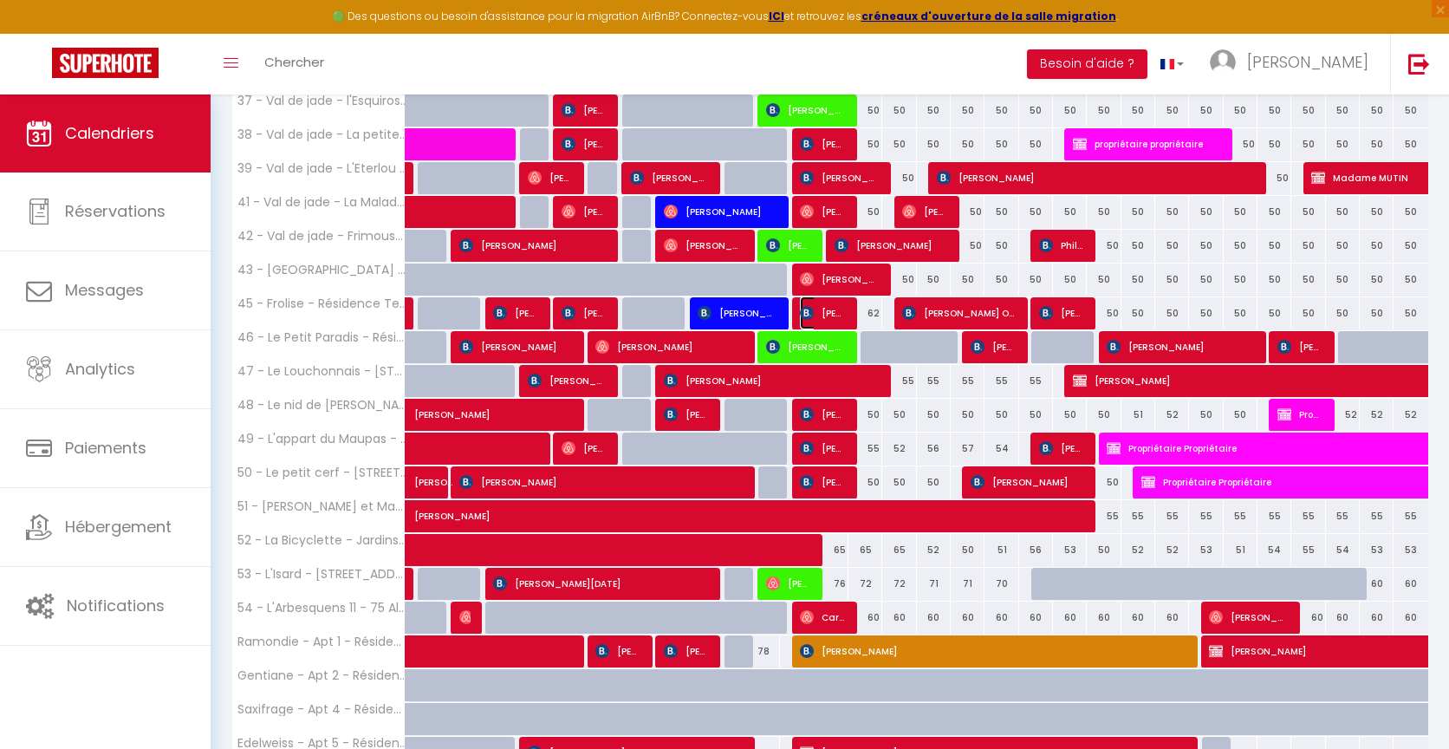
click at [810, 307] on img at bounding box center [807, 313] width 14 height 14
select select "8072"
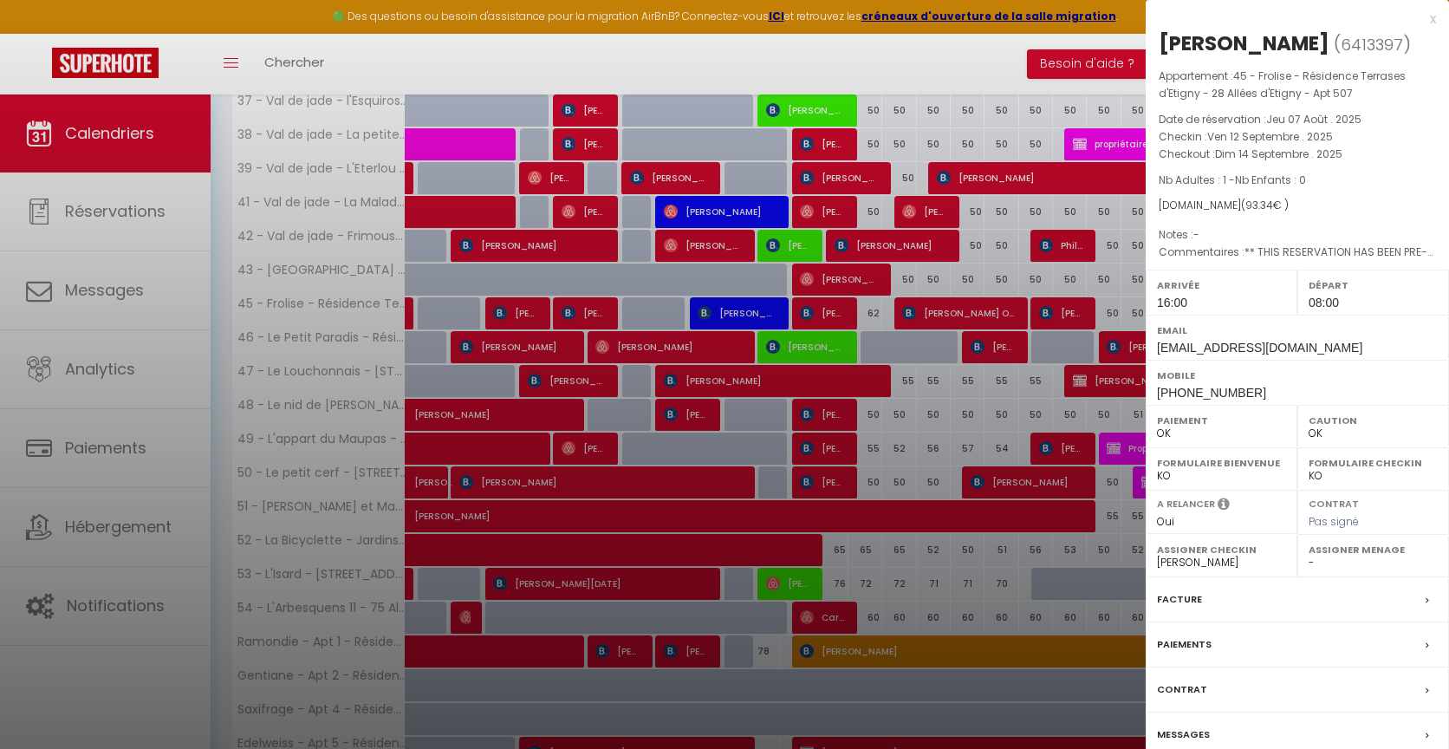
click at [1428, 17] on div "x" at bounding box center [1291, 19] width 290 height 21
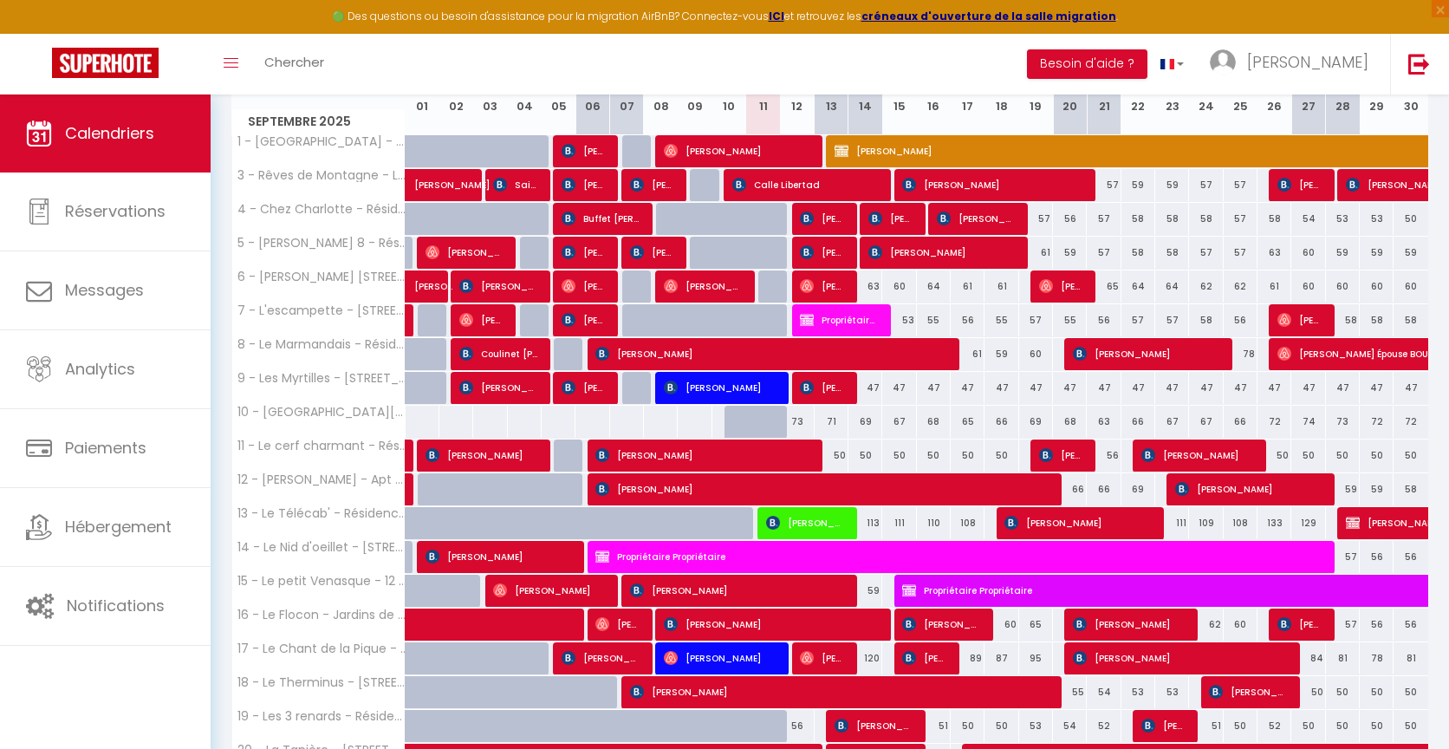
scroll to position [141, 0]
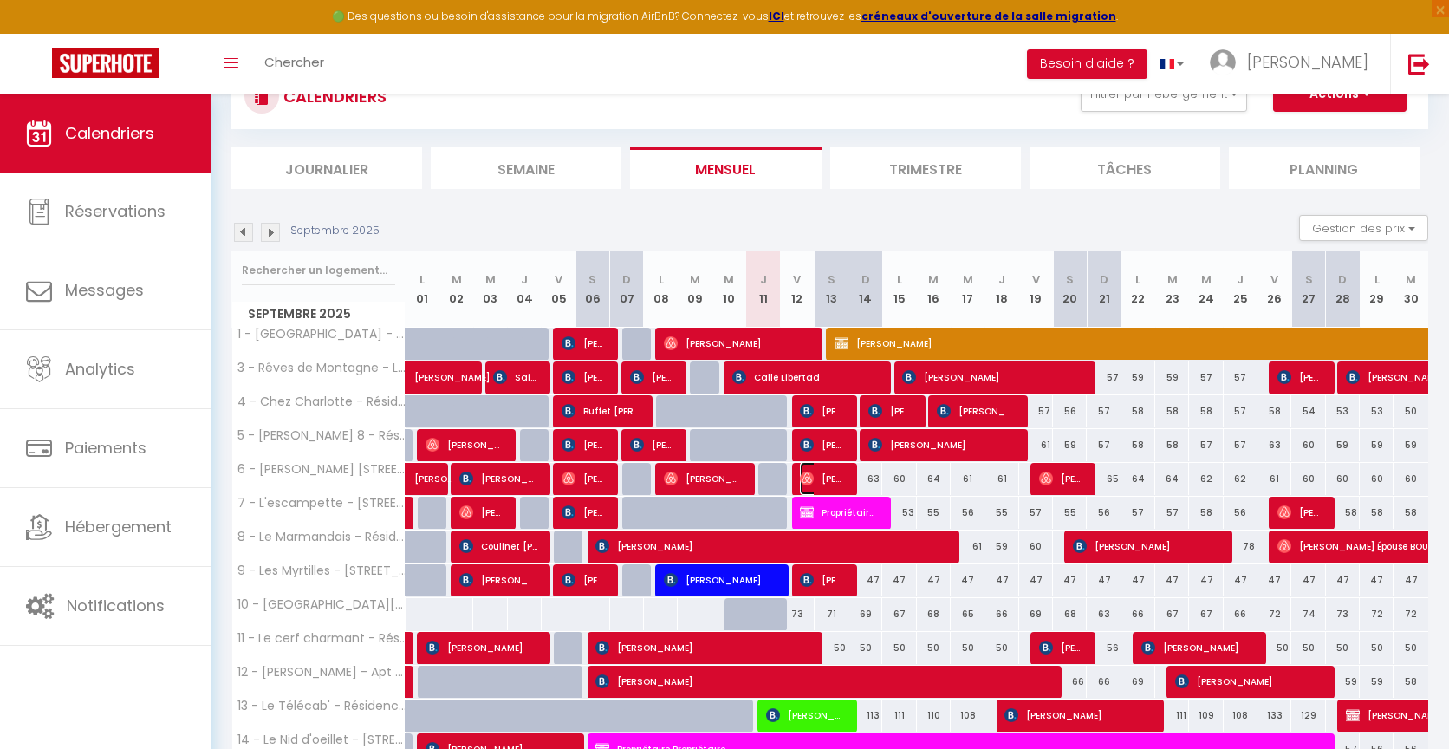
click at [828, 472] on span "[PERSON_NAME]" at bounding box center [822, 478] width 45 height 33
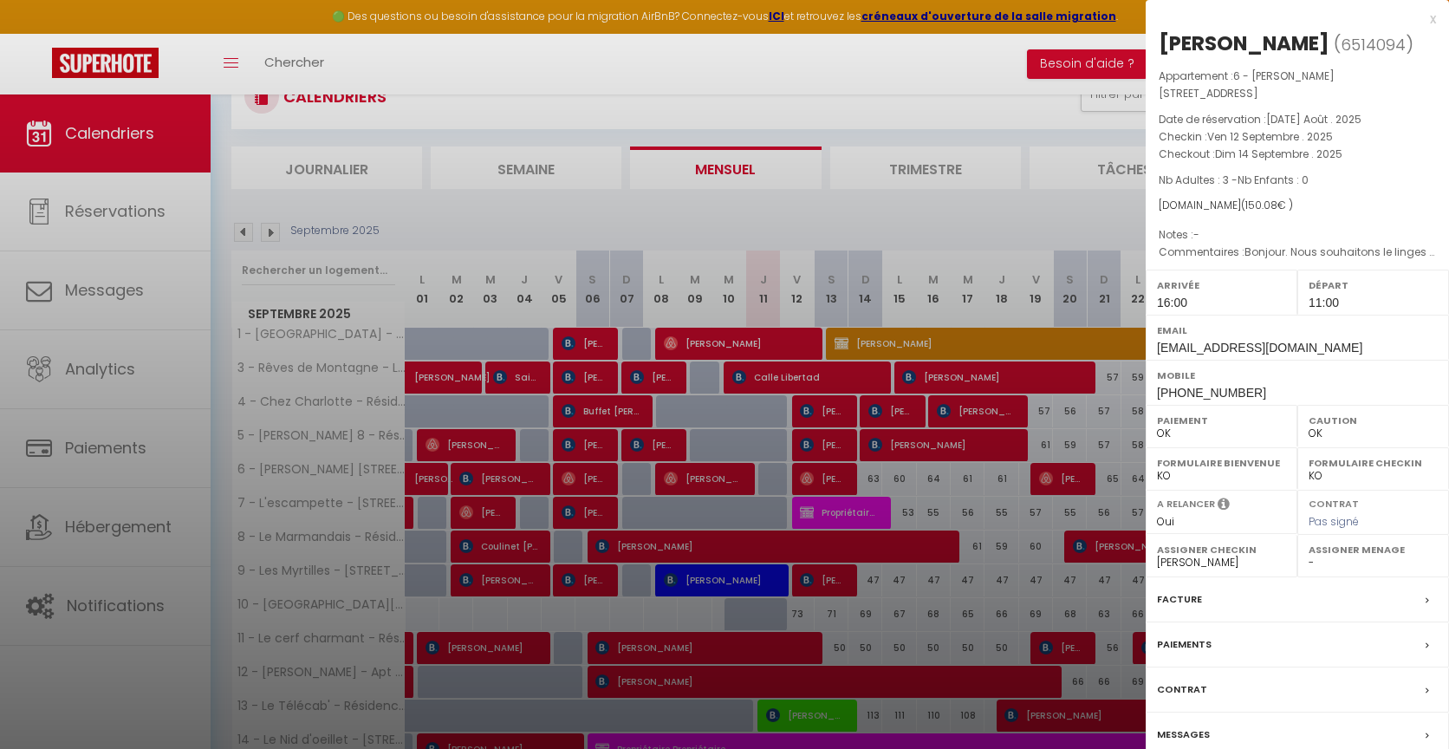
click at [1179, 741] on label "Messages" at bounding box center [1183, 734] width 53 height 18
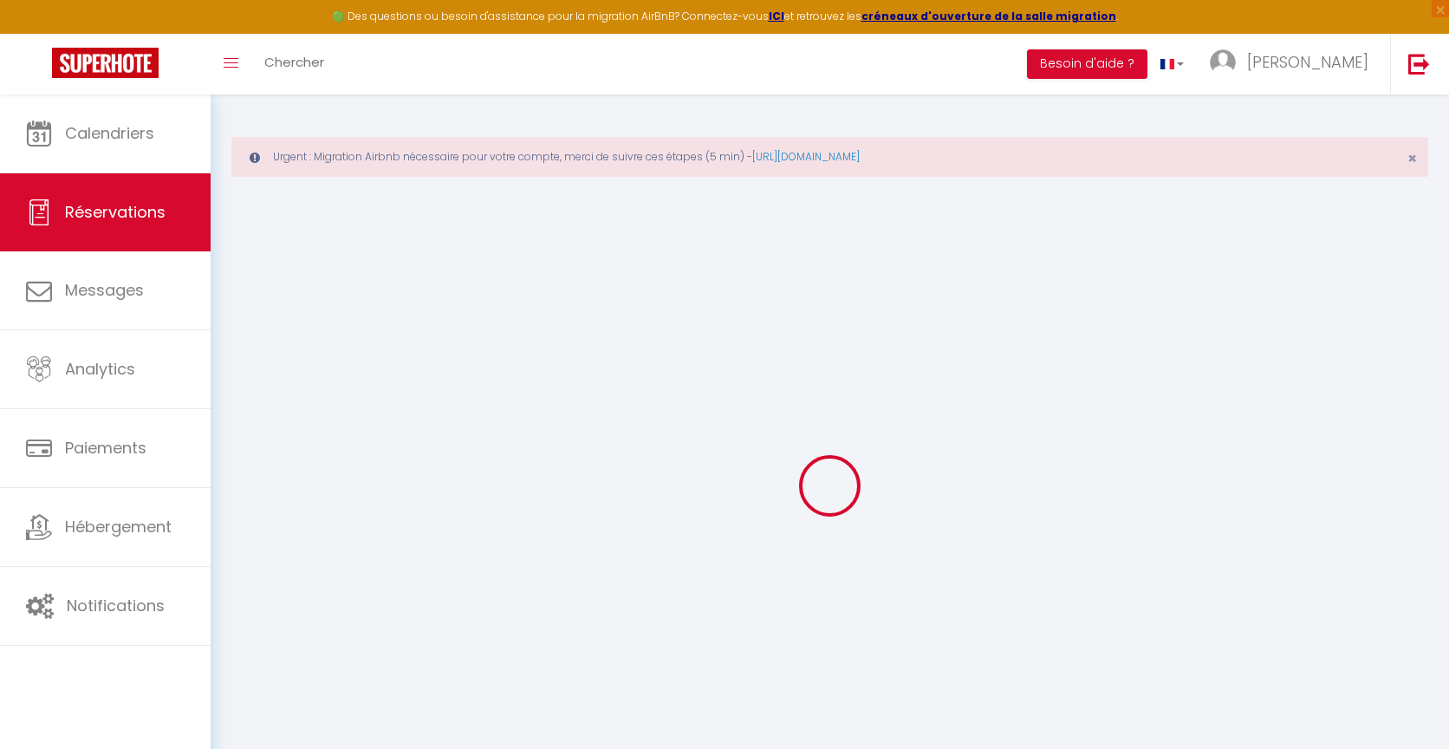
type input "[PERSON_NAME]"
type input "Grawez"
type input "[EMAIL_ADDRESS][DOMAIN_NAME]"
type input "[PERSON_NAME][EMAIL_ADDRESS][DOMAIN_NAME]"
type input "[PHONE_NUMBER]"
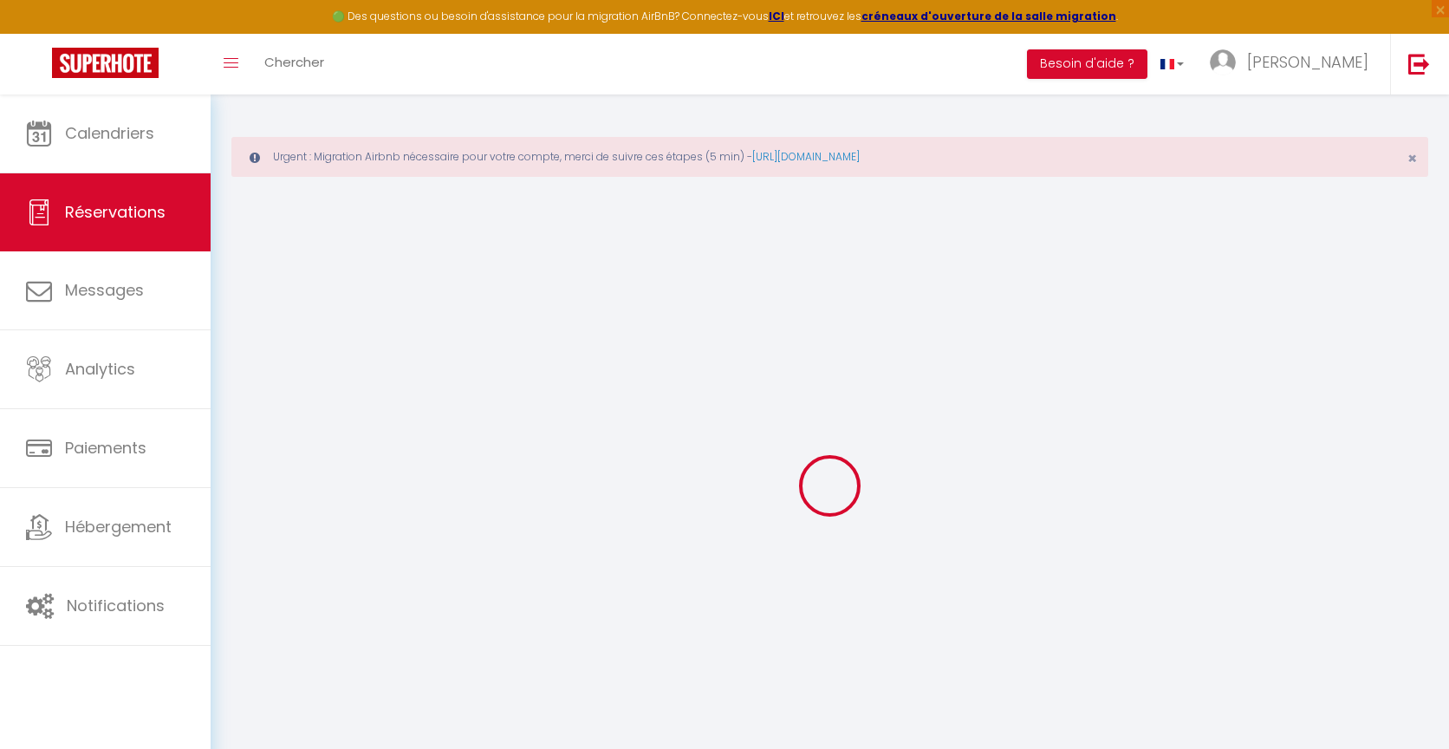
type input "[PHONE_NUMBER]"
select select
type input "25.2"
select select "38642"
select select "1"
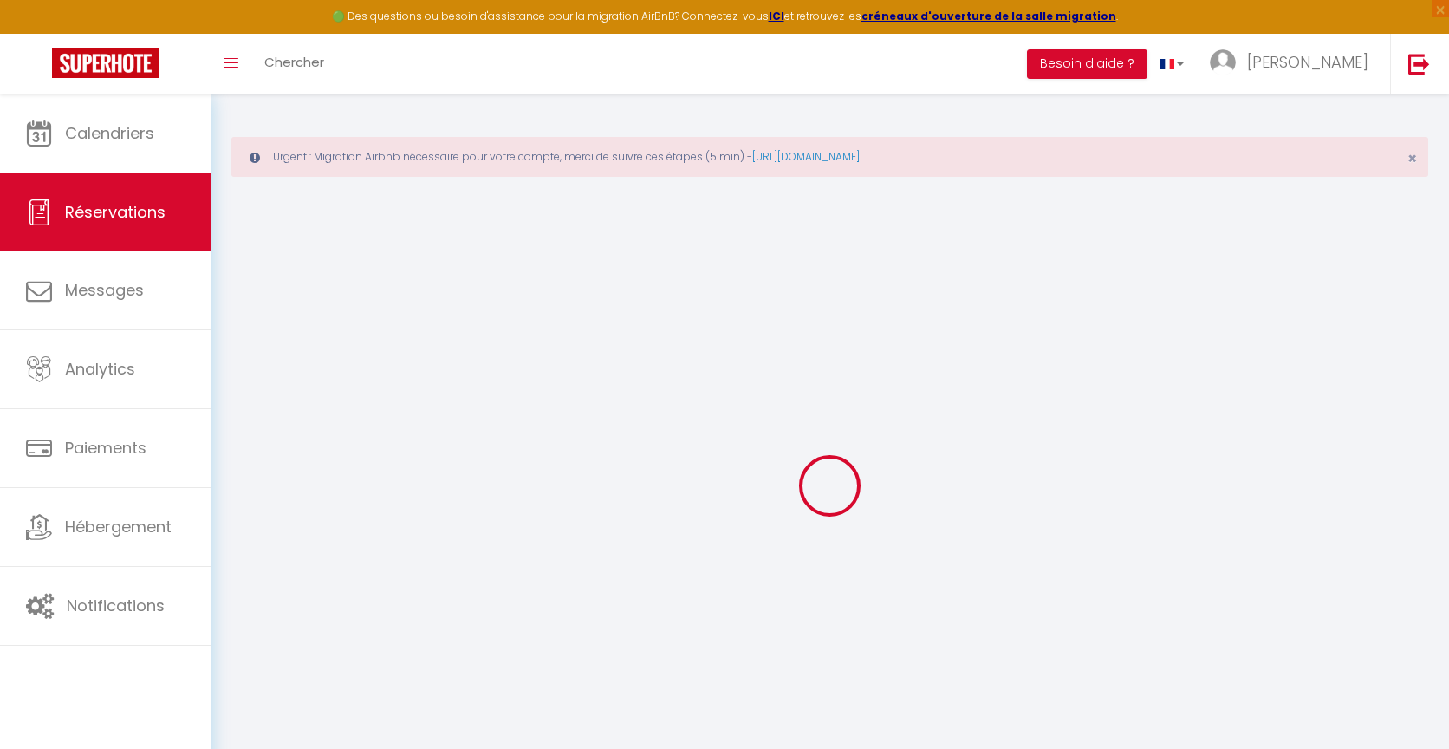
select select
type input "3"
select select "12"
select select
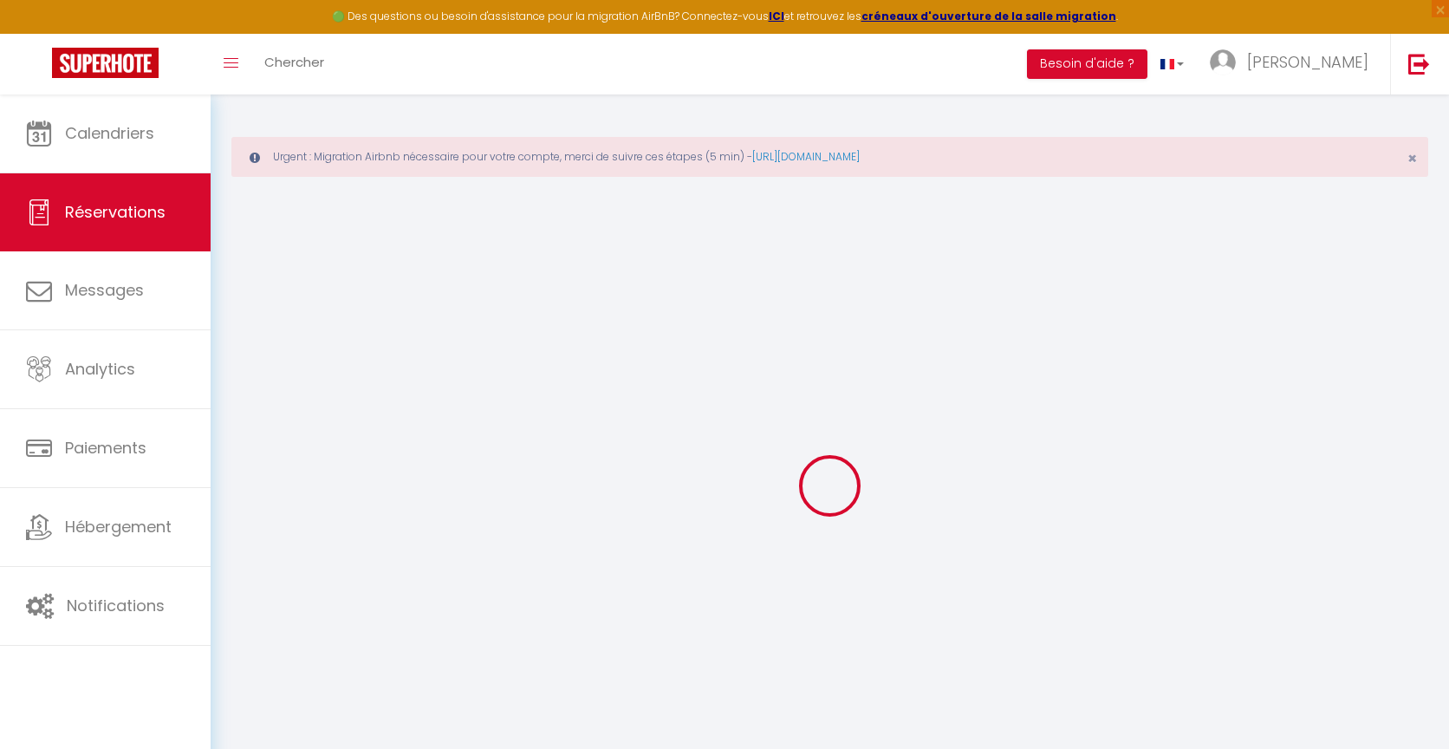
type input "140"
checkbox input "false"
type input "0"
select select "1"
type input "0"
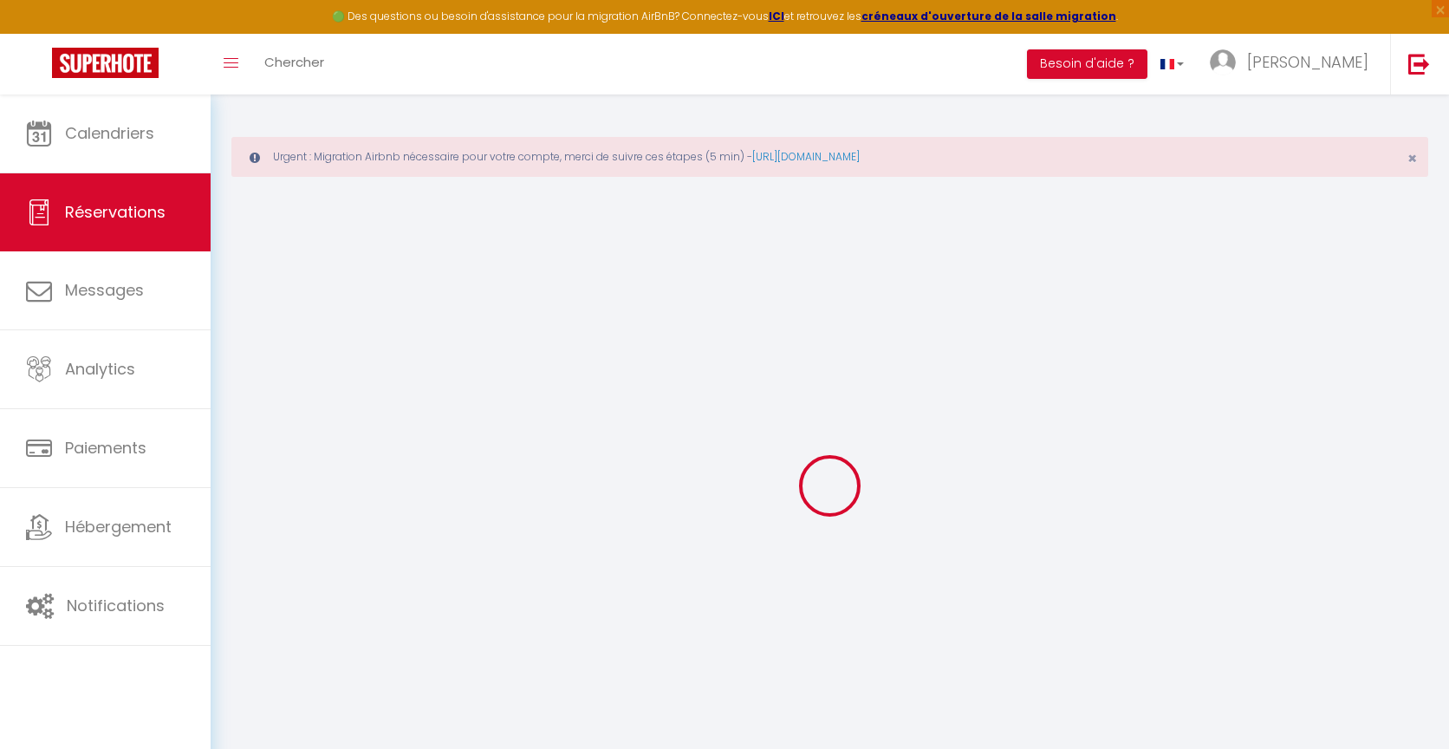
type input "0"
select select
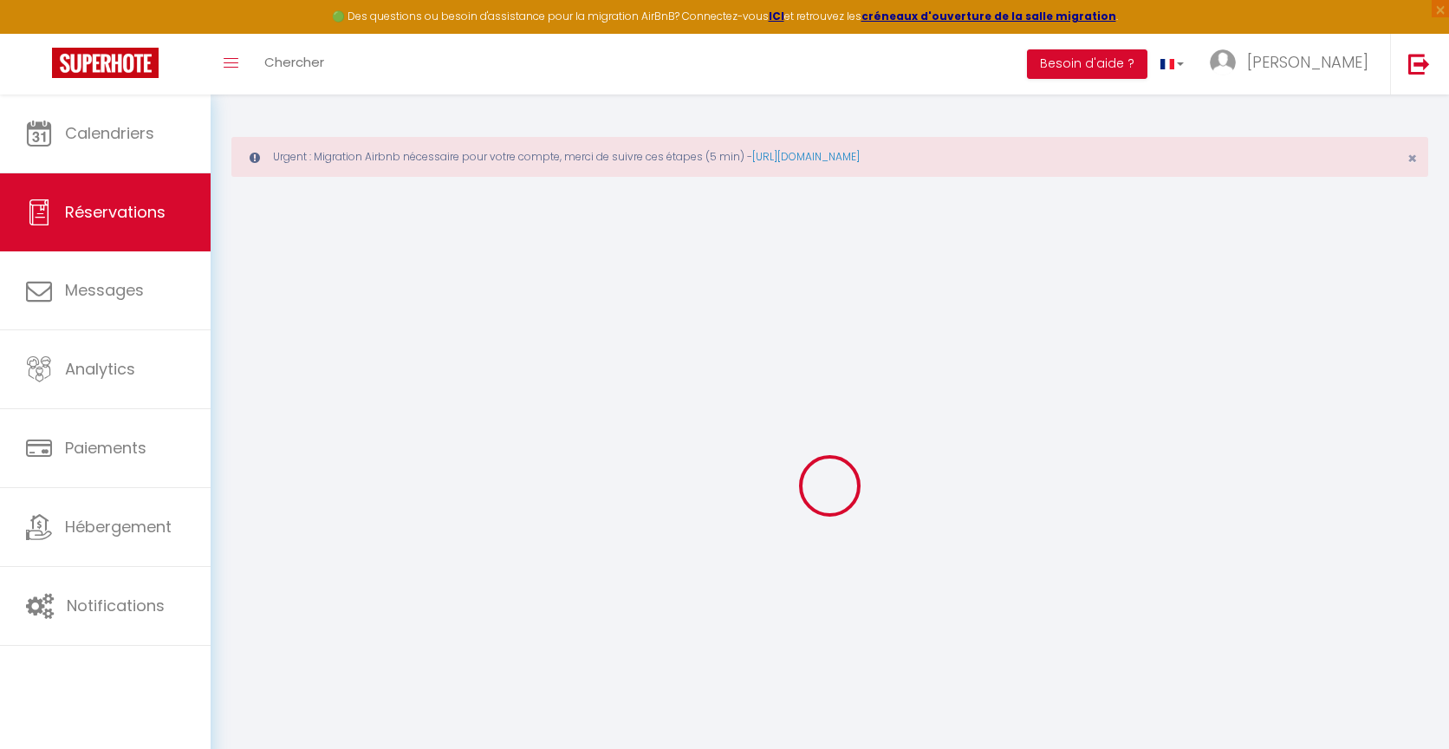
select select "15"
checkbox input "false"
select select
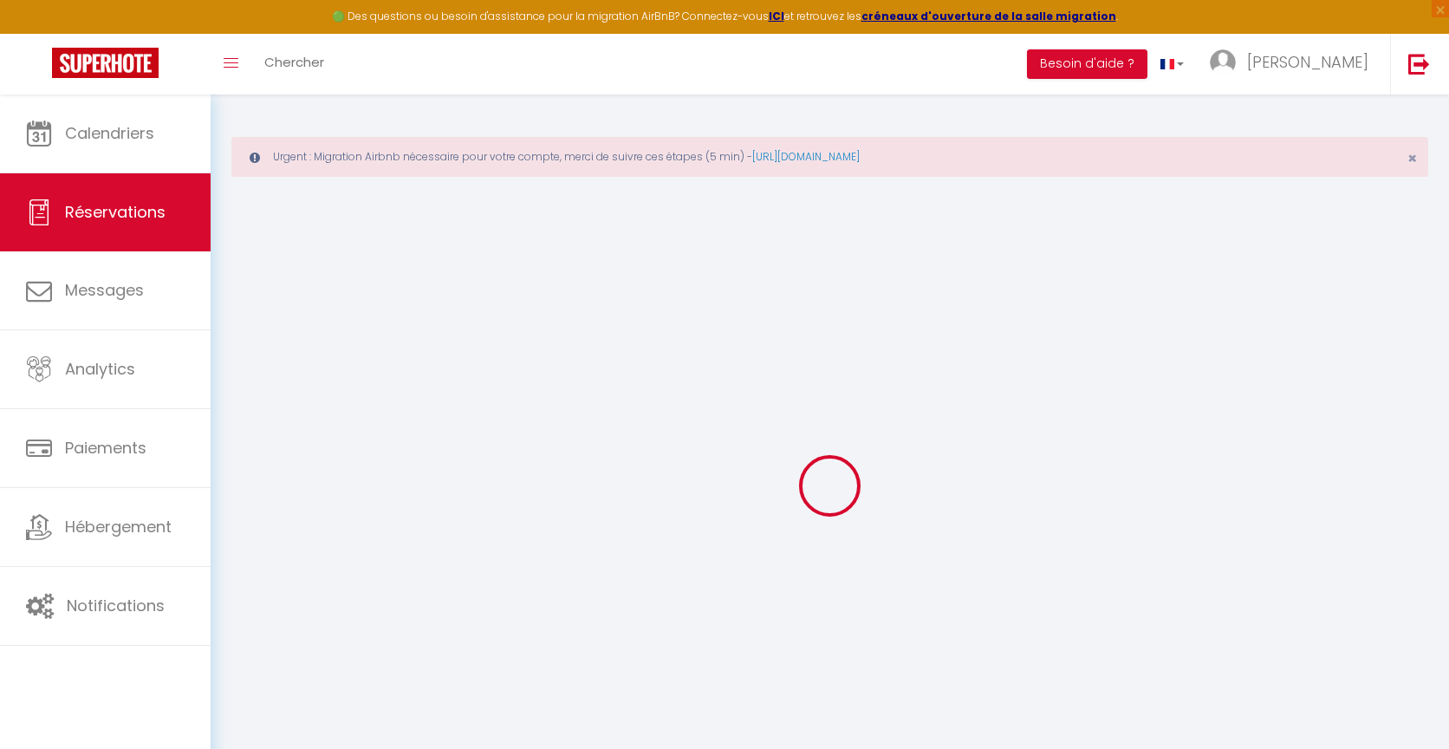
checkbox input "false"
select select
checkbox input "false"
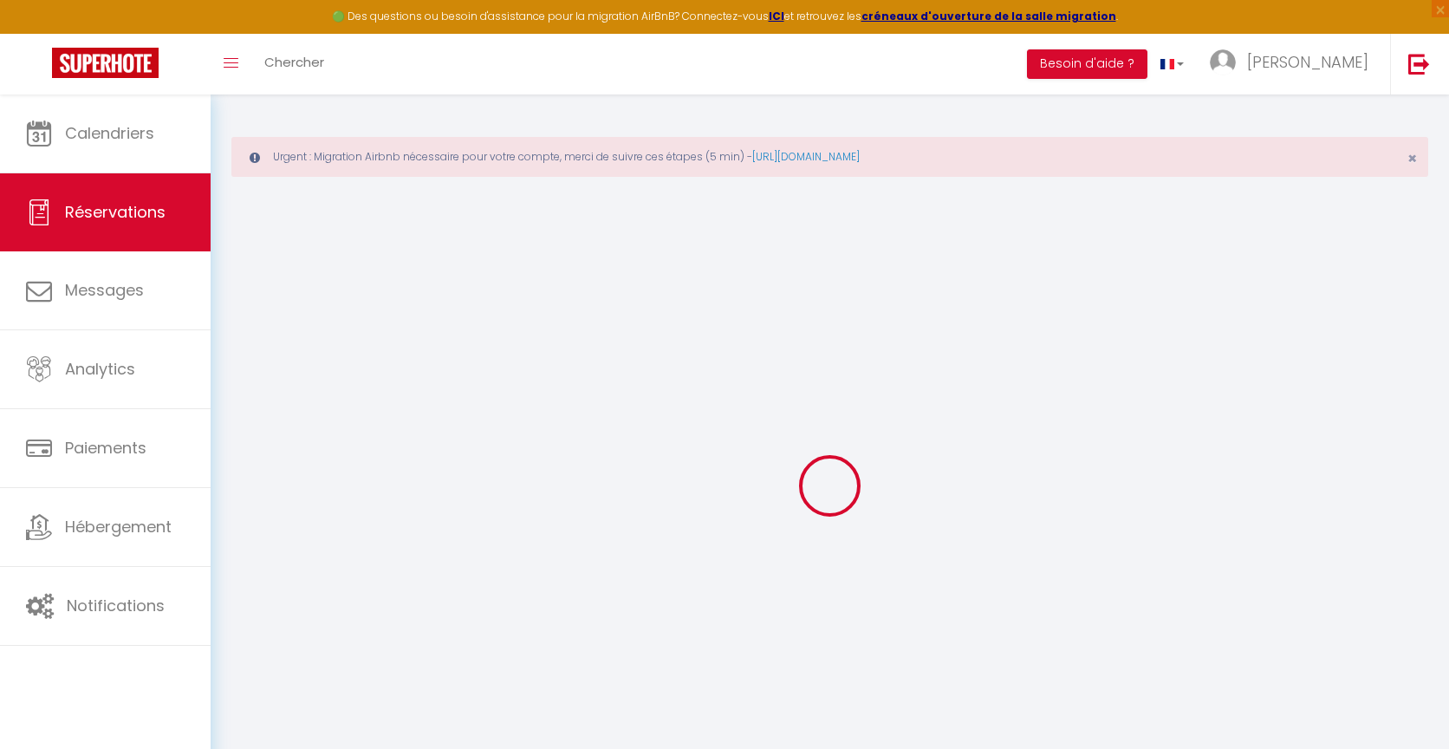
type textarea "Bonjour. Nous souhaitons le linges de lit. Nous sommes 2 adultes et 1 ado. Le […"
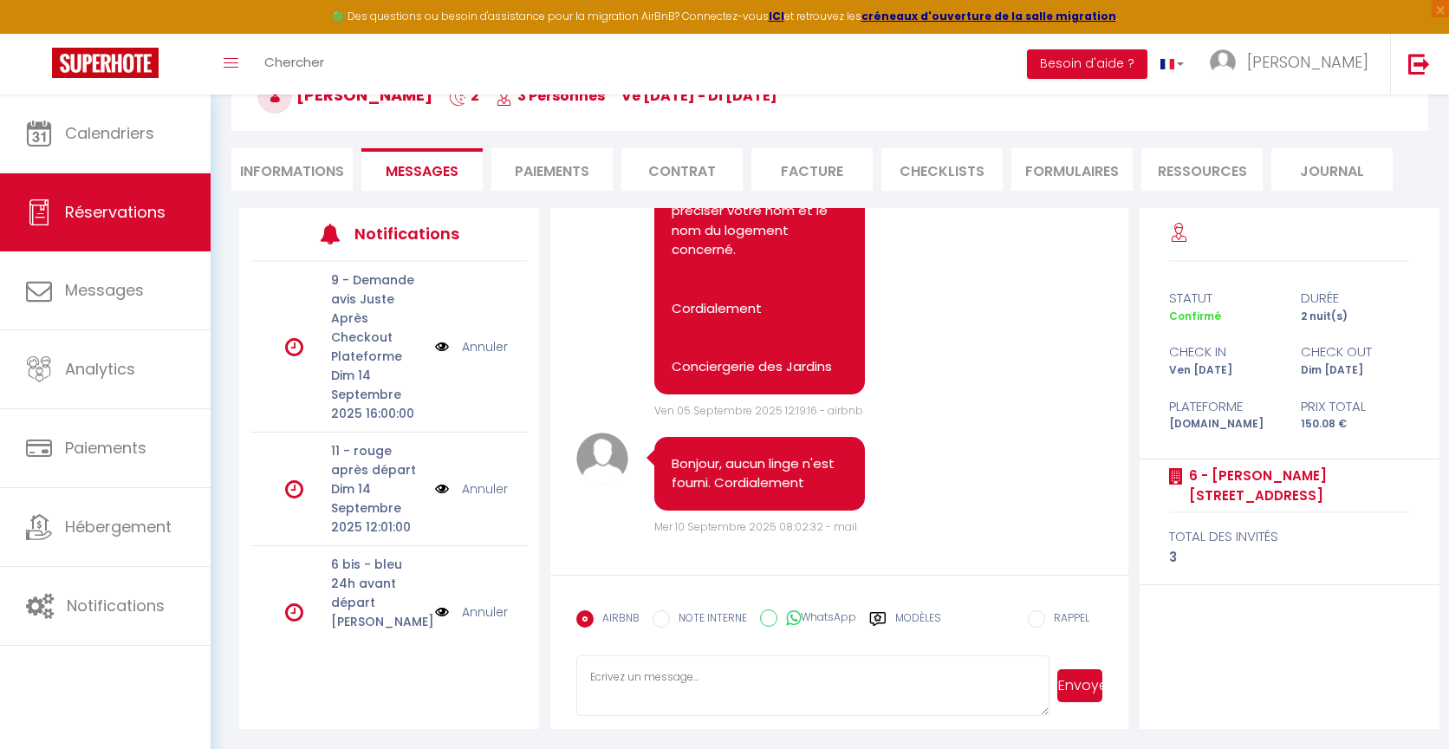
scroll to position [5312, 0]
click at [299, 169] on li "Informations" at bounding box center [291, 169] width 121 height 42
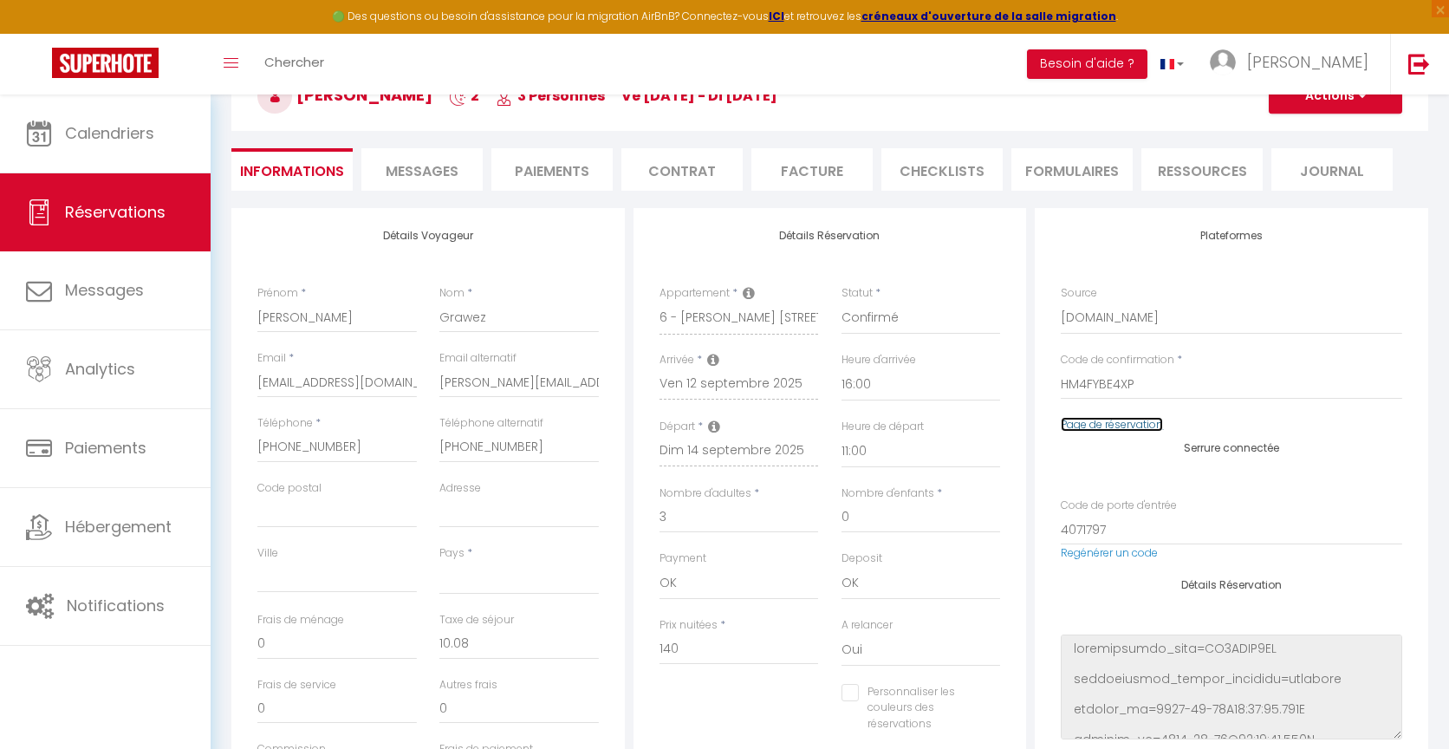
click at [1098, 423] on link "Page de réservation" at bounding box center [1112, 424] width 102 height 15
select select
checkbox input "false"
select select
checkbox input "false"
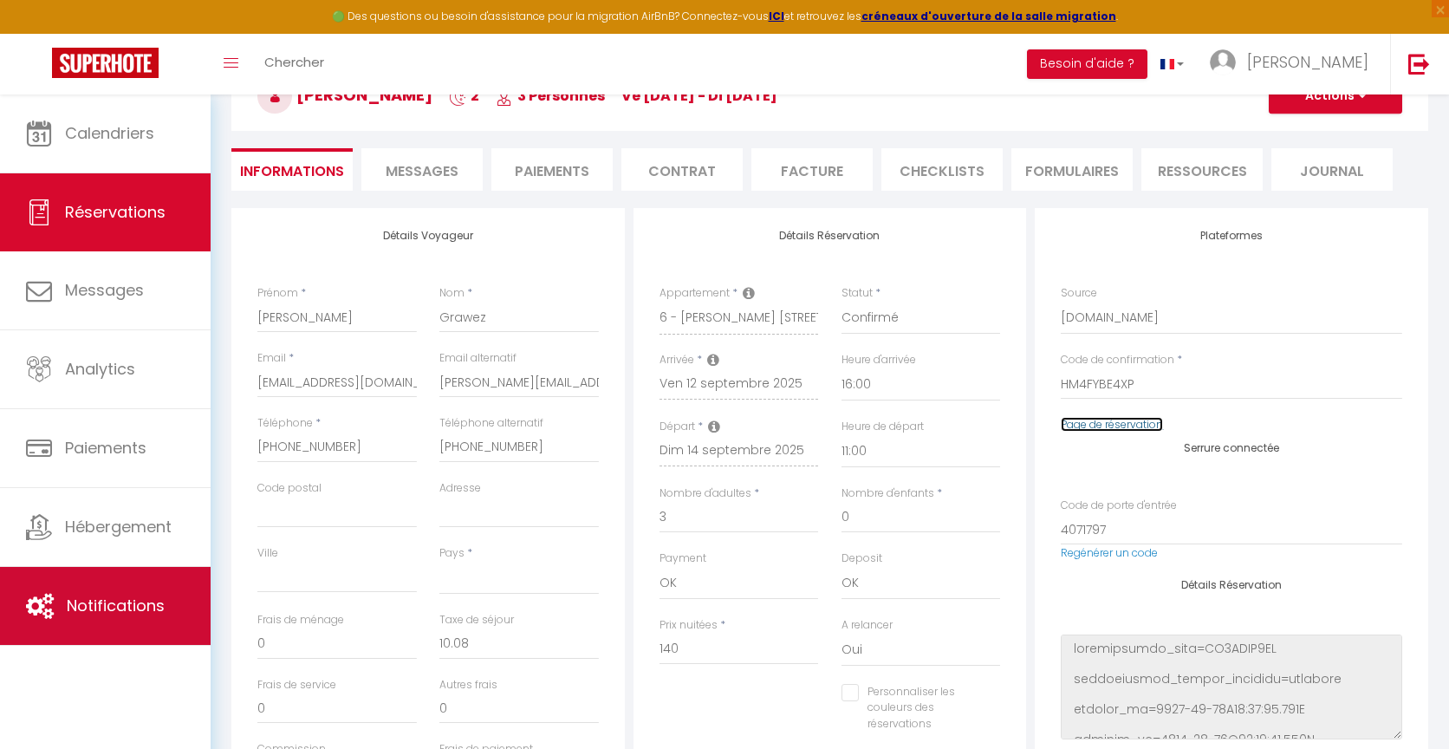
select select
checkbox input "false"
click at [140, 587] on link "Notifications" at bounding box center [105, 606] width 211 height 78
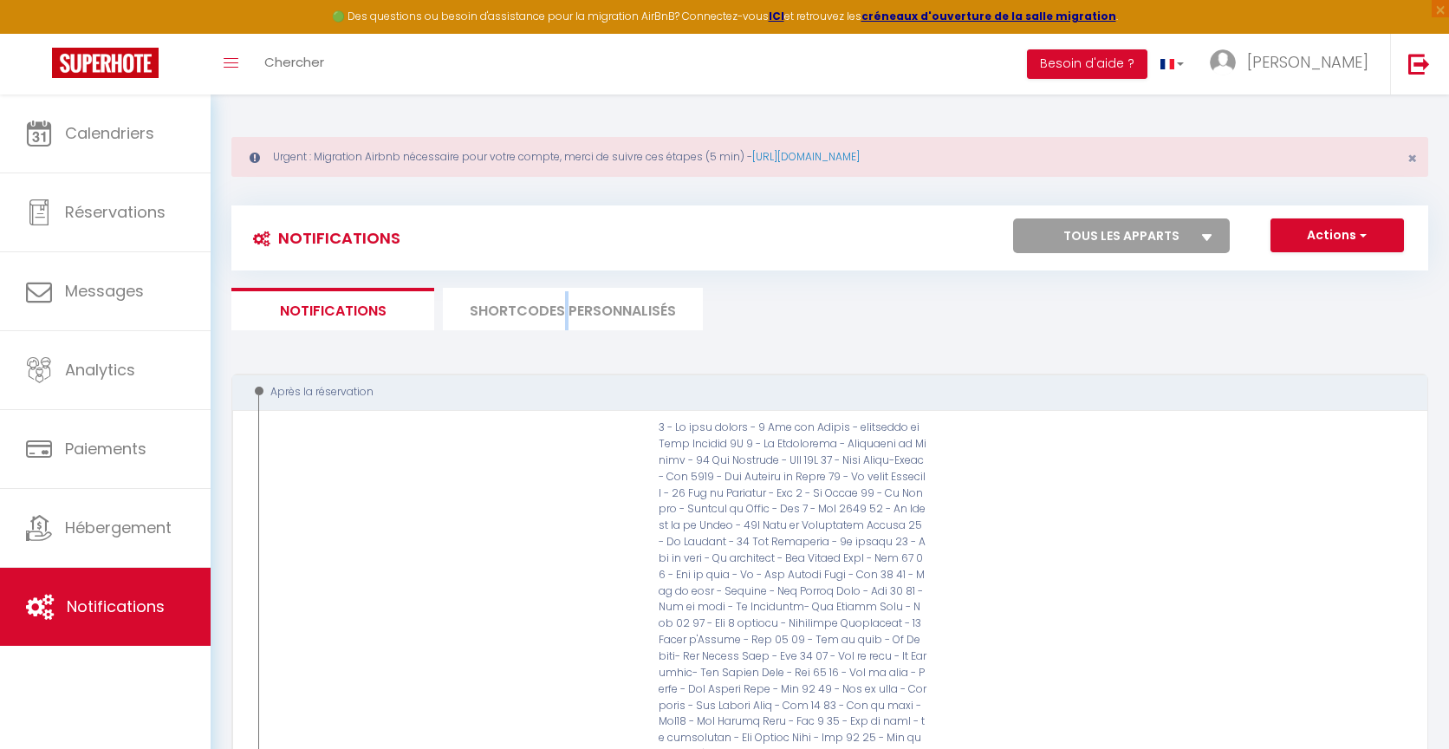
click at [562, 312] on li "SHORTCODES PERSONNALISÉS" at bounding box center [573, 309] width 260 height 42
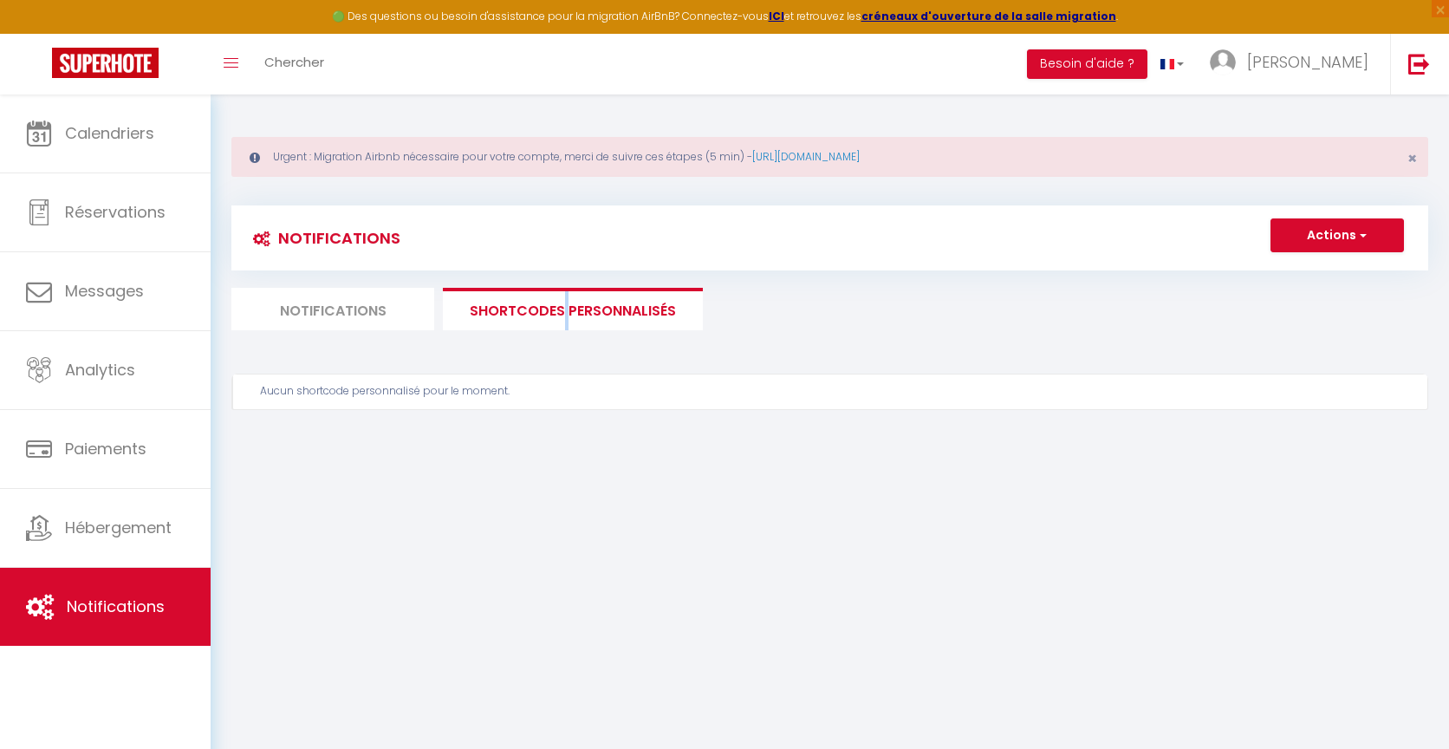
click at [562, 312] on li "SHORTCODES PERSONNALISÉS" at bounding box center [573, 309] width 260 height 42
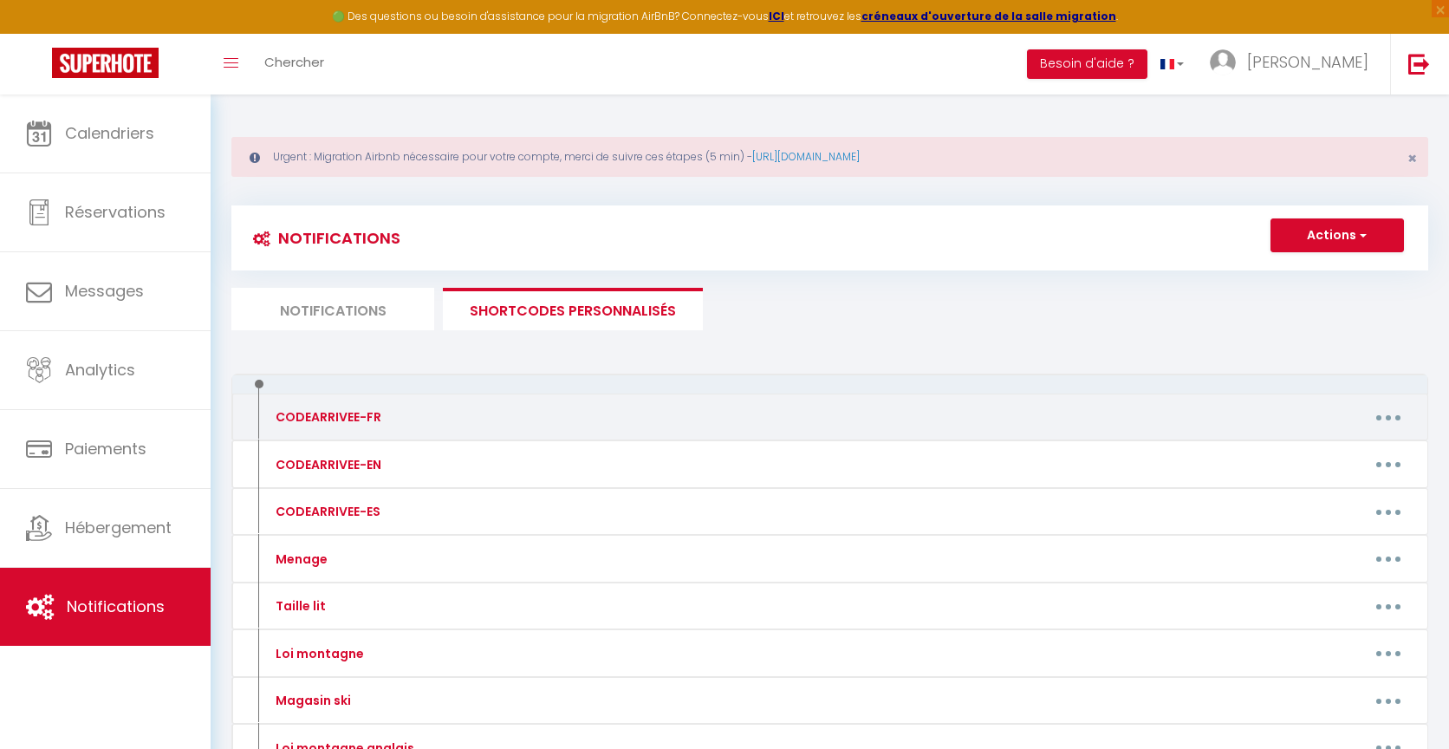
click at [1367, 419] on button "button" at bounding box center [1388, 417] width 49 height 28
click at [1295, 451] on link "Editer" at bounding box center [1343, 456] width 128 height 29
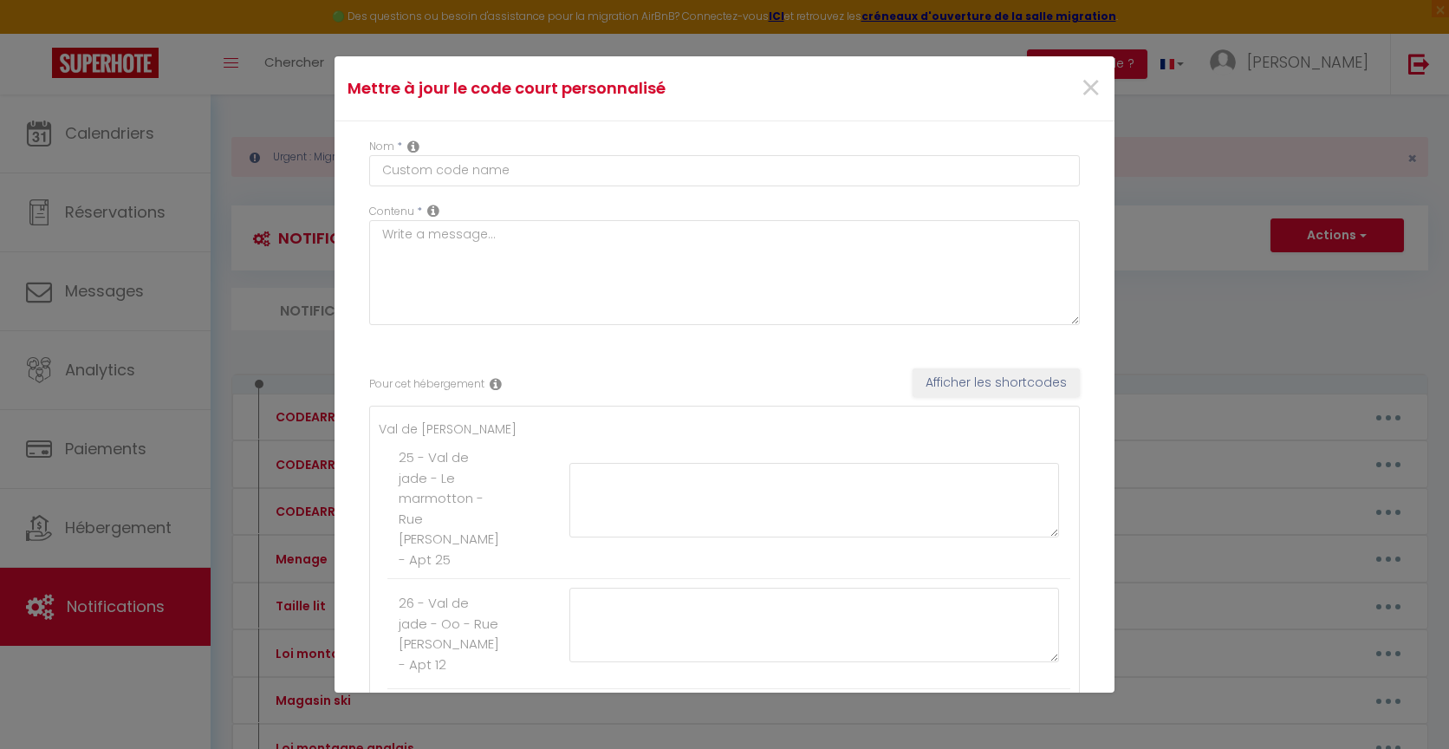
type input "CODEARRIVEE-FR"
type textarea "[PERSON_NAME] vous donnera les clés."
type textarea "Lore ipsumd sita conse adipiscingel sedd ei tem Incidi Utla, etd mag aliqua e'A…"
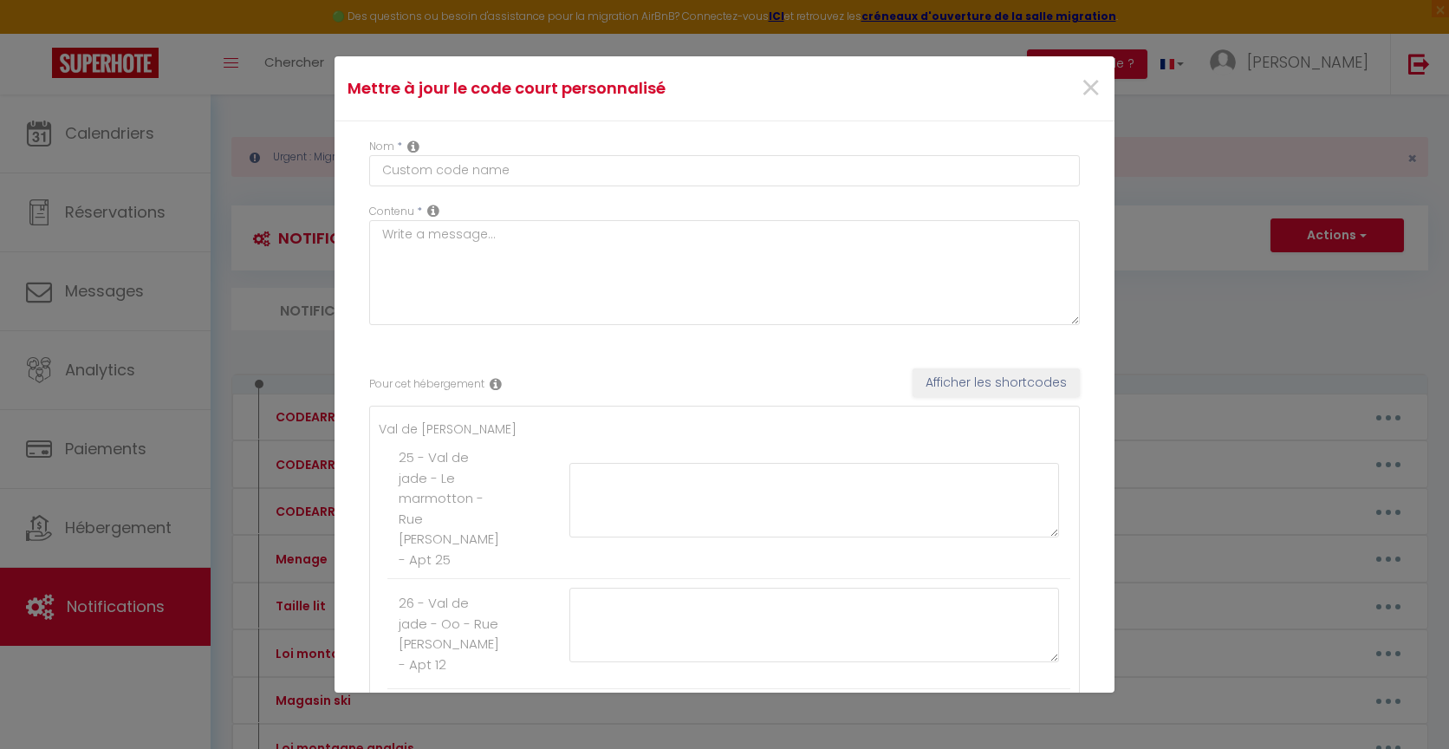
type textarea "Lore ipsumd sita conse adipiscingel sedd ei tem Incidi Utla, etd mag aliqua e'A…"
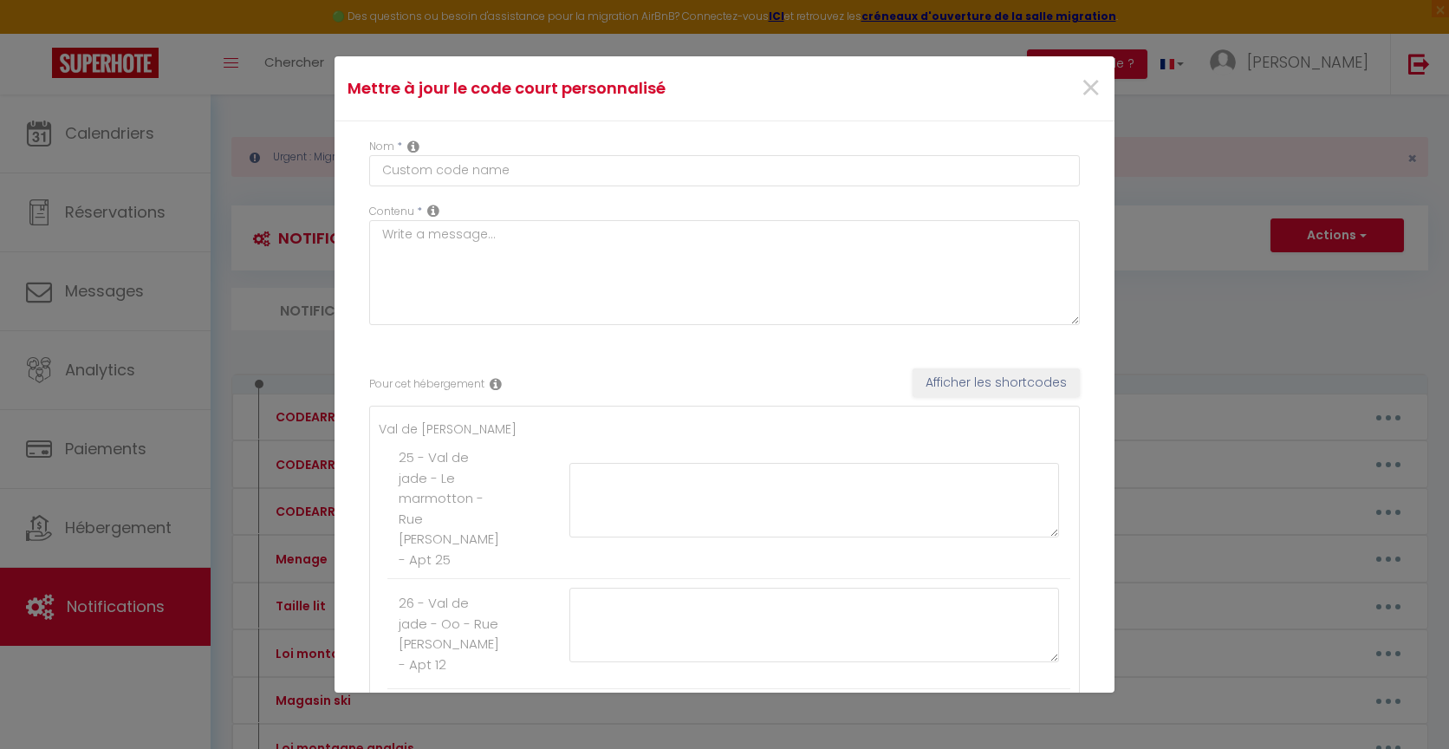
type textarea "Lore ipsumd sita conse adipiscingel sedd ei tem Incidi Utla, etd mag aliqua e'A…"
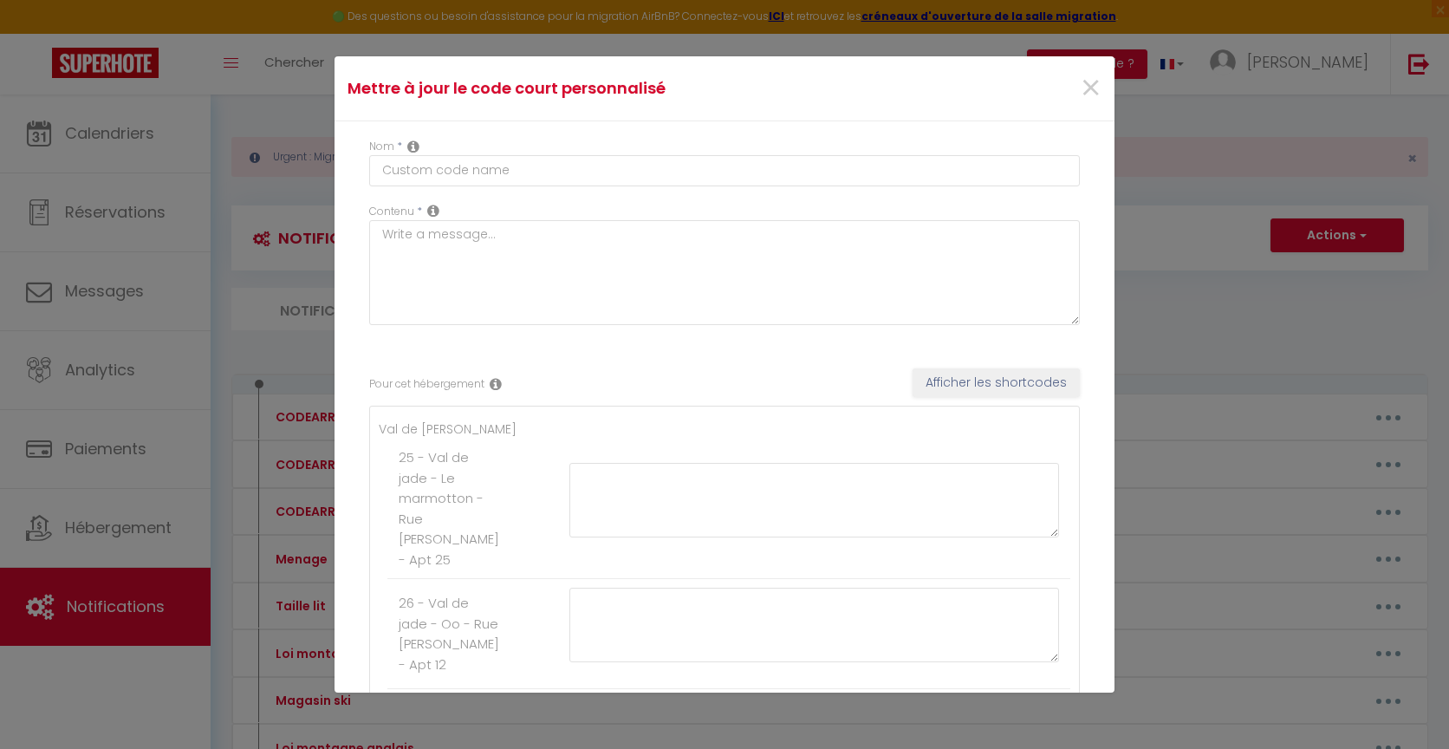
type textarea "Lore ipsumd sita conse adipiscingel sedd ei tem Incidi Utla, etd mag aliqua e'A…"
type textarea "Lore ipsum dolorsita : 3491#. Co adipisci 0, Elitsedd, eiu te inc-ut-laboreet. …"
type textarea "Lore ipsum dolorsita : 2655#. Co adipisci 3, Elitsedd, eiu te inc-ut-laboreet. …"
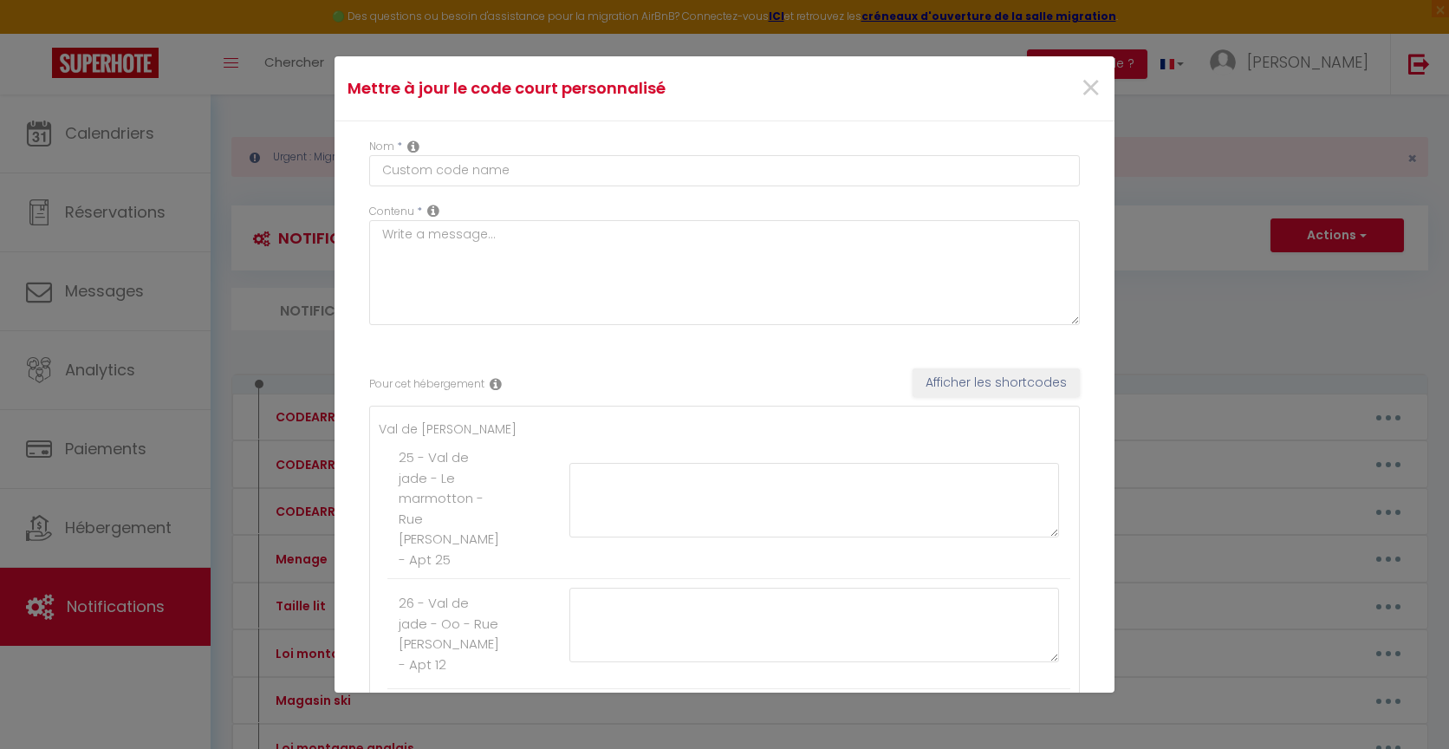
type textarea "Lore ipsum dolorsita : 4453#. Co adipisci 5, Elitseddo, eiu te 3in utlab. Et do…"
type textarea "Lore ipsum dolorsita : 2192 #. Co adipisci 8, Elitseddo, ei tempor in utlabor e…"
type textarea "Lore ipsum dolorsita : 8257 #. Co adipisci 0, Eli, se doeius te incidid utlab e…"
type textarea "Lore ipsum dolorsita : 9221 #. Co adipisci 5, Elitsedd, ei tempor in utlabore e…"
type textarea "Lore ipsum dolorsita : 4203 #. Co adipisci 1, Elitseddo, ei tempor in utlaboree…"
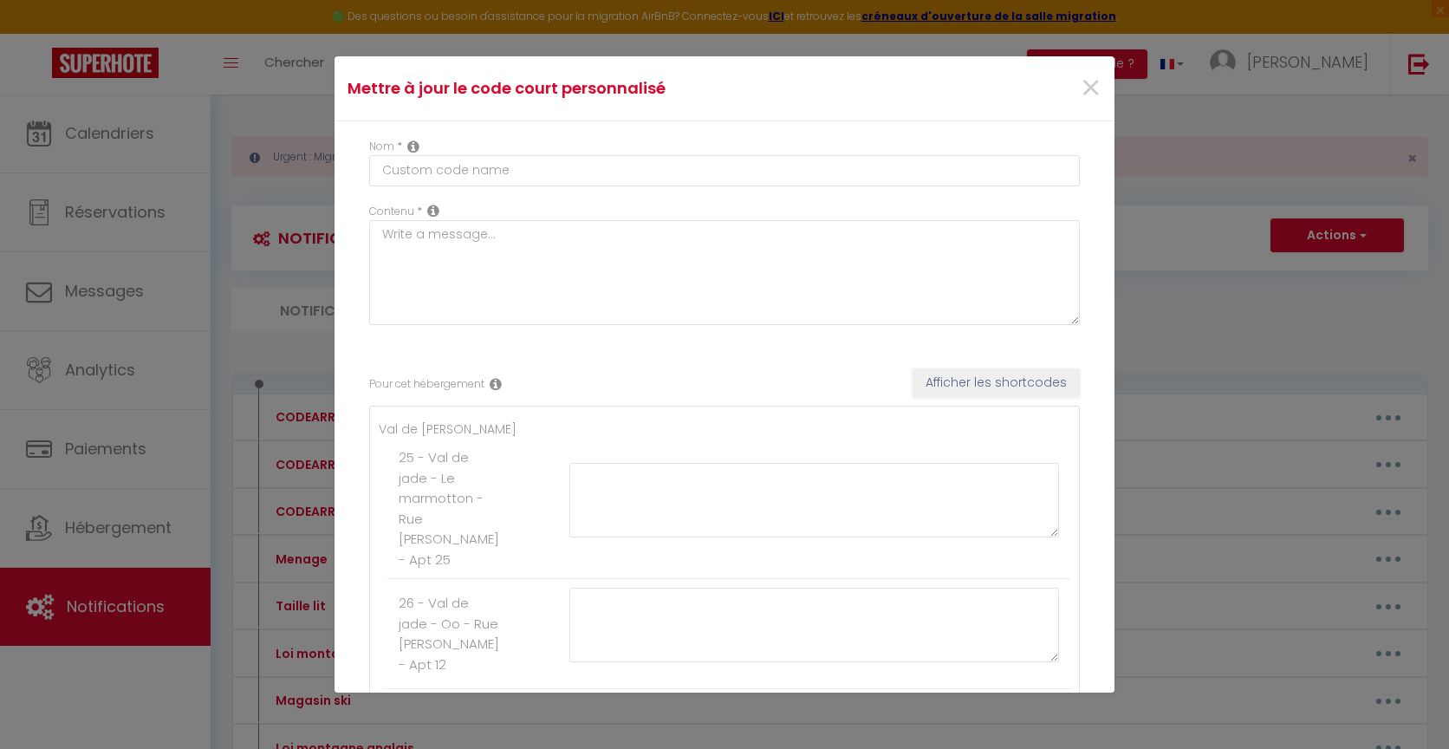
type textarea "L'ipsumdolors ame co adi-el-seddoeiu te incididu U (l etdolo magna al enimadmin…"
type textarea "Lo ipsum do sitamet consecte a e'seddoeiusmo tem in utlabo 7. E'doloremagna al …"
type textarea "Lo ipsu do sitametco adi 6680. El seddoeiu te incidi ut laboreetd magna, aliq e…"
type textarea "Code porte immeuble : #1962. L'appartement est au rez-de-[PERSON_NAME], le numé…"
type textarea "Code porte immeuble : 31052. L'appartement est au deuxième étage, porte de droi…"
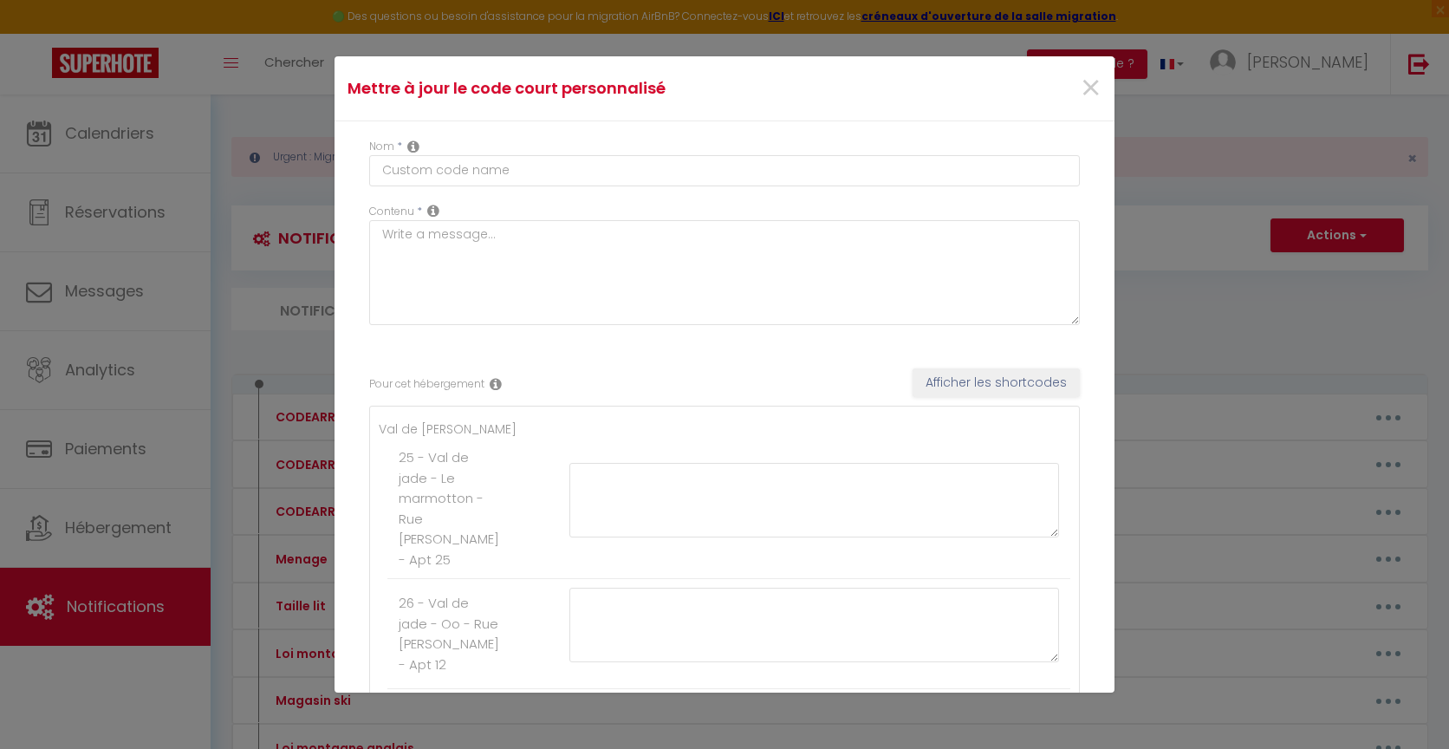
type textarea "Lore ipsumd sita conse adip el sed do eius tem inci utlaboreetdol. Ma aliqua en…"
type textarea "Lo ipsu do sitametco adi 5501. El seddoeiu te incidi ut laboreetd magna, aliq e…"
type textarea "Lore ipsumd sita conse adip el sed do eius tem inci utlaboreetdol. Magn aliqu e…"
type textarea "Lo ipsu d'sitam consec adipiscin el sed do ei tempo in u'laboreet d ma Aliquaen…"
type textarea "L'appartement se trouve dans le bâtiment 3, tout au fond de la résidence. Une f…"
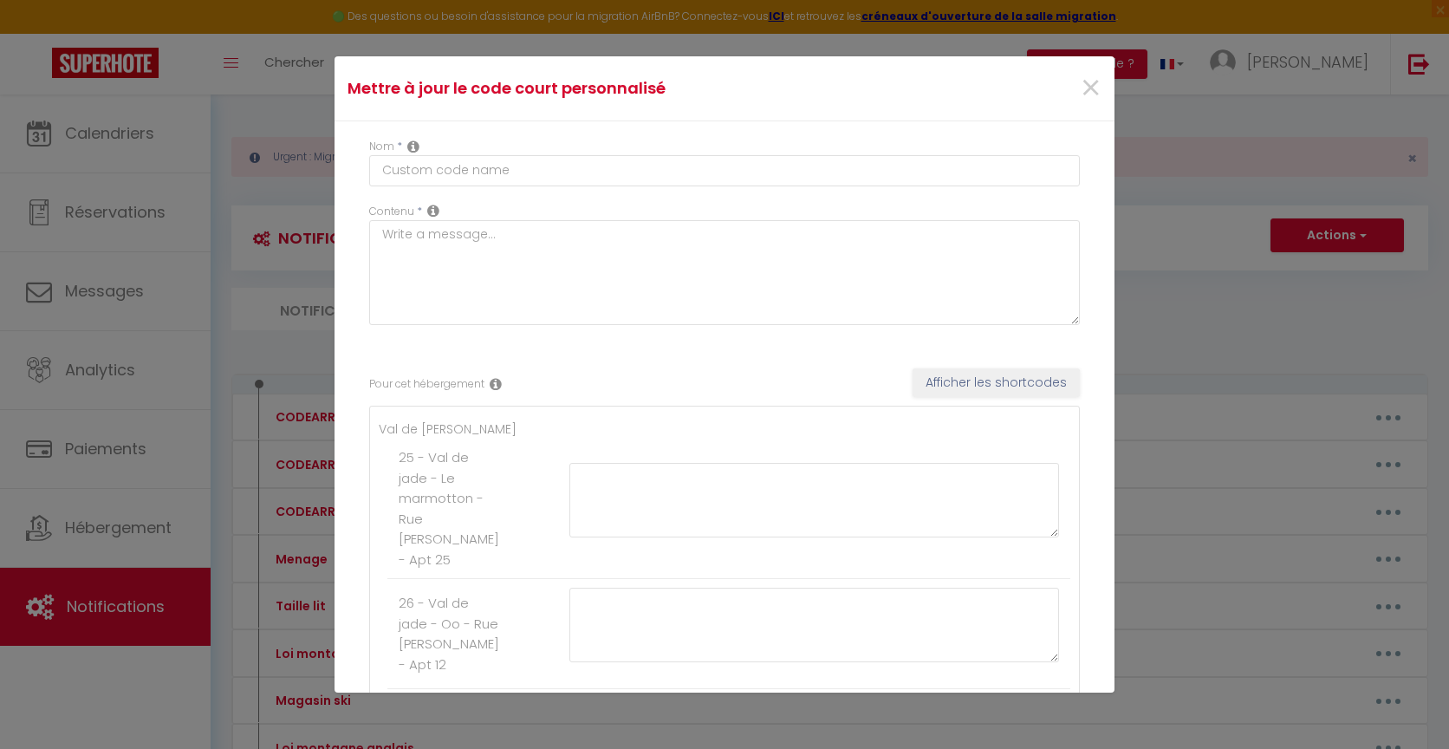
type textarea "Lore ipsum dolorsit : 57288 A'consectetur adi el seddoeius tempo. I'utlaboree d…"
type textarea "Lo ipsu d'sitam conse adipiscin el sed do ei tempo in u'laboreet d ma Aliquaeni…"
type textarea "Lor ipsu dolo si Ametconse ad Elitsedd, eius tempori ut laboree, dolore ma aliq…"
type textarea "L'ipsumd si am consectet ad elitse doeiu t incidi ut l'etdol Magnaali, enimadmi…"
type textarea "Lore ipsumdolor s'am consect adipisc elit sedd eiusmodt in ut labore. Et dolore…"
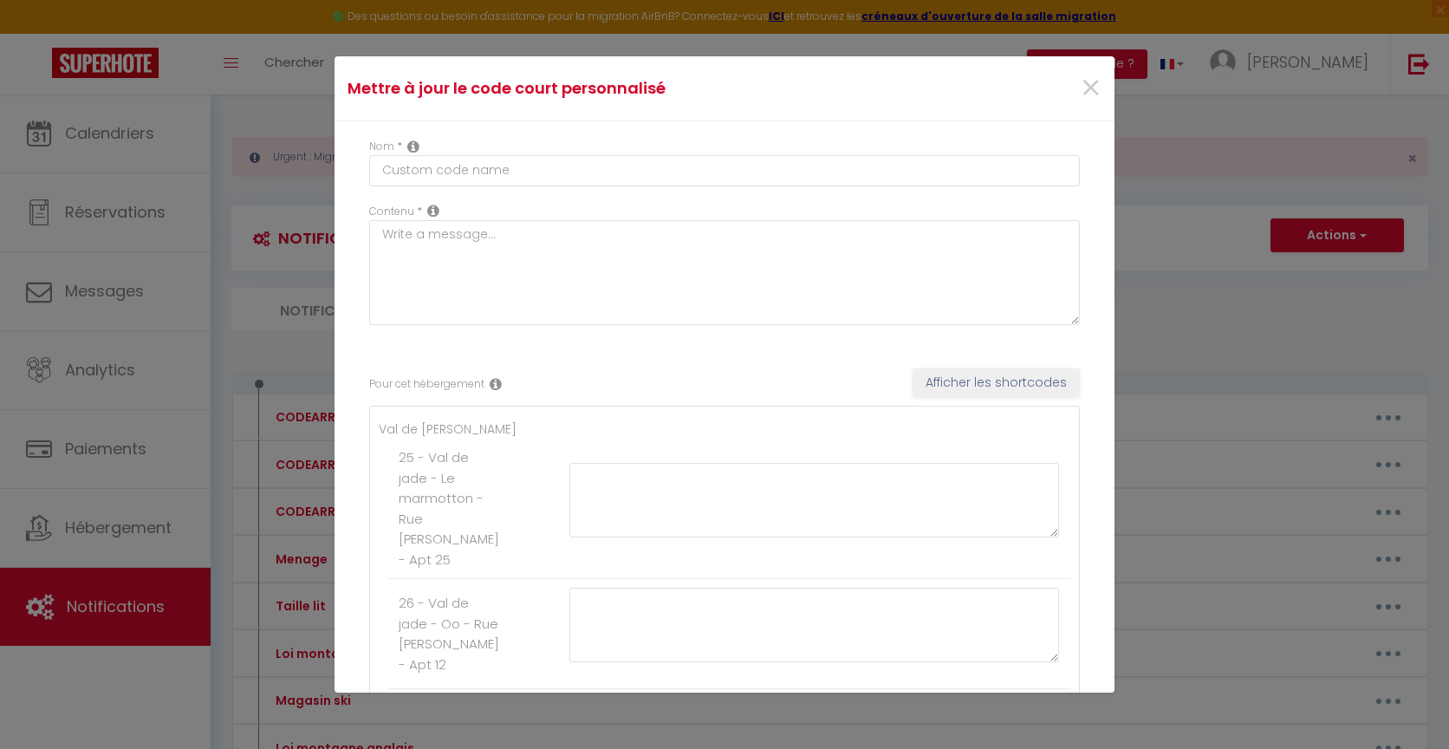
type textarea "Lo ipsu d'sitam conse a el Seddoeius tem Incidid, 2 Utl etd Magnaal e Adminimv-…"
type textarea "Lo ipsumdolorsi amet co adipisci el seddoei tem inci ut laboreet. Dolor magn al…"
type textarea "Lore ipsumd sita conse adipiscingel sedd ei tem. In utlabore et dolore ma 4ali …"
type textarea "Lore ipsumd sita conse adipiscingel sedd ei tem. In utlabore et dolore ma 2al e…"
type textarea "Lo ips do si ametc ad e'seddoeiu te incidi utla et dolor m aliq en adm v quisno…"
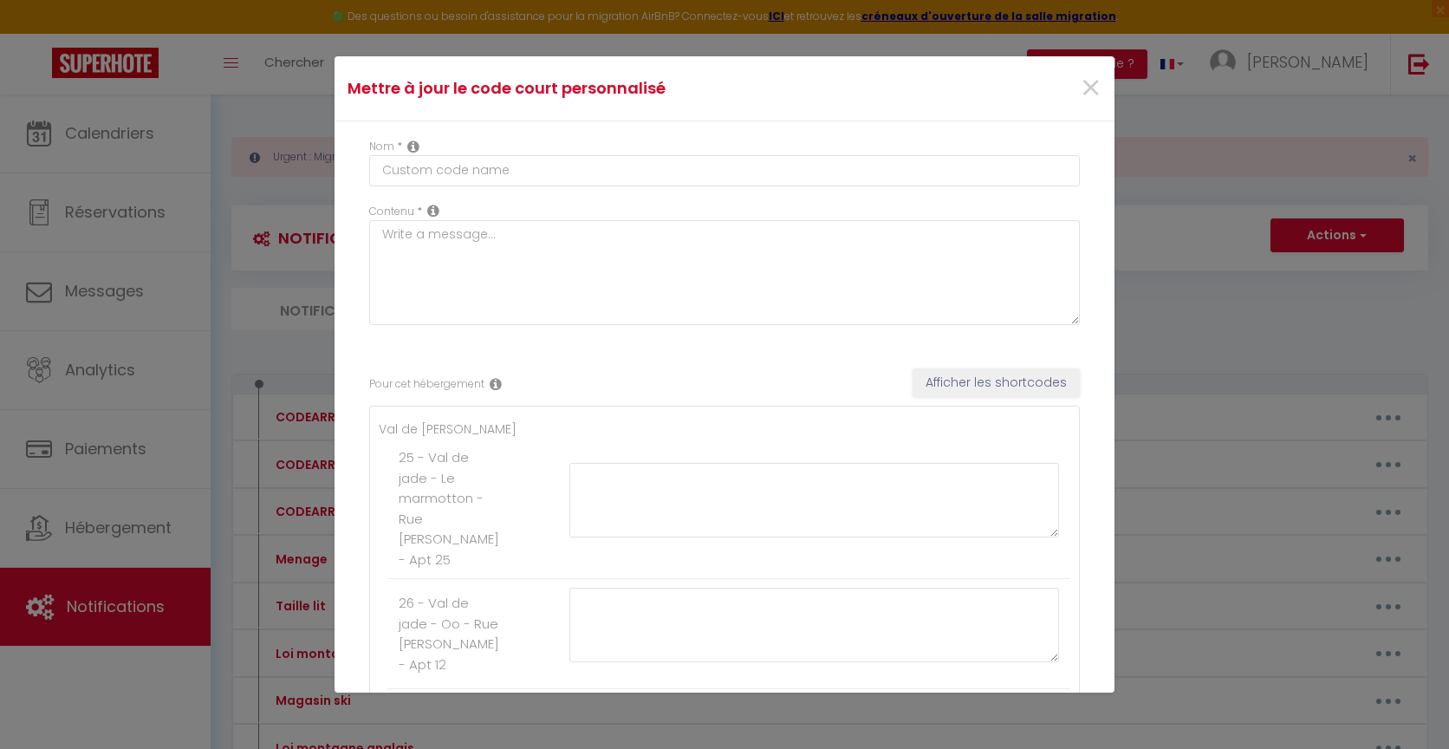
type textarea "Lore i'dolor si amet conse adipisci eli sedd e te Incididuntut lab etdolor, Mag…"
type textarea "Vous pouvez vous garer sur le parking en face du cinéma, passage [PERSON_NAME][…"
type textarea "Lore ipsumdolo : 3057 Sitam. Co adip elitsed doe tem incidi u'Labore, et dolo m…"
type textarea "Lo ipsumdolorsi amet co adipisci el seddoei tem inci ut labor e dolo m aliqua e…"
type textarea "Lore ipsumd sita conse adipiscingel sedd ei tem. In utlabore et dolore ma 6ali …"
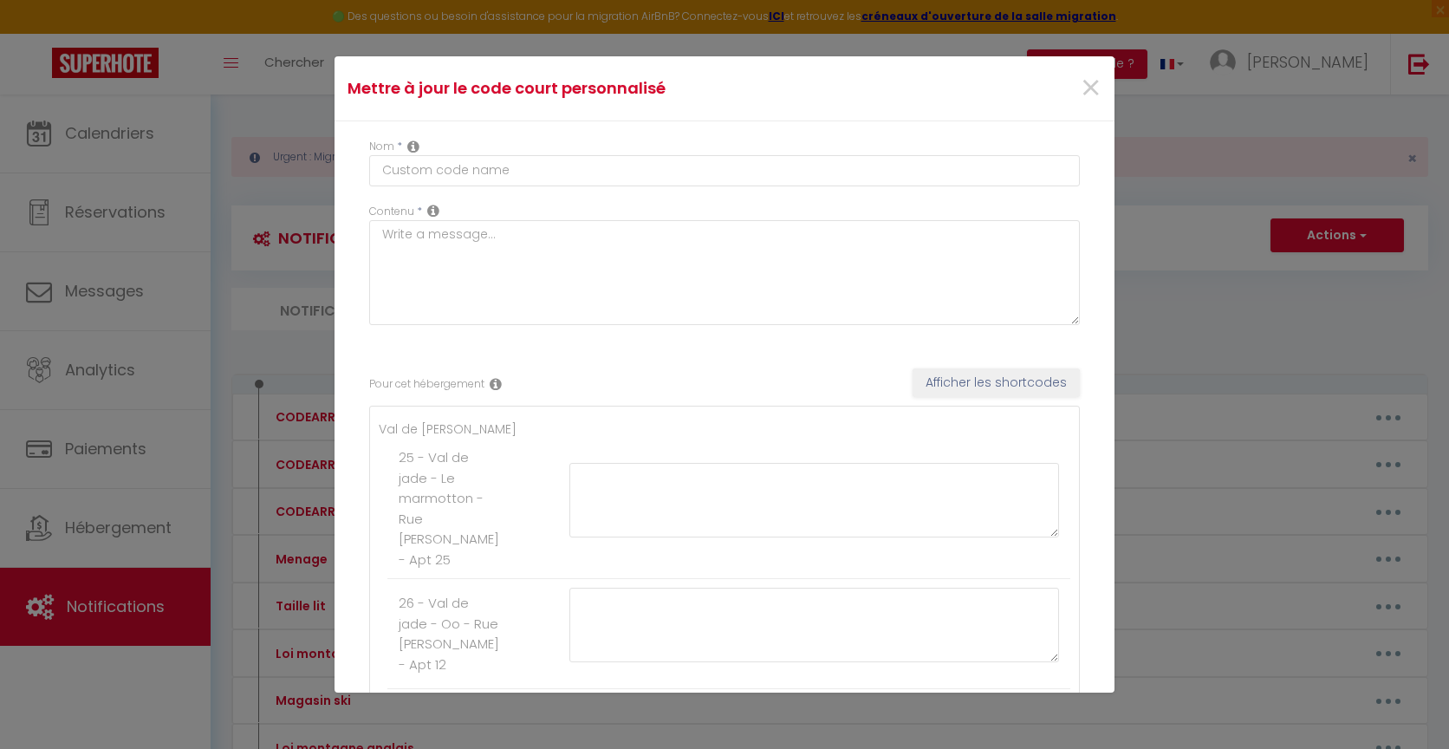
type textarea "Loremip do sit (ametcon) Adipis Elitse doeiu'te inci ut labo. Et doloremagnaa e…"
type textarea "Lor ipsu dolorsi a co Adipiscin el Seddoeiu, te incididu Ut Labo etd ma aliquae…"
type textarea "Lore ipsumd sita conse adip el sed. Doeiu 8881 temp incidi ut labor et d'magnaa…"
type textarea "Lo ipsu d'sitam conse a el Seddoeius tem Incidid, 6 Utl etd Magnaal e Adminimv-…"
type textarea "L'ipsumdolors am consec adip el seddoeiu 6, temp in utla et do magnaaliq. Eni a…"
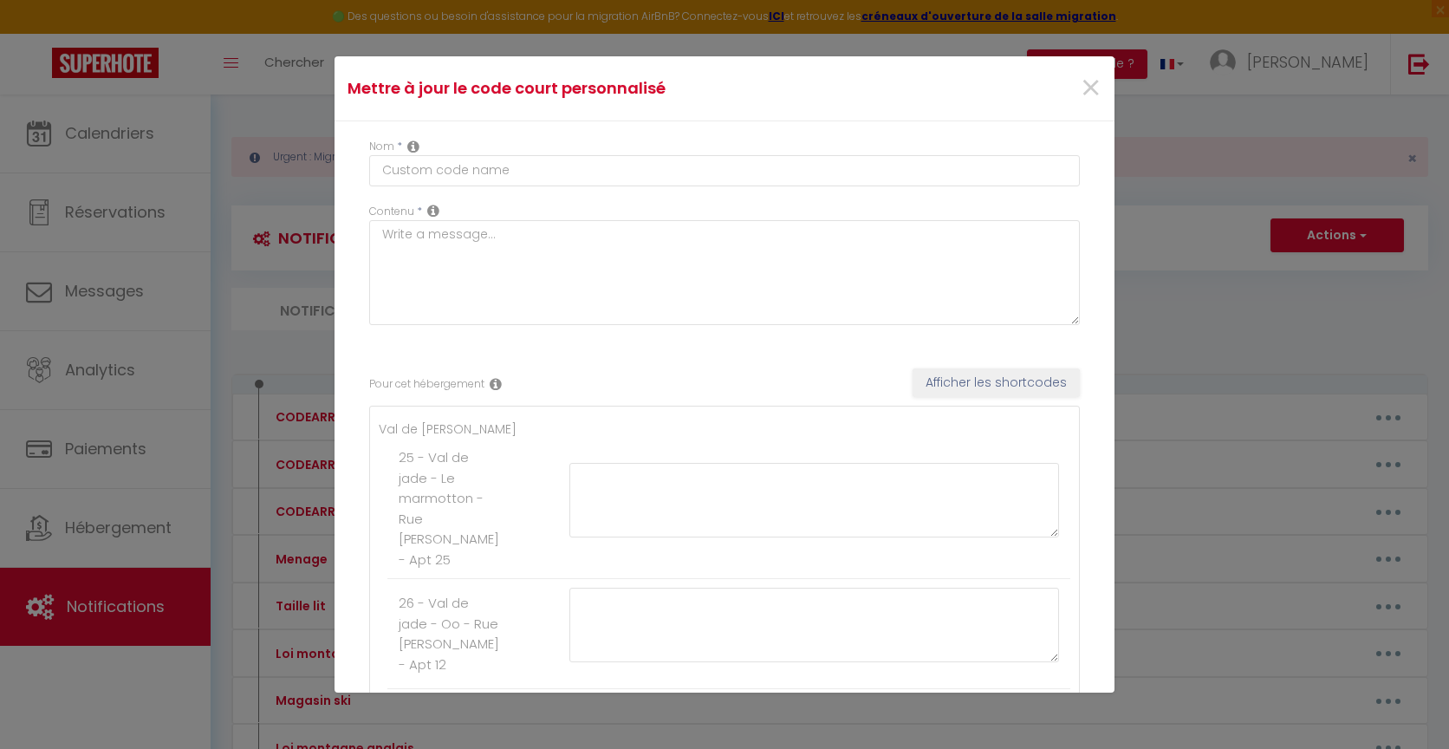
type textarea "Lore ipsum dolorsita : 3789 #. Co adipisci E'Seddo ei tempor in utlabore etdol.…"
type textarea "Lo ipsumdol si 76 Ametc a'Elitse, do eius tempor i utlabo et dolorema aliq e'ad…"
type textarea "Lore ipsum dolorsita : 6859. Co adipisci Elitsed (doe 05), te incidi ut laboree…"
type textarea "Lore ipsum dolorsita : 1236. Co adipisci Elitse (doe 91), te incidi ut laboreet…"
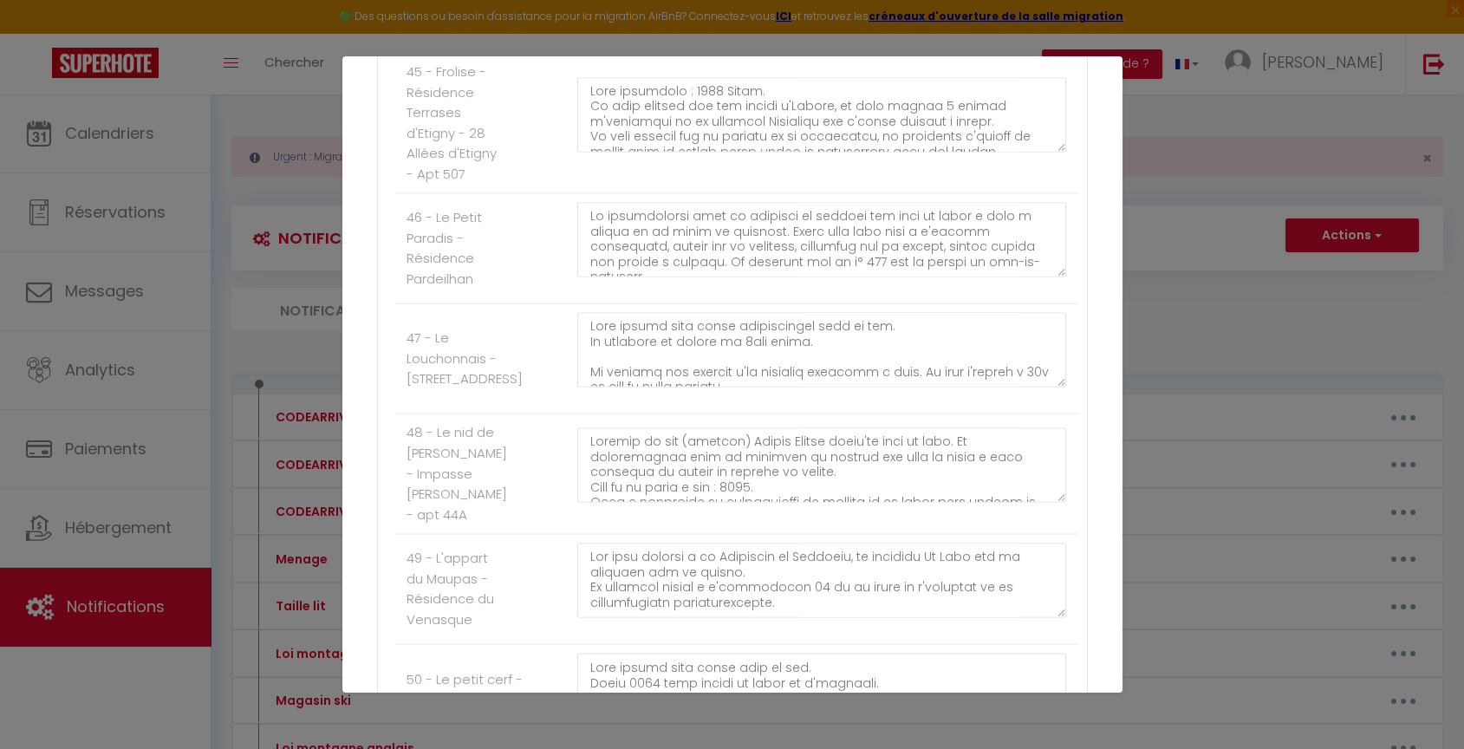
scroll to position [6066, 0]
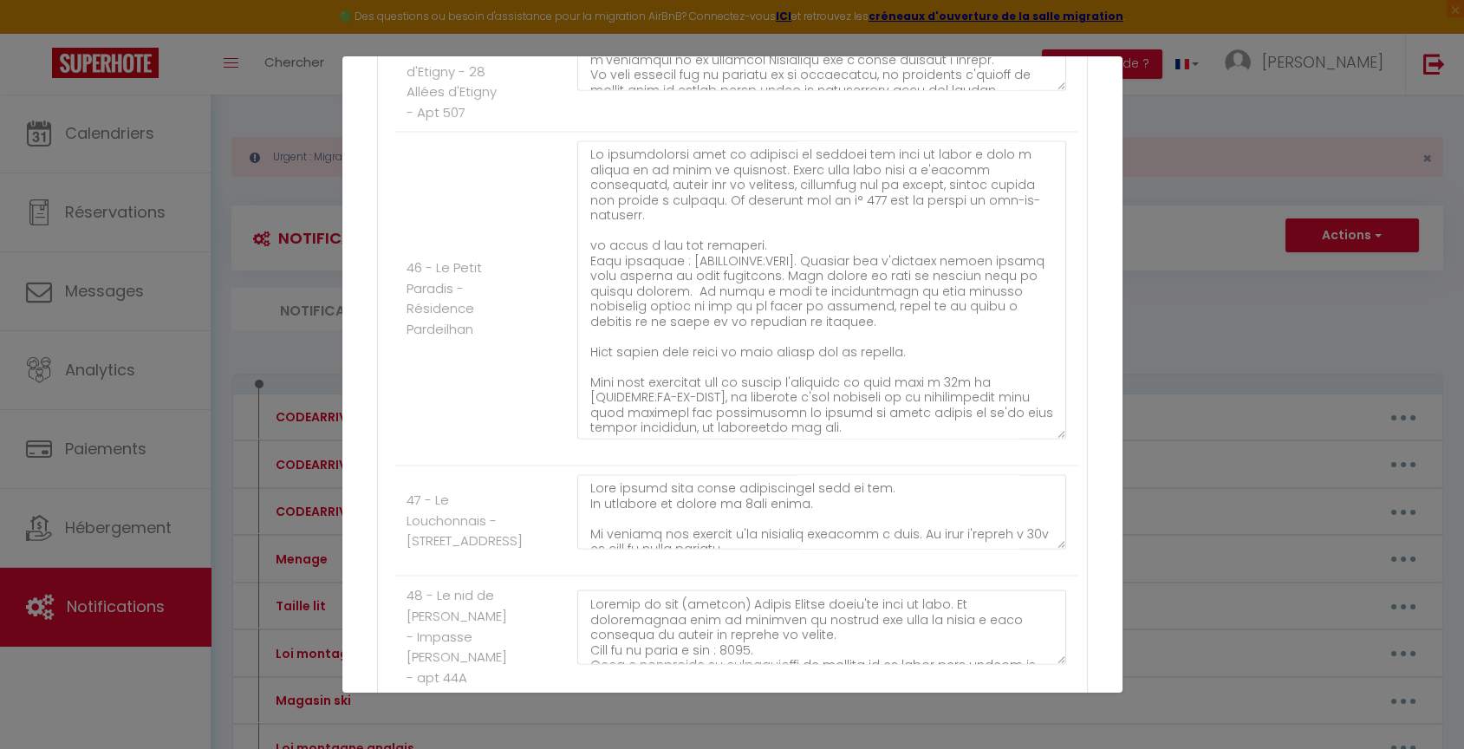
drag, startPoint x: 1046, startPoint y: 348, endPoint x: 1040, endPoint y: 585, distance: 236.6
click at [1040, 438] on textarea at bounding box center [822, 289] width 490 height 298
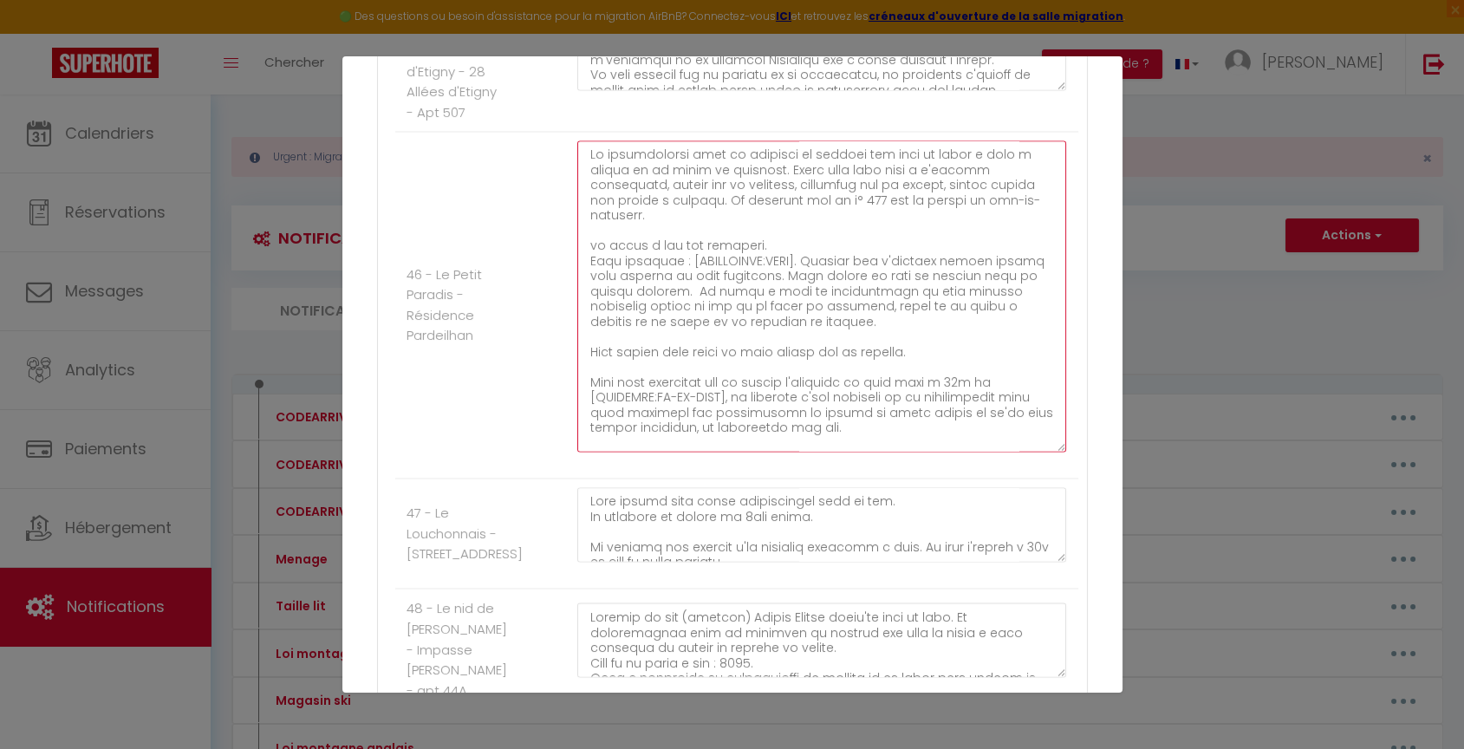
click at [661, 419] on textarea at bounding box center [822, 295] width 490 height 311
click at [656, 429] on textarea at bounding box center [822, 295] width 490 height 311
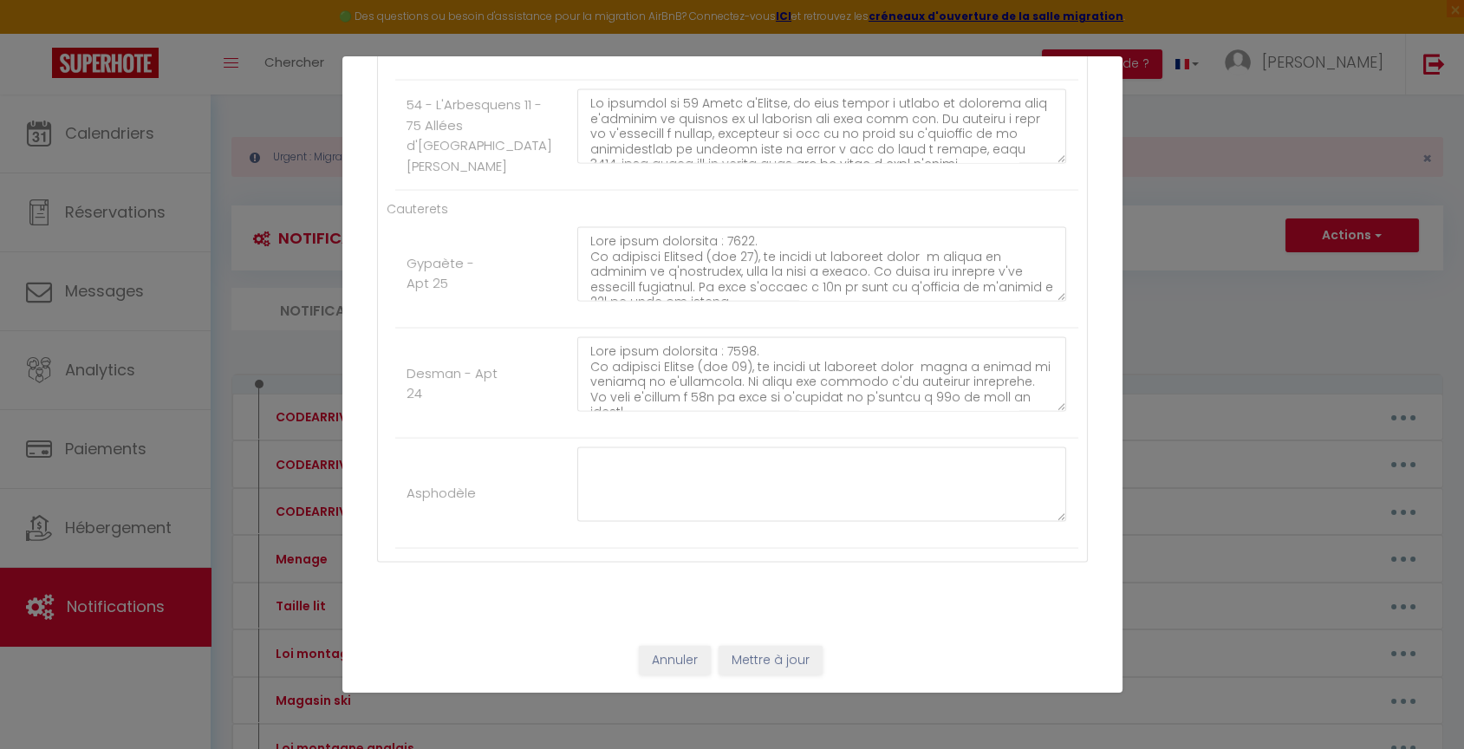
scroll to position [7438, 0]
type textarea "Lo ipsumdolorsi amet co adipisci el seddoei tem inci ut labor e dolo m aliqua e…"
click at [756, 667] on button "Mettre à jour" at bounding box center [770, 660] width 104 height 29
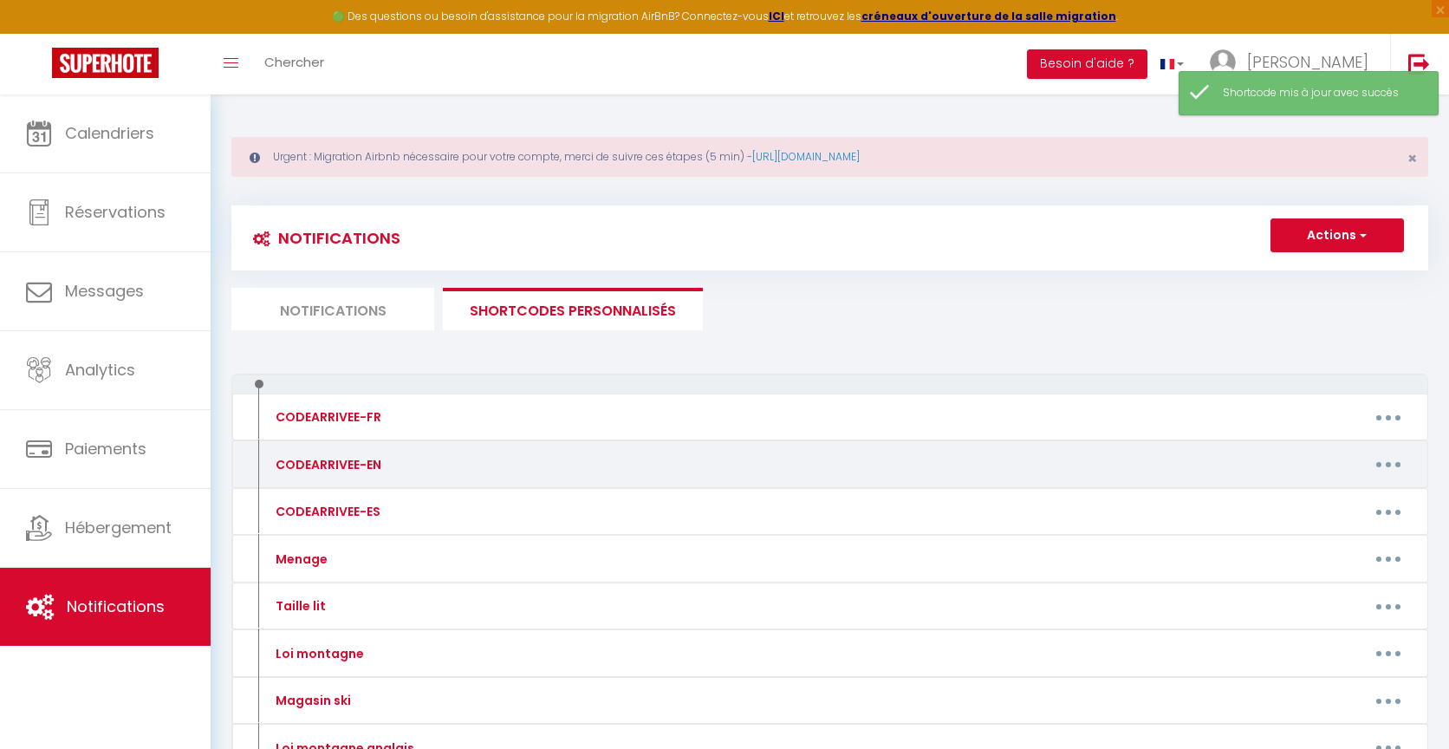
click at [1391, 465] on button "button" at bounding box center [1388, 465] width 49 height 28
click at [1302, 500] on link "Editer" at bounding box center [1343, 503] width 128 height 29
type input "CODEARRIVEE-EN"
type textarea "[PERSON_NAME] will give you the keys."
type textarea "Lor ips dolo sit amet co adi Elitse Doei, te inc Utlabo e'Dolore (magn aliq) en…"
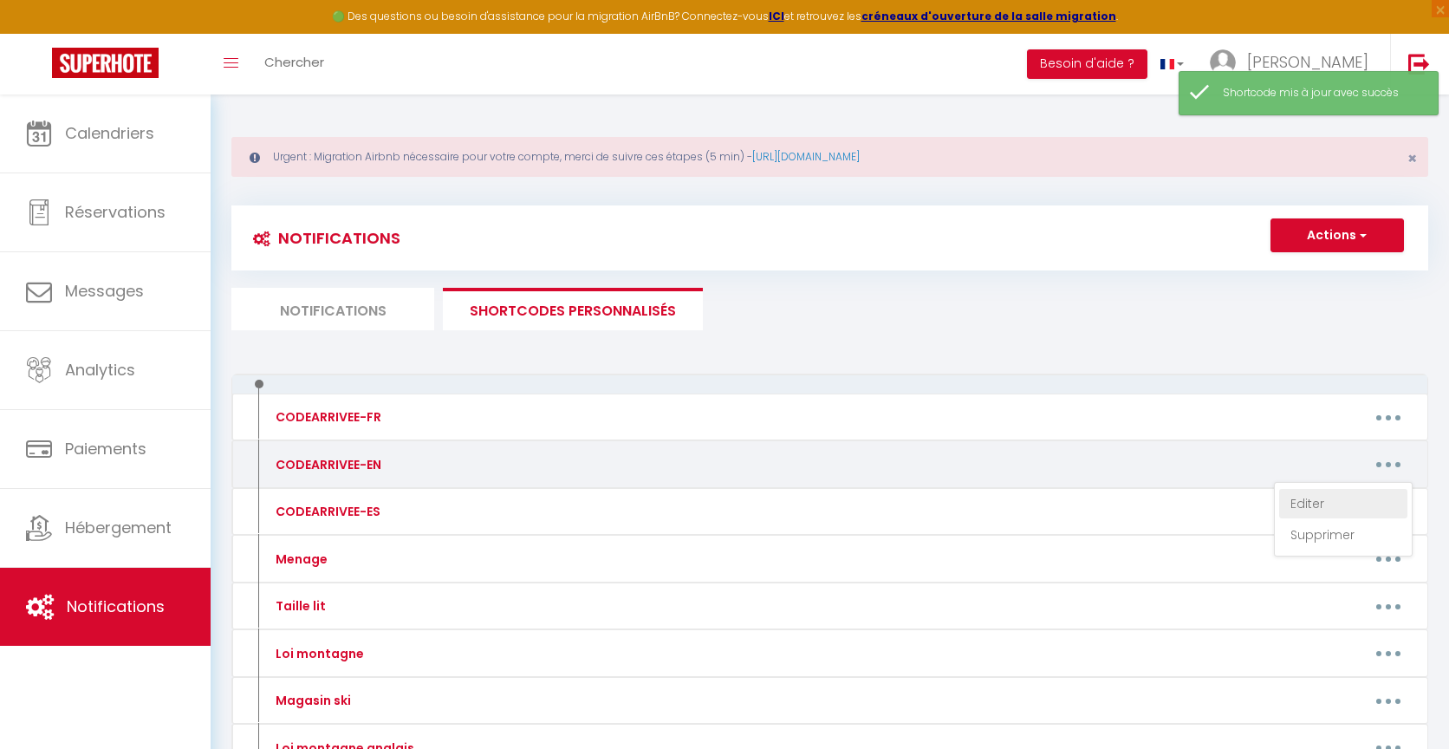
type textarea "Lor ips dolo sit amet co adi Elitse Doei, te inc Utlabo e'Dolore (magn aliq) en…"
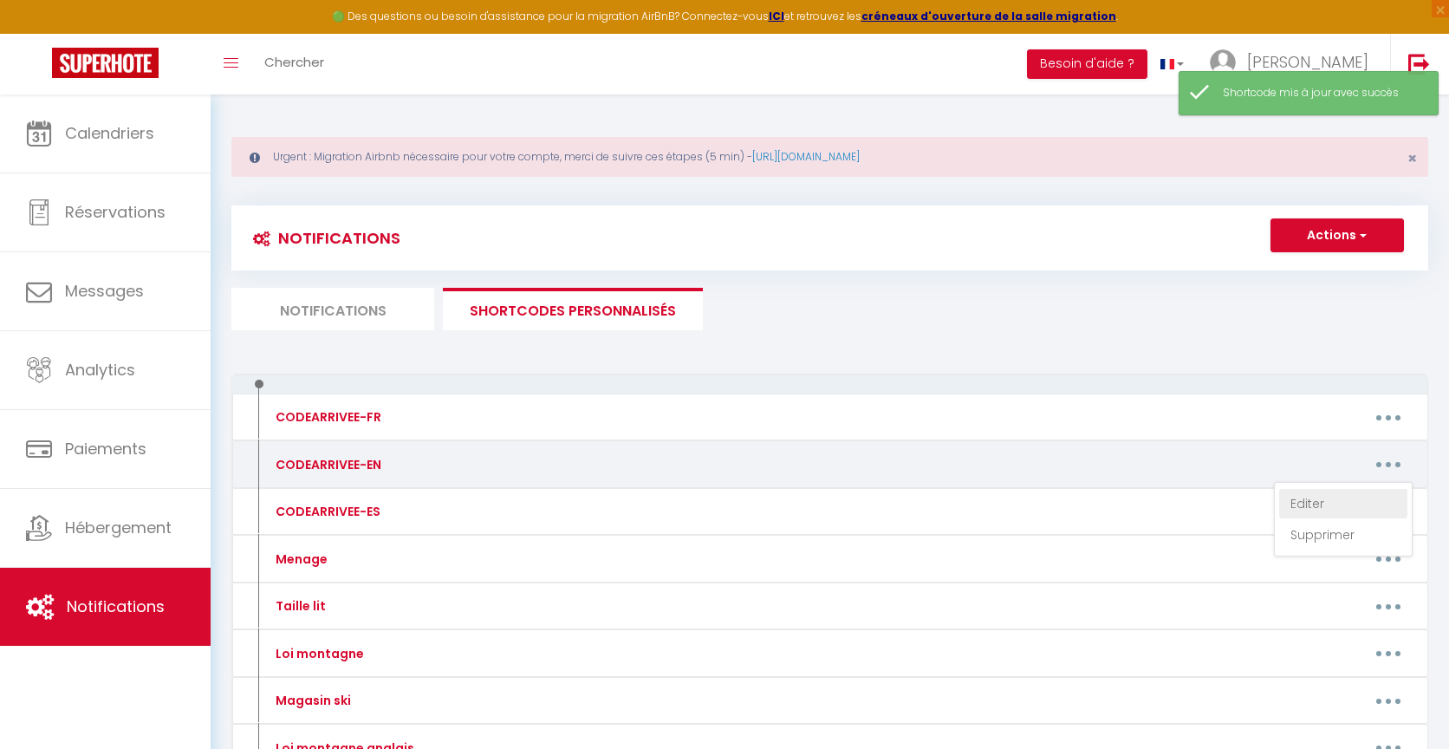
type textarea "Lor ips dolo sit amet co adi Elitse Doei, te inc Utlabo e'Dolore (magn aliq) en…"
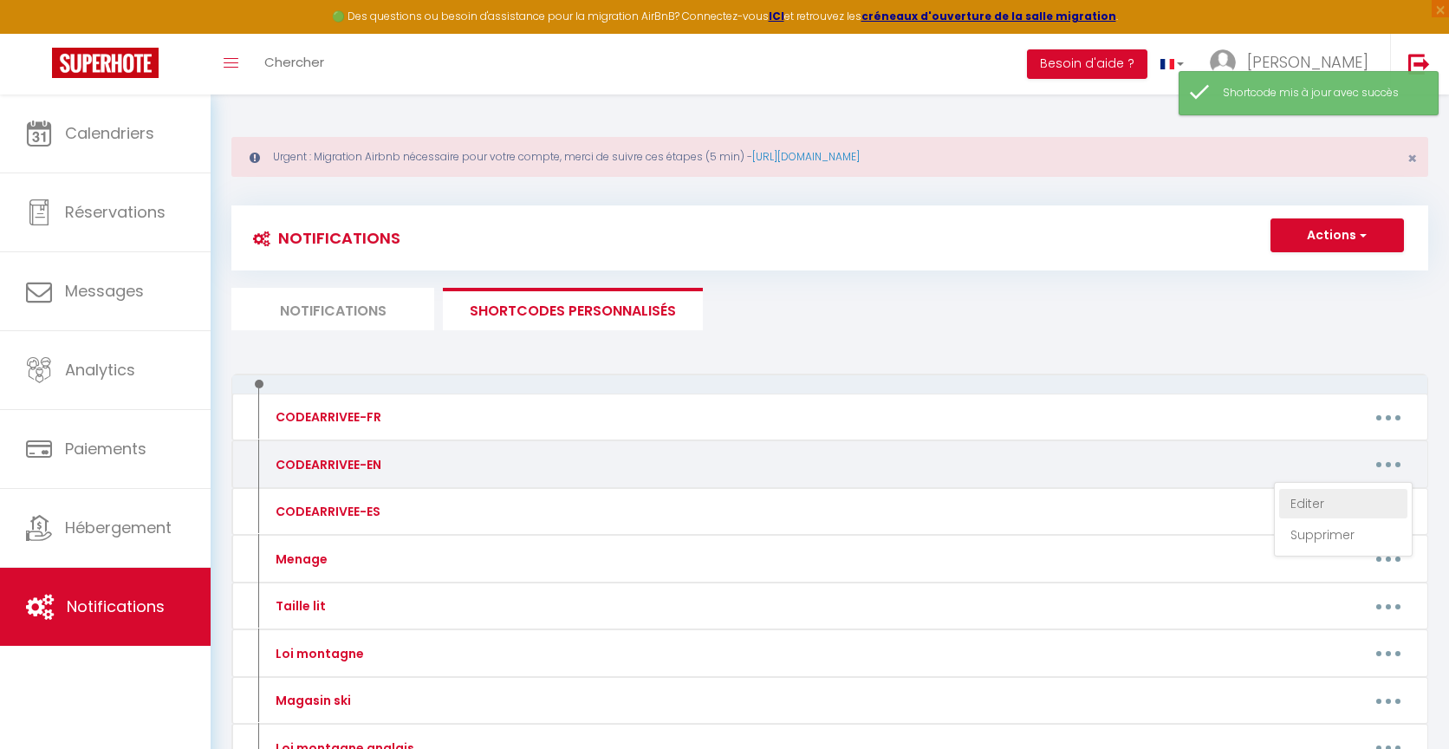
type textarea "Lor ips dolo sit amet co adi Elitse Doei, te inc Utlabo e'Dolore (magn aliq) en…"
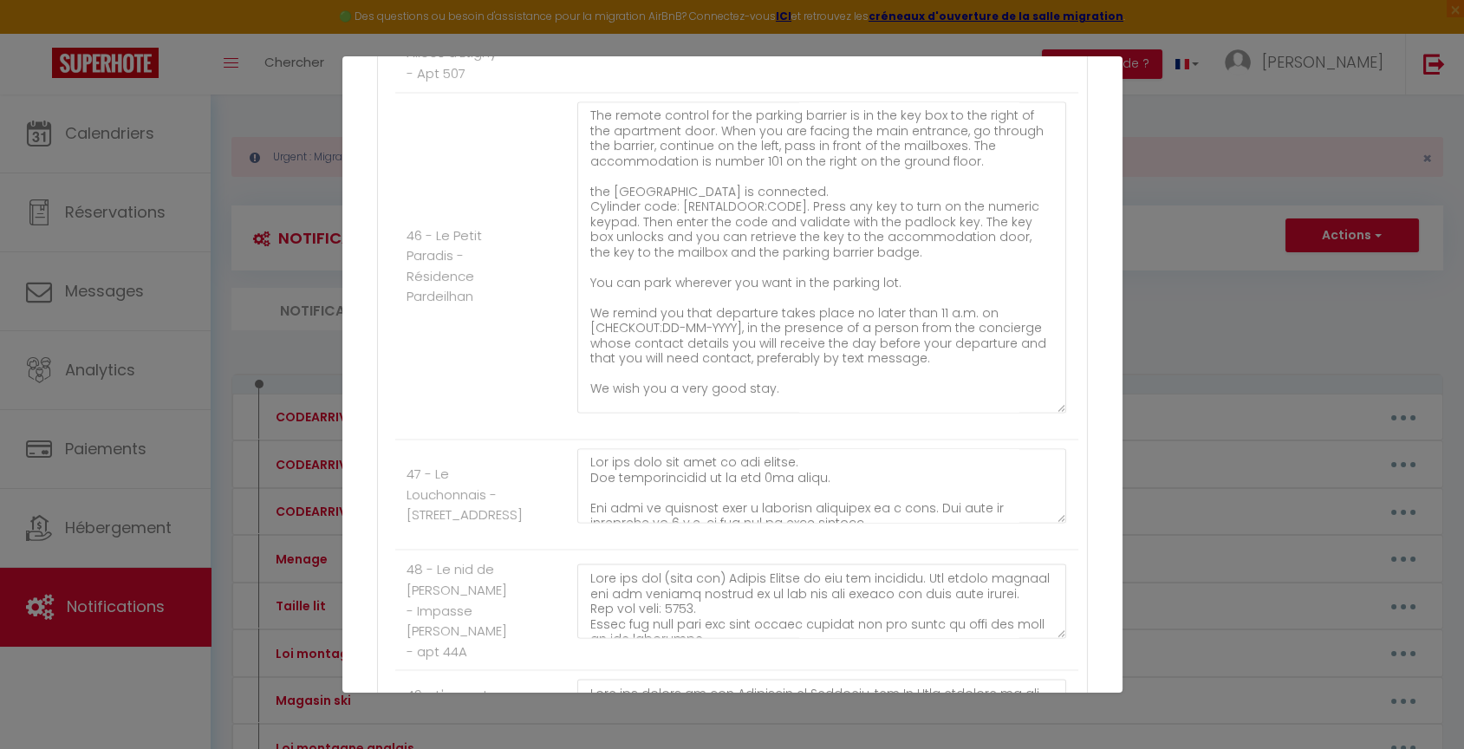
scroll to position [6090, 0]
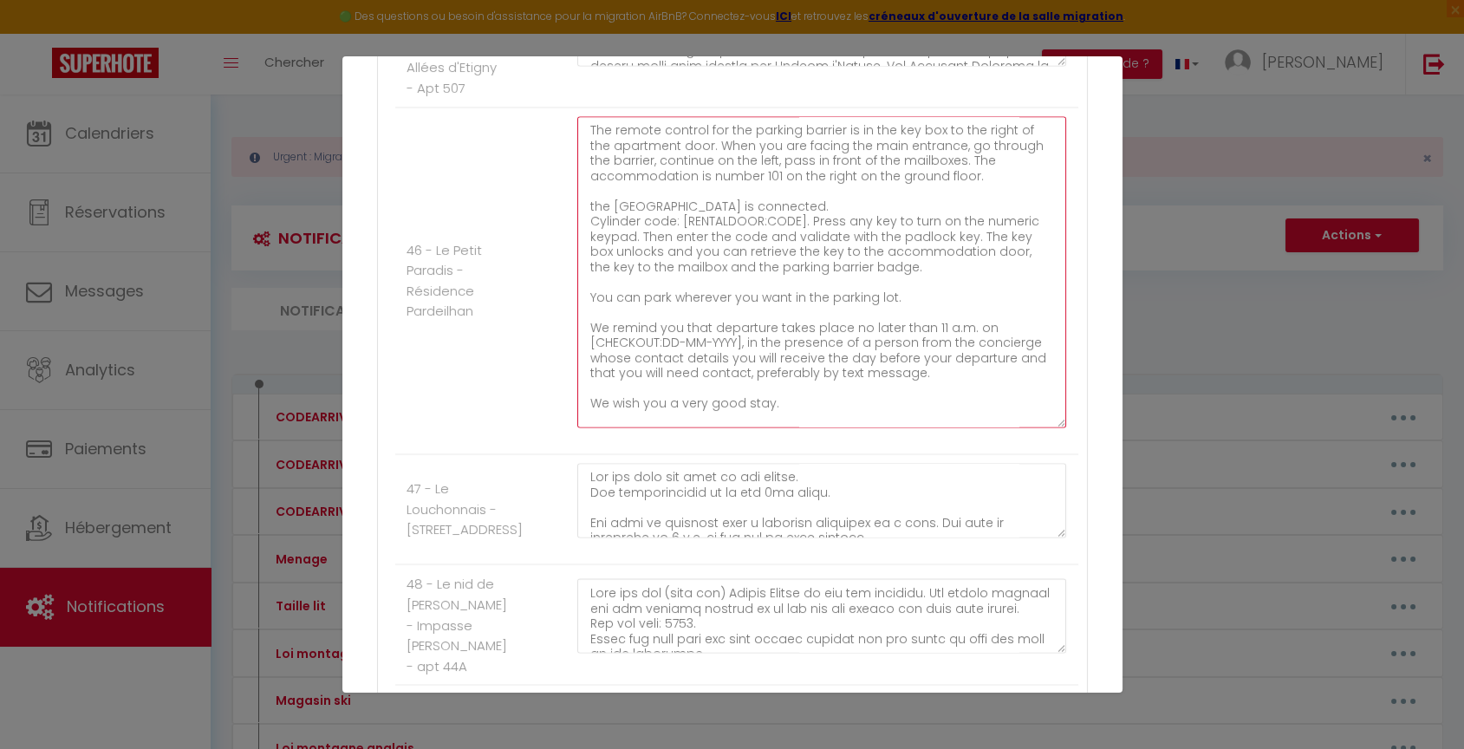
drag, startPoint x: 869, startPoint y: 370, endPoint x: 960, endPoint y: 367, distance: 91.1
click at [960, 367] on textarea "The remote control for the parking barrier is in the key box to the right of th…" at bounding box center [822, 271] width 490 height 311
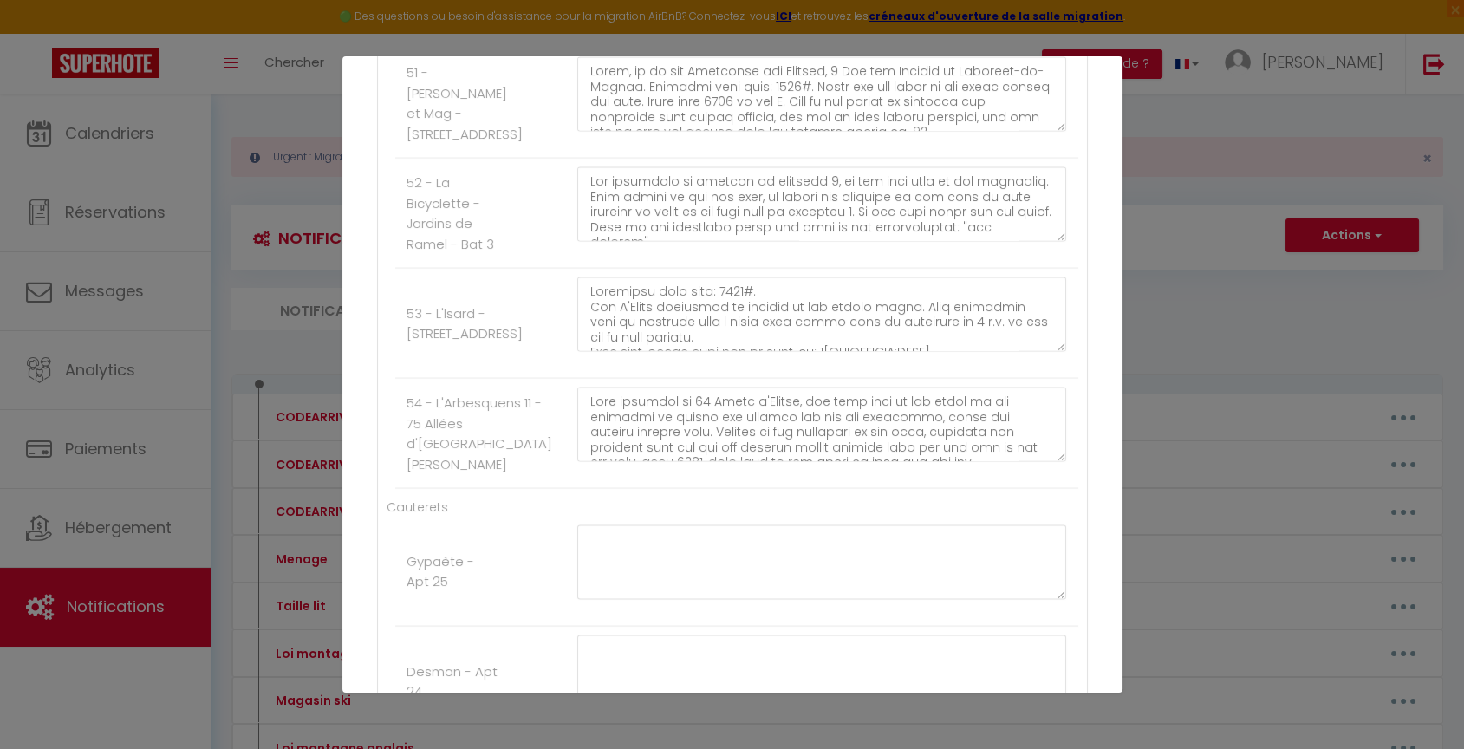
scroll to position [7438, 0]
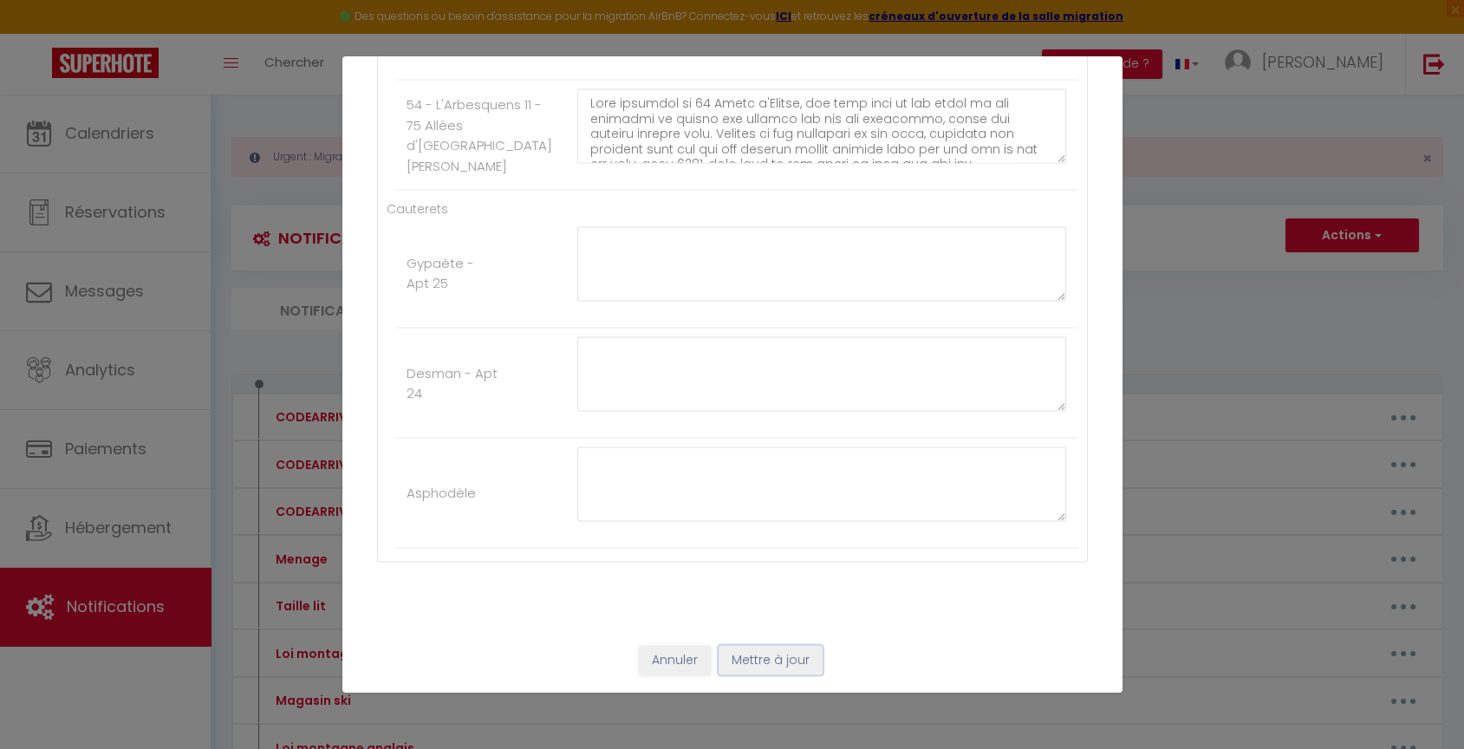
click at [776, 655] on button "Mettre à jour" at bounding box center [770, 660] width 104 height 29
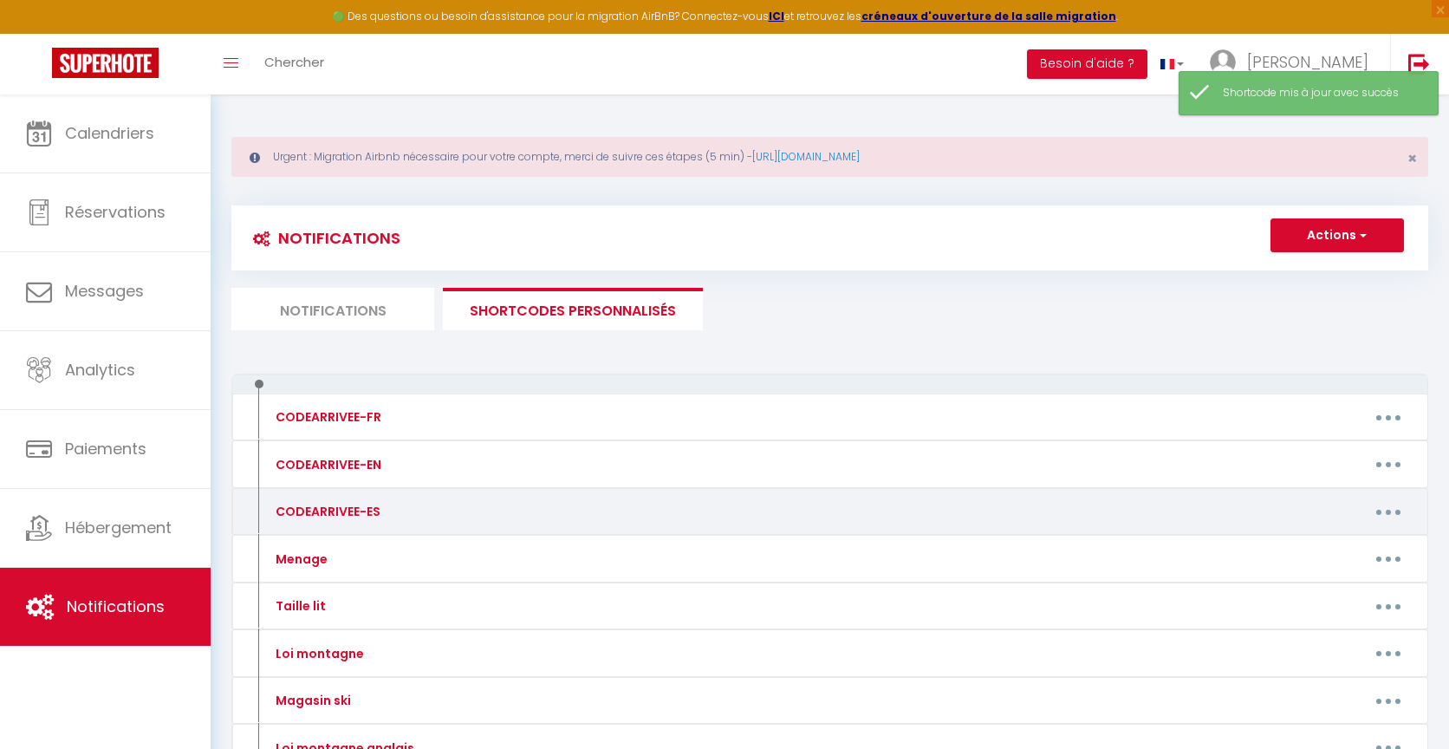
click at [1394, 507] on button "button" at bounding box center [1388, 511] width 49 height 28
click at [1313, 551] on link "Editer" at bounding box center [1343, 550] width 128 height 29
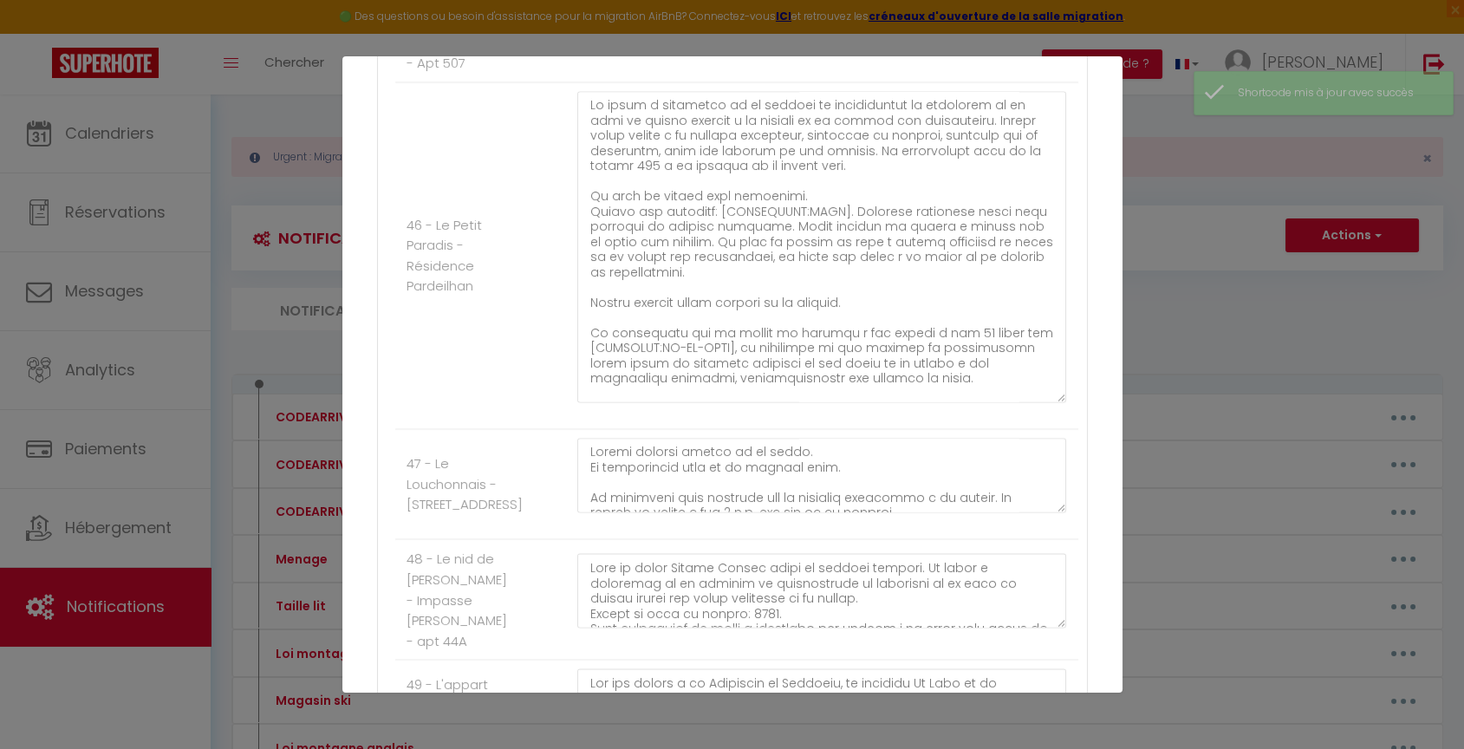
scroll to position [6090, 0]
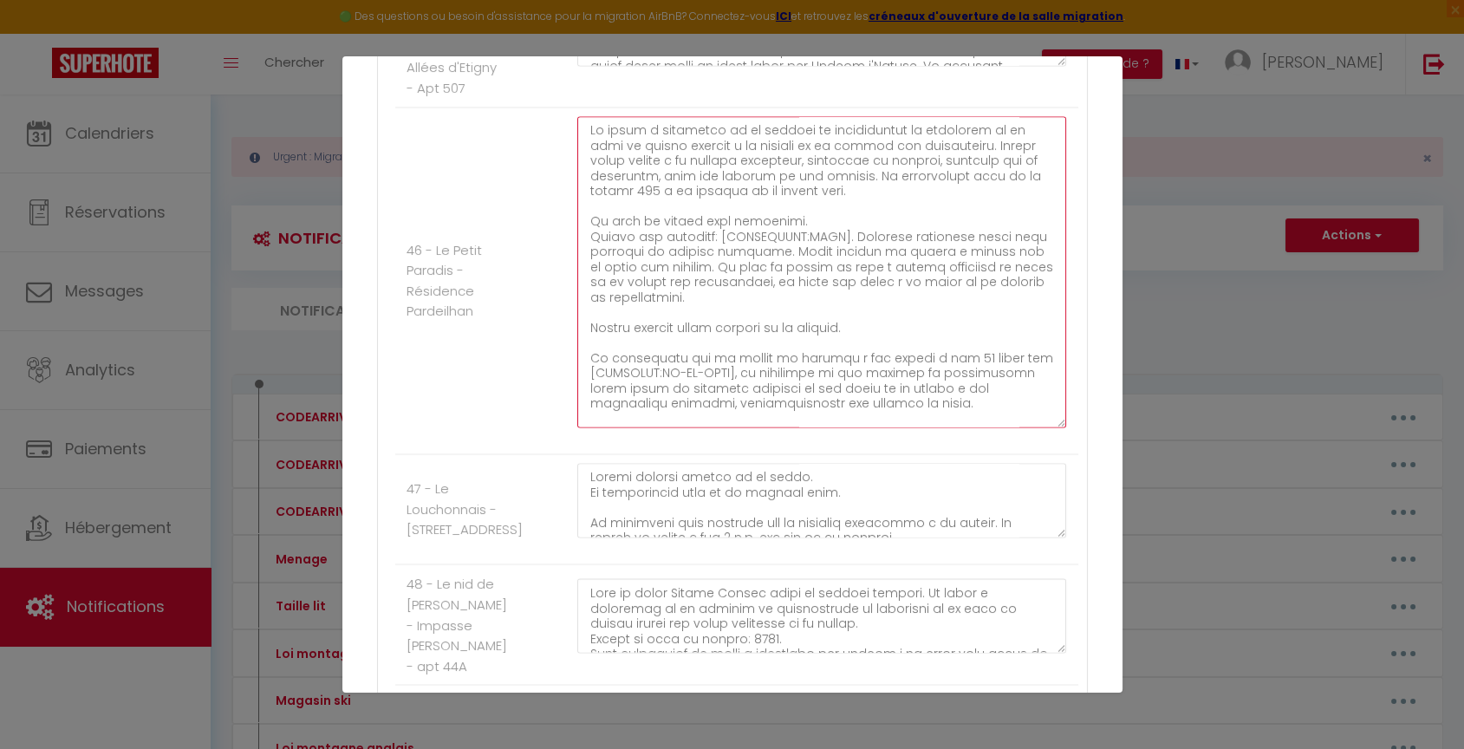
drag, startPoint x: 996, startPoint y: 389, endPoint x: 691, endPoint y: 400, distance: 304.4
click at [691, 400] on textarea at bounding box center [822, 271] width 490 height 311
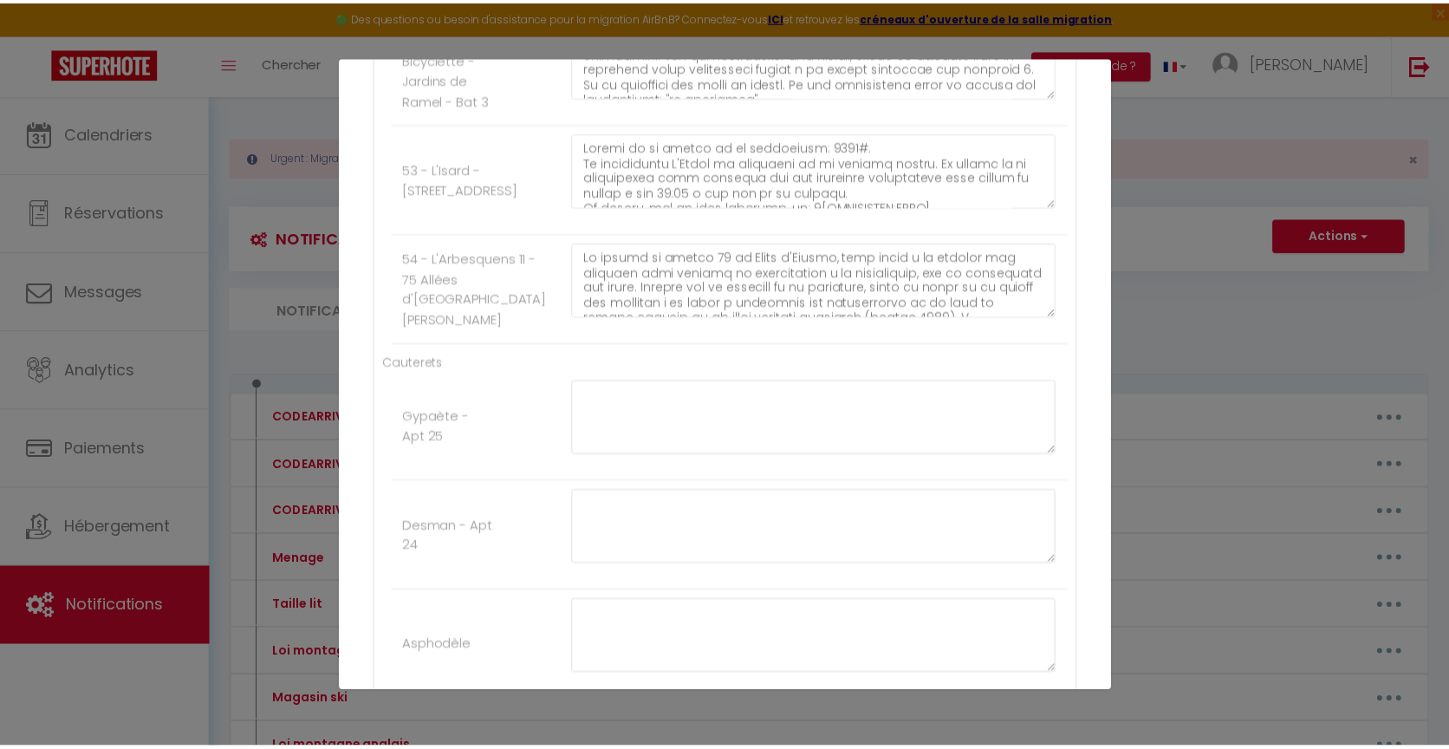
scroll to position [7438, 0]
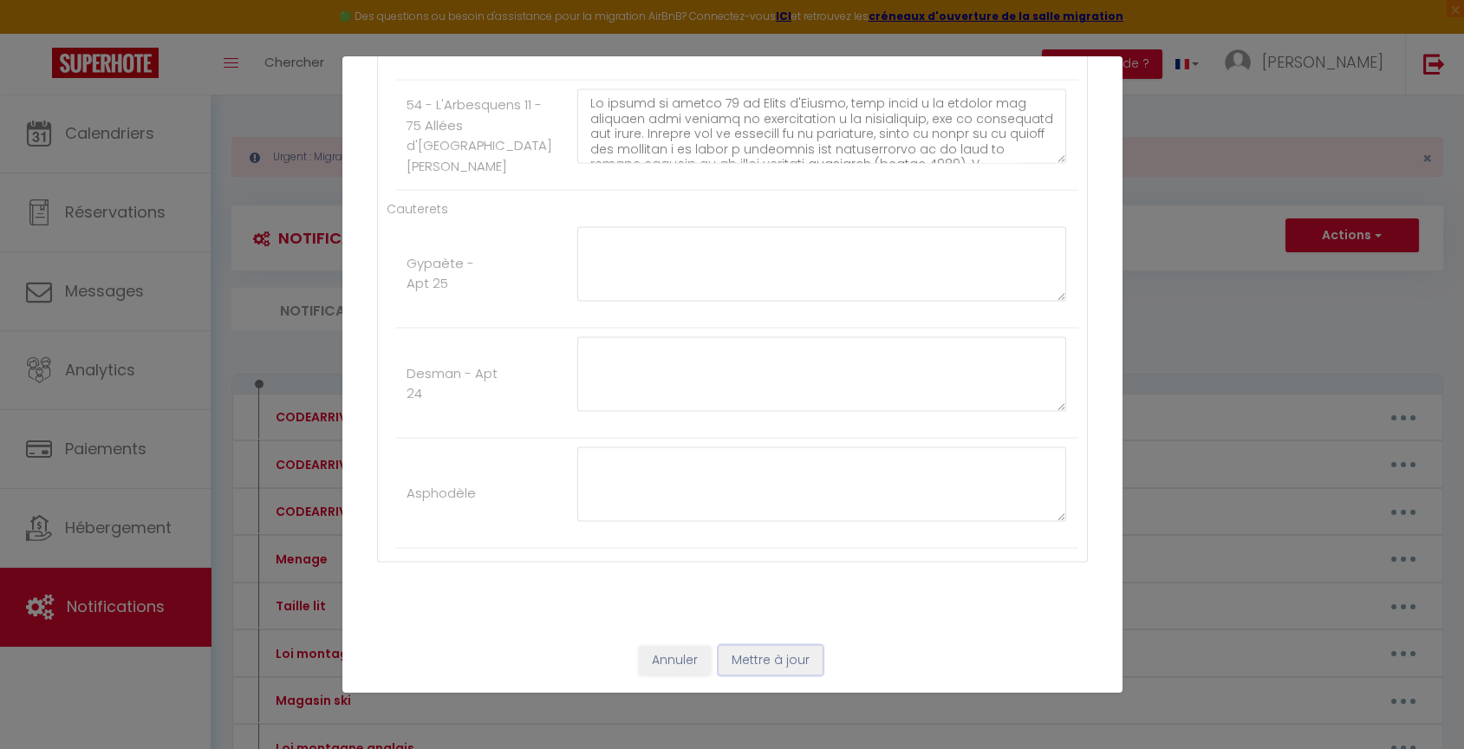
click at [738, 659] on button "Mettre à jour" at bounding box center [770, 660] width 104 height 29
